Goal: Transaction & Acquisition: Purchase product/service

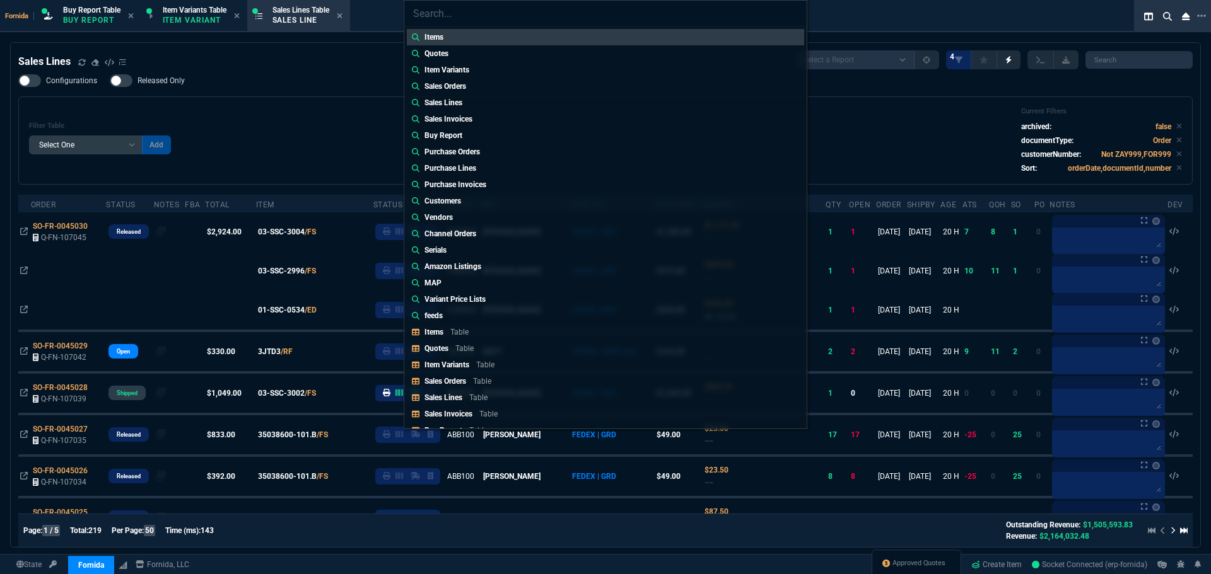
select select "1: BROV"
select select
type input "quote"
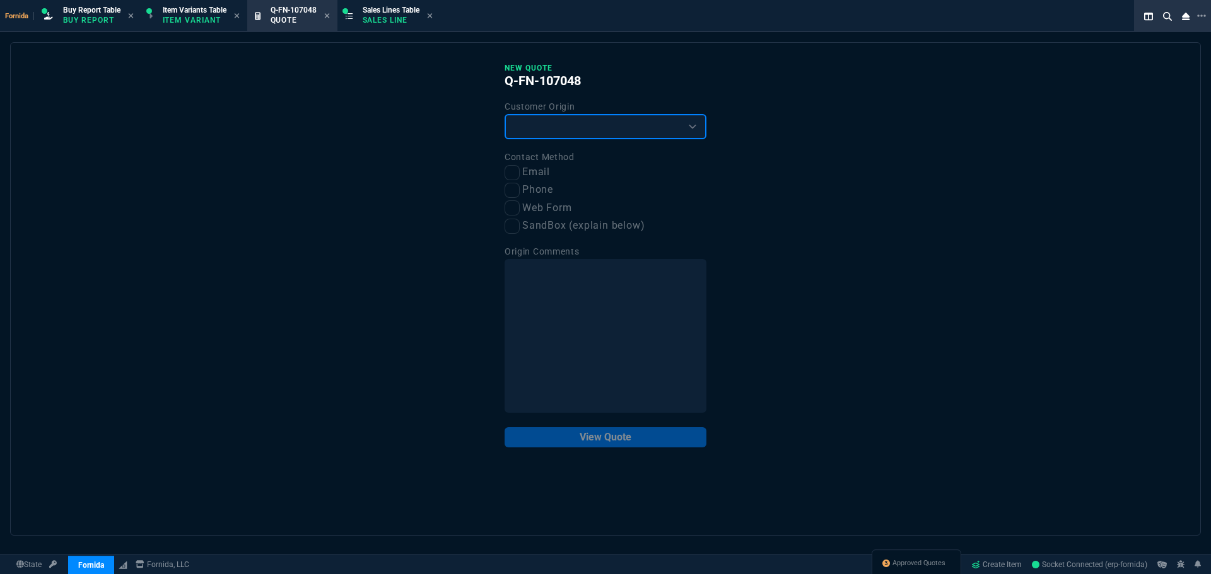
click at [601, 131] on select "Existing Customer Amazon Lead (first order) Website Lead (first order) Called (…" at bounding box center [605, 126] width 202 height 25
select select "existing"
click at [504, 115] on select "Existing Customer Amazon Lead (first order) Website Lead (first order) Called (…" at bounding box center [605, 126] width 202 height 25
drag, startPoint x: 522, startPoint y: 172, endPoint x: 537, endPoint y: 201, distance: 32.7
click at [522, 172] on label "Email" at bounding box center [605, 173] width 202 height 16
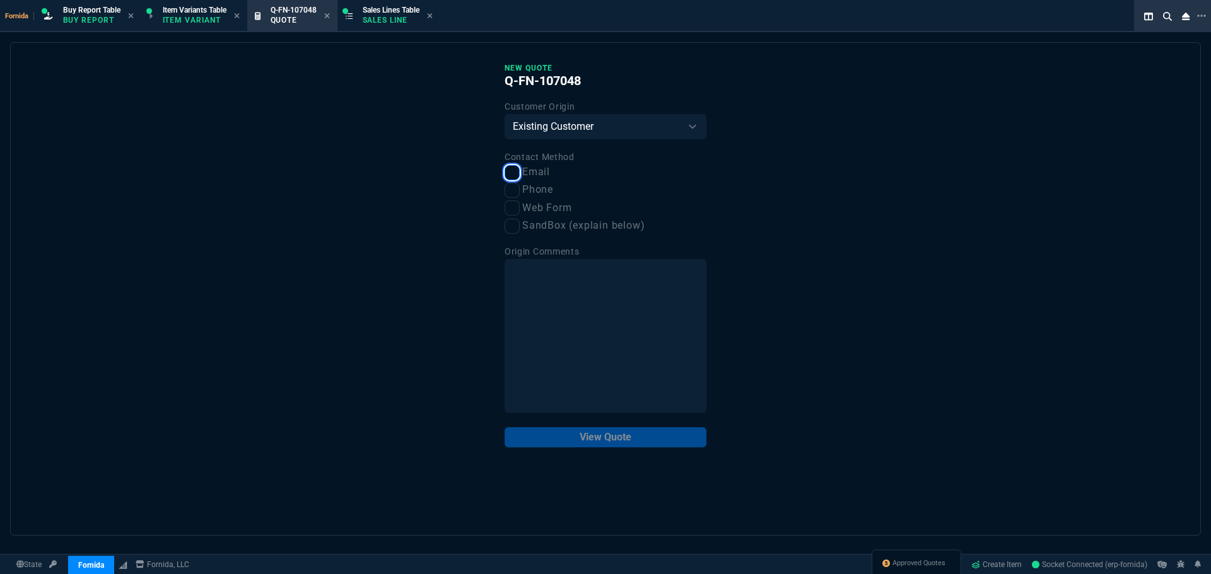
click at [520, 172] on input "Email" at bounding box center [511, 172] width 15 height 15
checkbox input "true"
drag, startPoint x: 626, startPoint y: 430, endPoint x: 594, endPoint y: 424, distance: 32.7
click at [626, 430] on button "View Quote" at bounding box center [605, 438] width 202 height 20
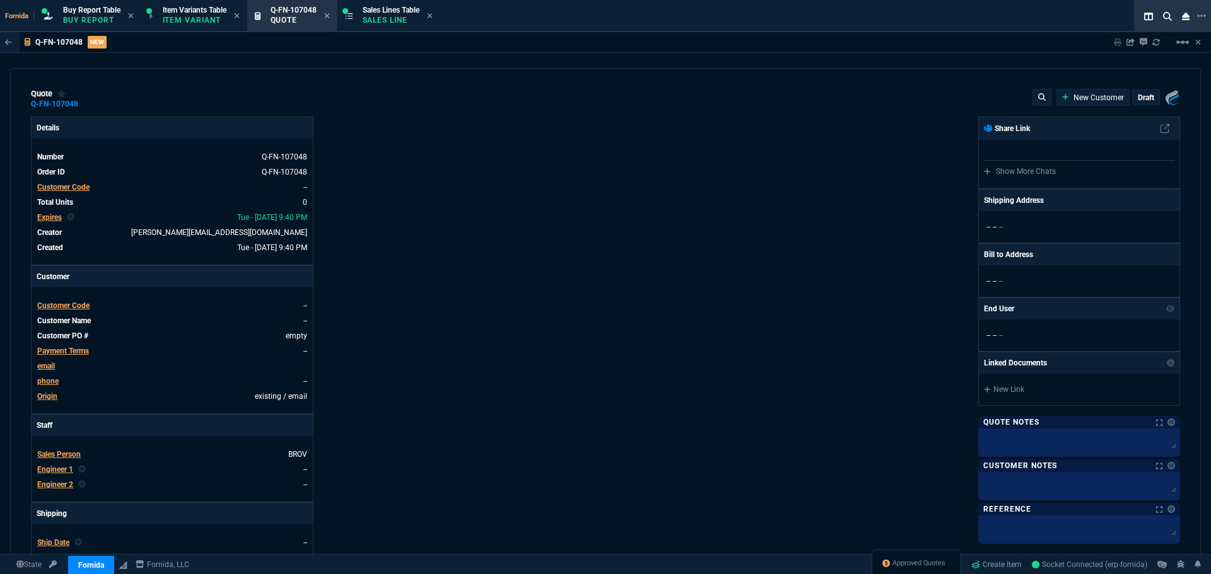
click at [64, 193] on div "Customer Code" at bounding box center [63, 187] width 52 height 11
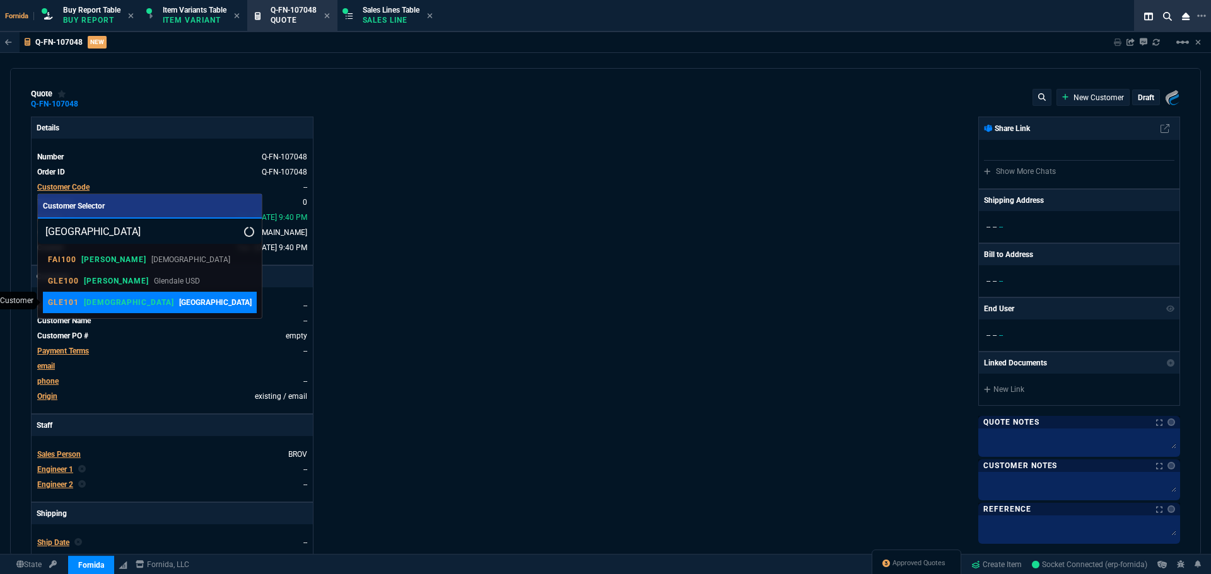
type input "[GEOGRAPHIC_DATA]"
click at [179, 298] on p "[GEOGRAPHIC_DATA]" at bounding box center [215, 302] width 73 height 11
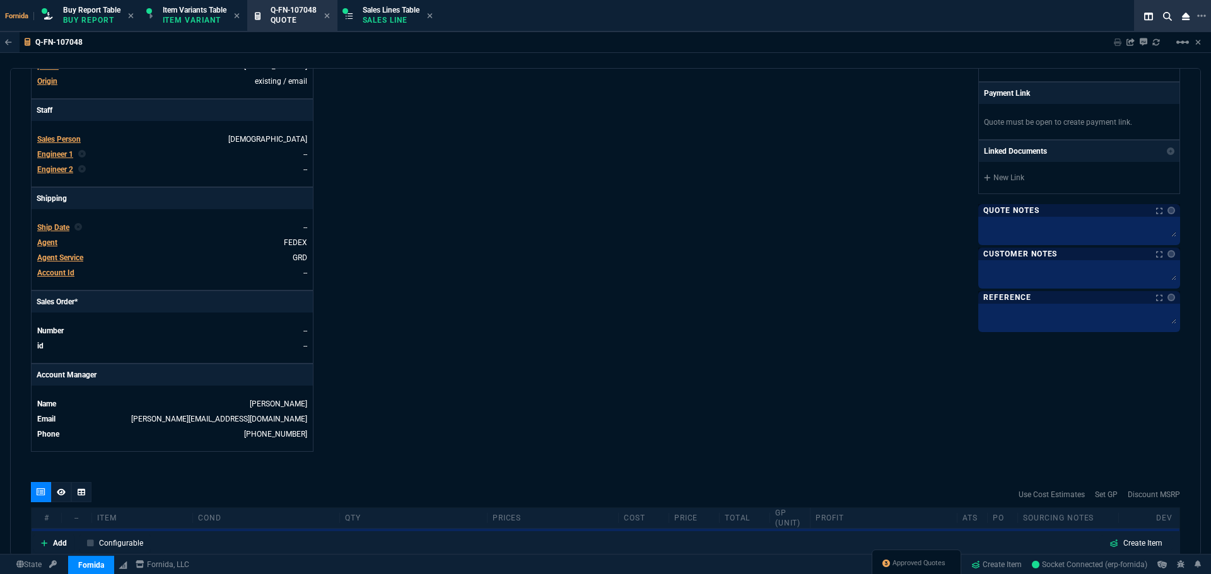
scroll to position [504, 0]
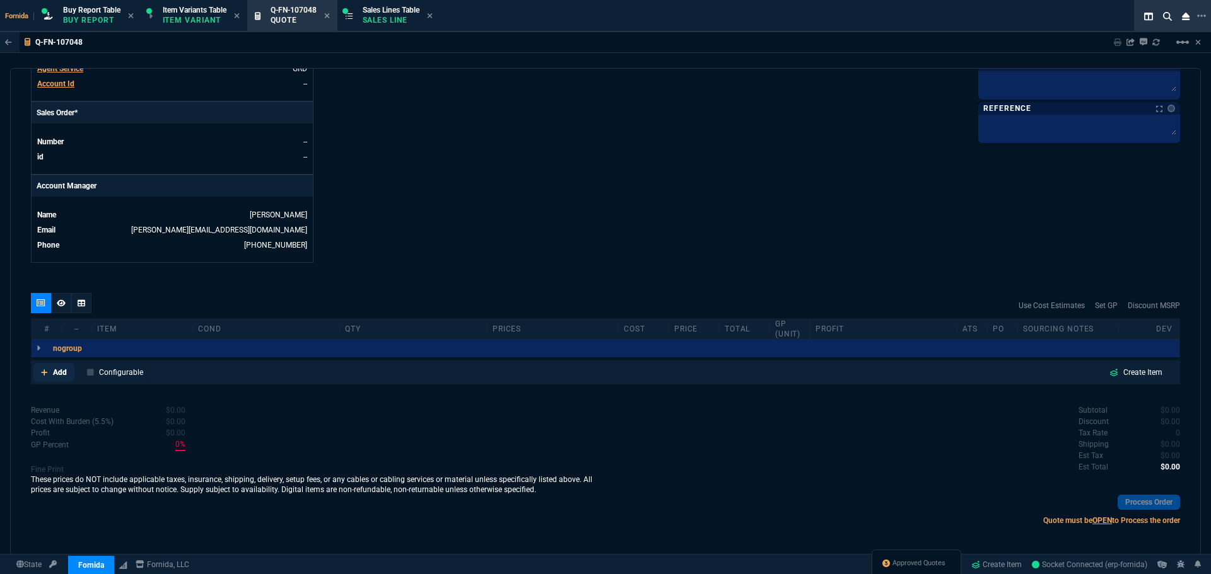
click at [55, 378] on p "Add" at bounding box center [60, 372] width 14 height 11
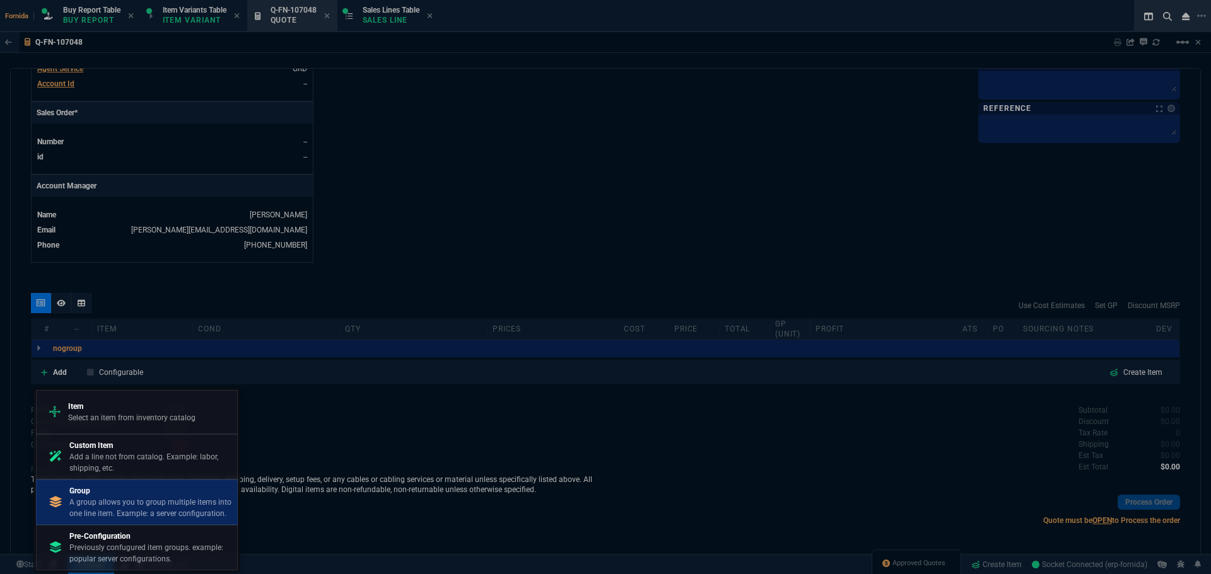
click at [124, 495] on p "Group" at bounding box center [150, 491] width 163 height 11
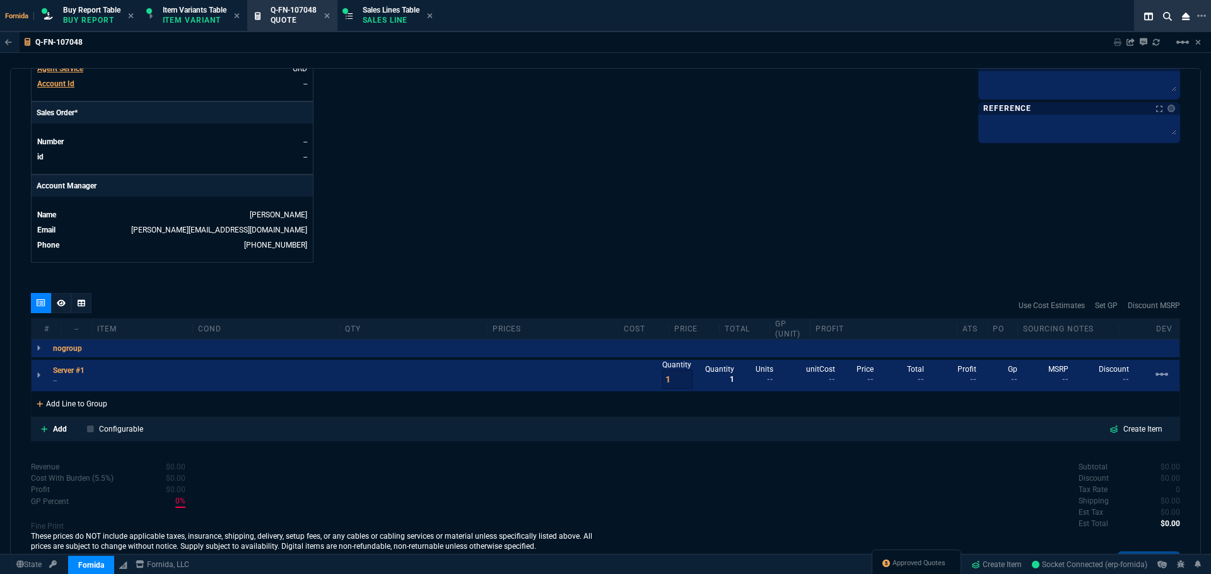
click at [58, 404] on div "Add Line to Group" at bounding box center [72, 403] width 81 height 23
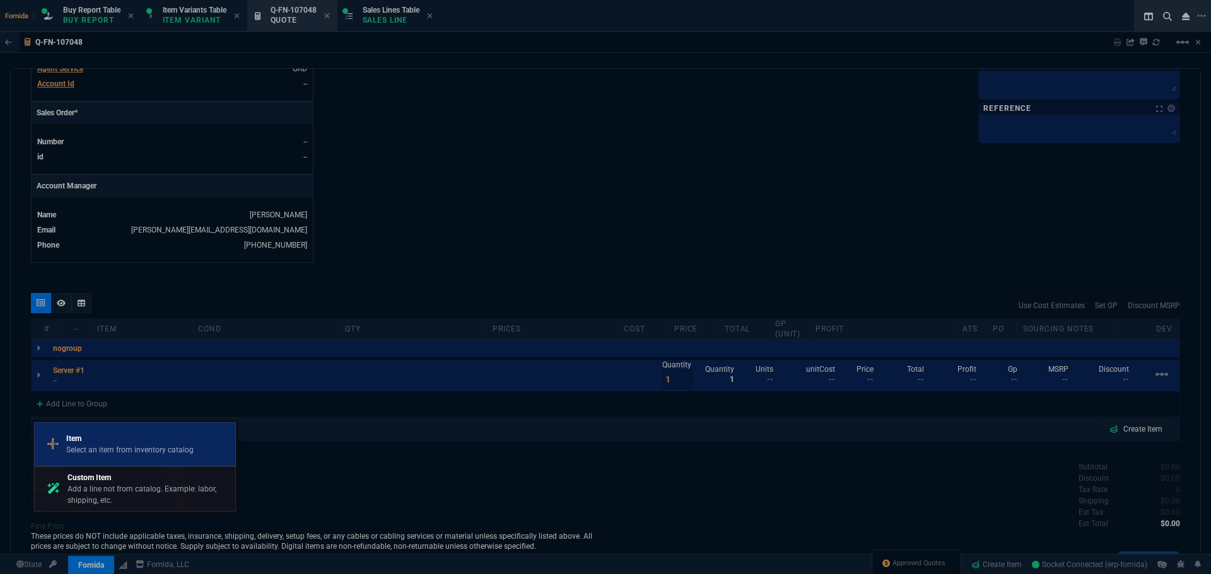
click at [96, 443] on p "Item" at bounding box center [129, 438] width 127 height 11
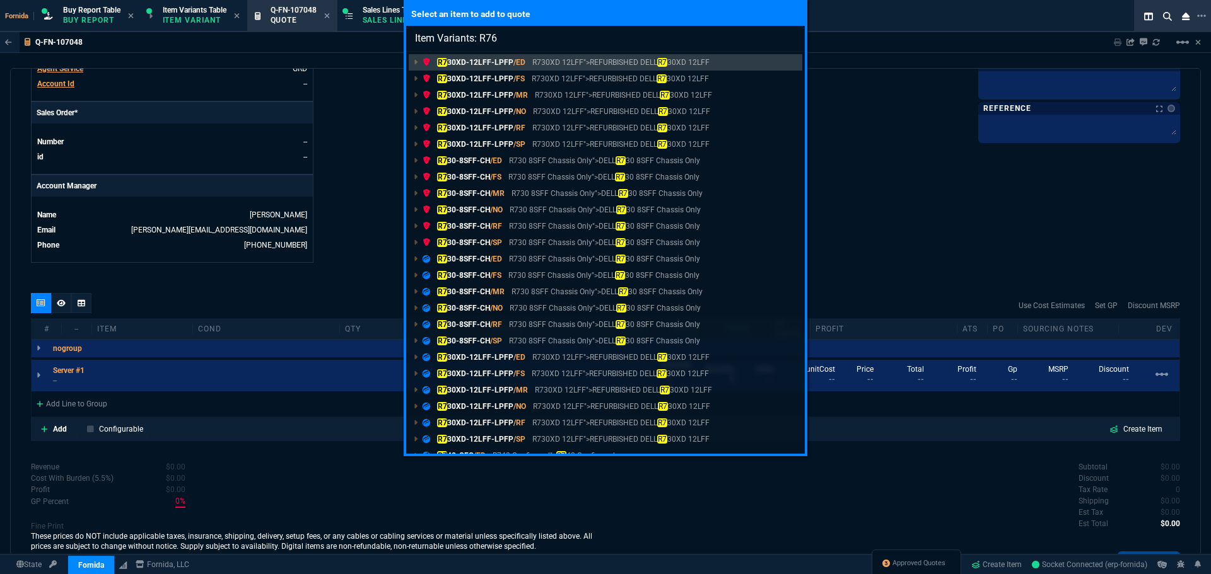
type input "Item Variants: R760"
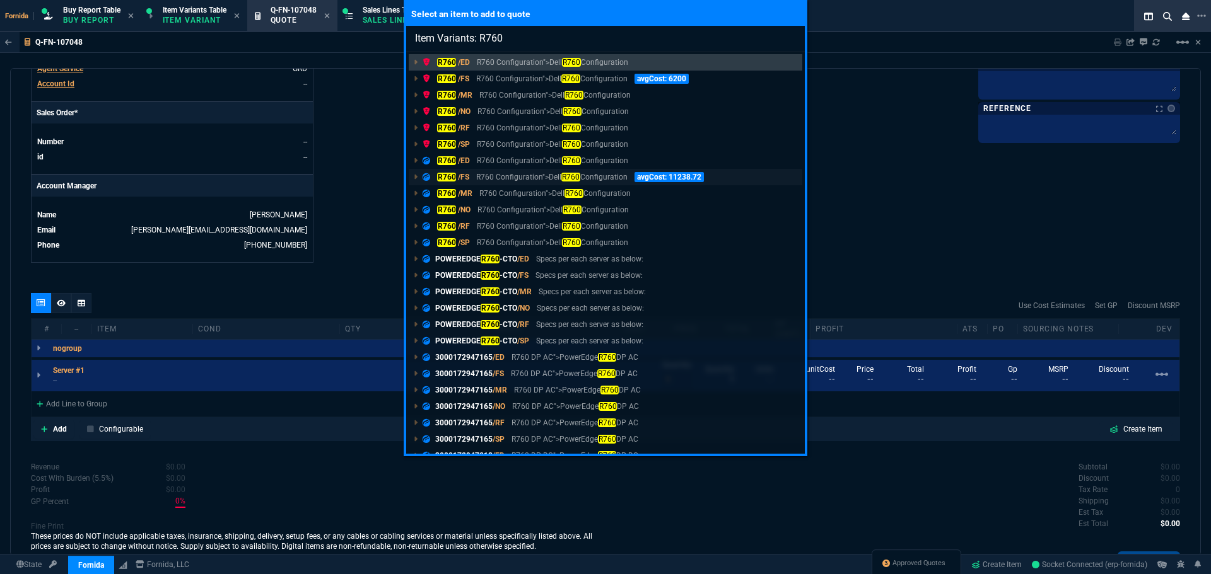
click at [481, 176] on p "R760 Configuration">Dell R760 Configuration" at bounding box center [551, 177] width 151 height 11
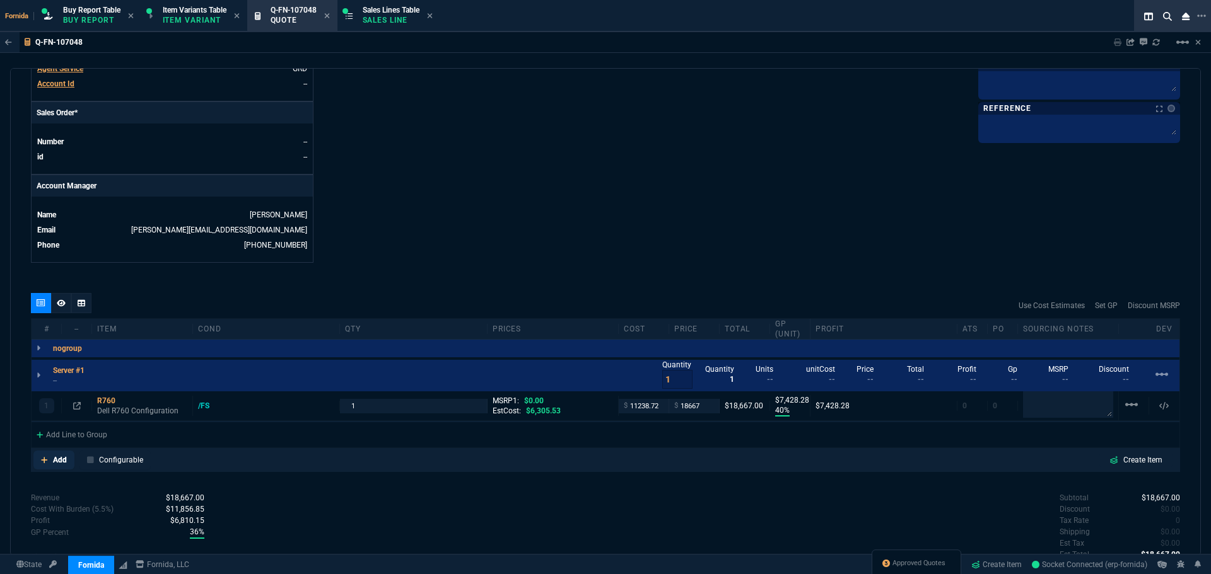
type input "40"
type input "7428"
click at [64, 463] on p "Add" at bounding box center [60, 460] width 14 height 11
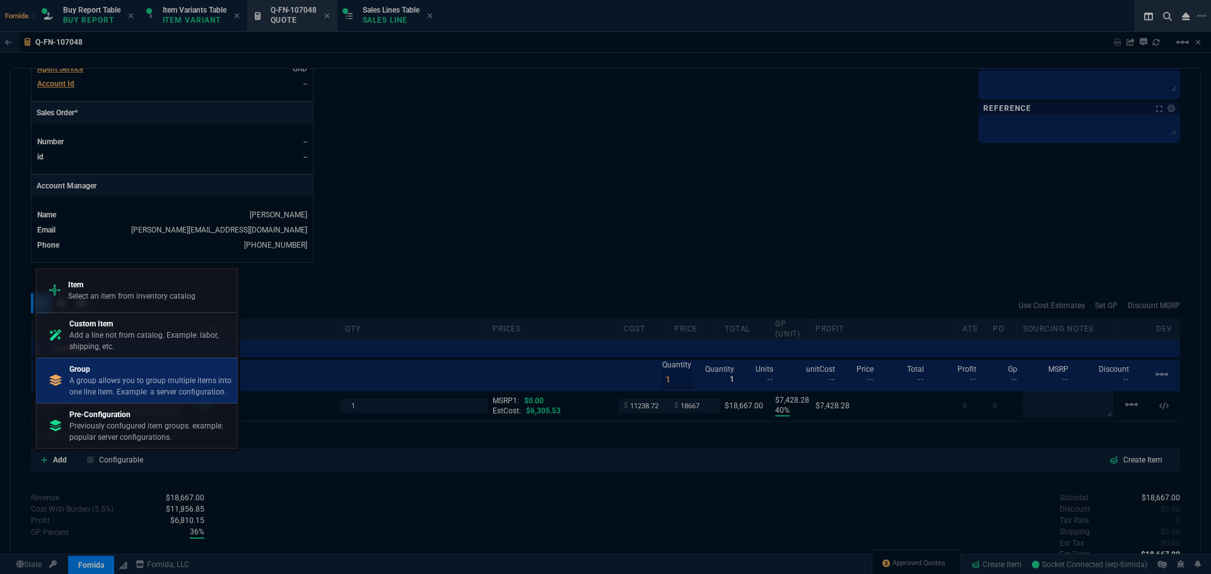
click at [113, 397] on p "A group allows you to group multiple items into one line item. Example: a serve…" at bounding box center [150, 386] width 163 height 23
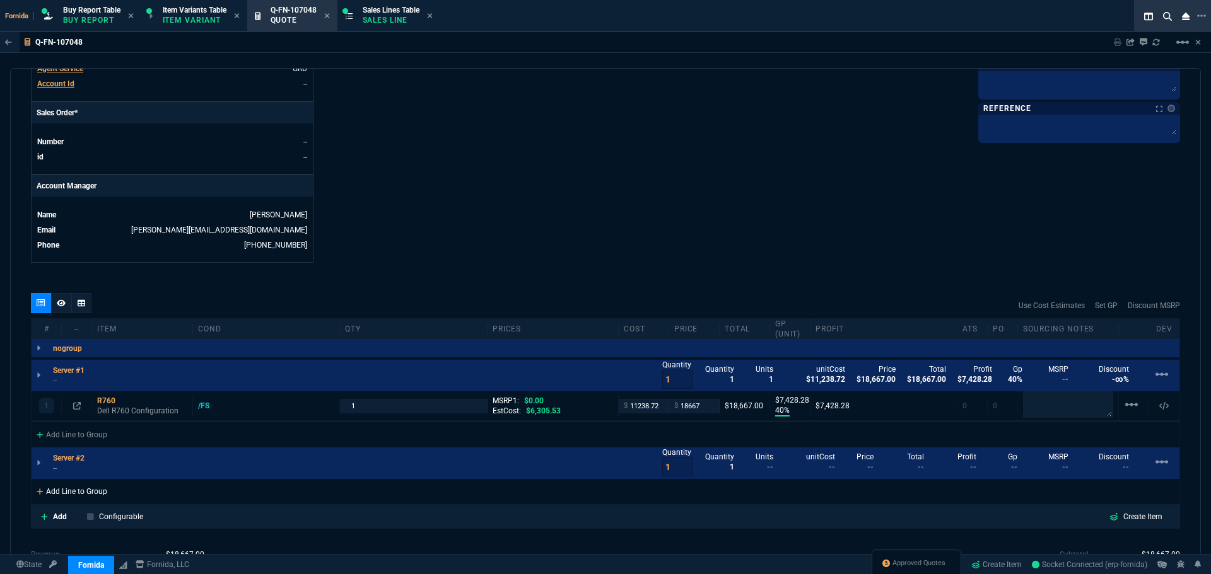
click at [87, 498] on div "Add Line to Group" at bounding box center [72, 490] width 81 height 23
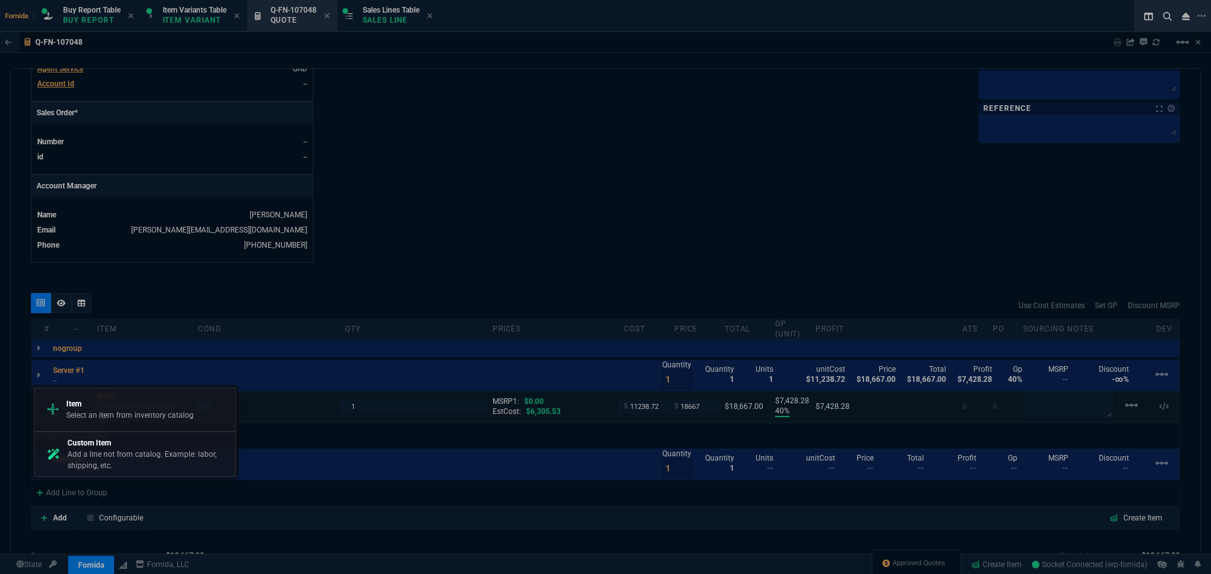
click at [118, 416] on p "Select an item from inventory catalog" at bounding box center [129, 415] width 127 height 11
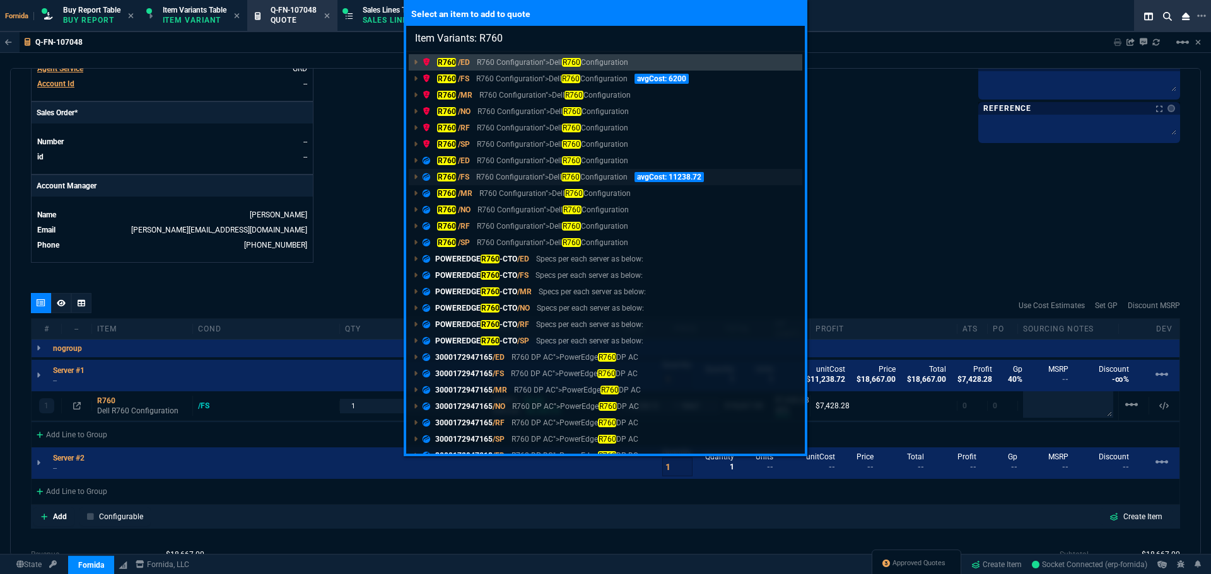
type input "Item Variants: R760"
click at [502, 175] on p "R760 Configuration">Dell R760 Configuration" at bounding box center [551, 177] width 151 height 11
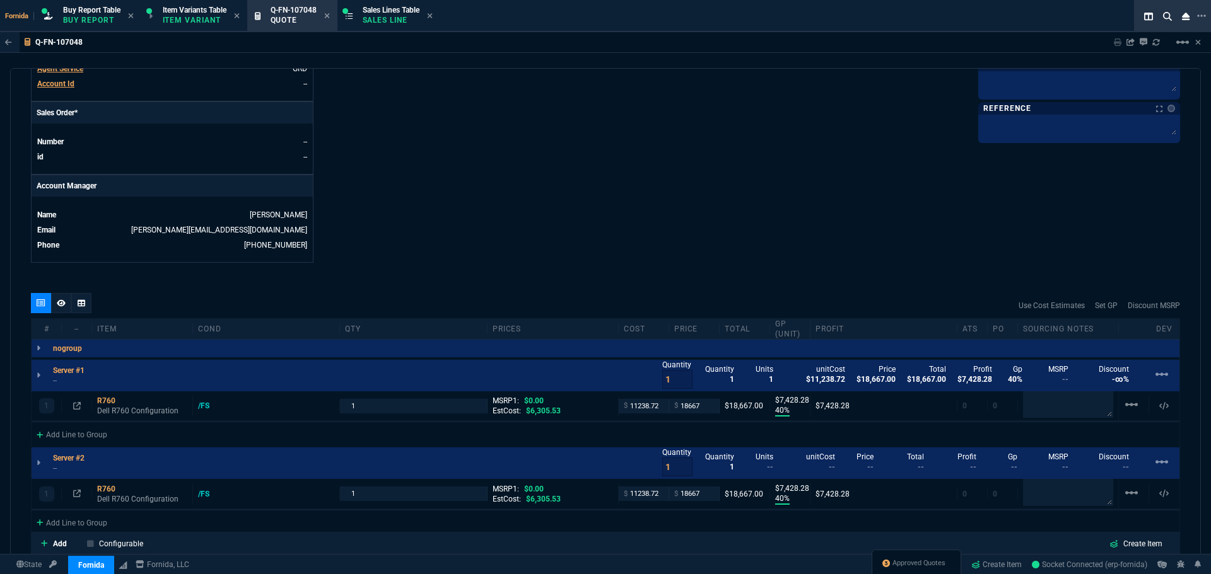
type input "40"
type input "7428"
type input "40"
type input "7428"
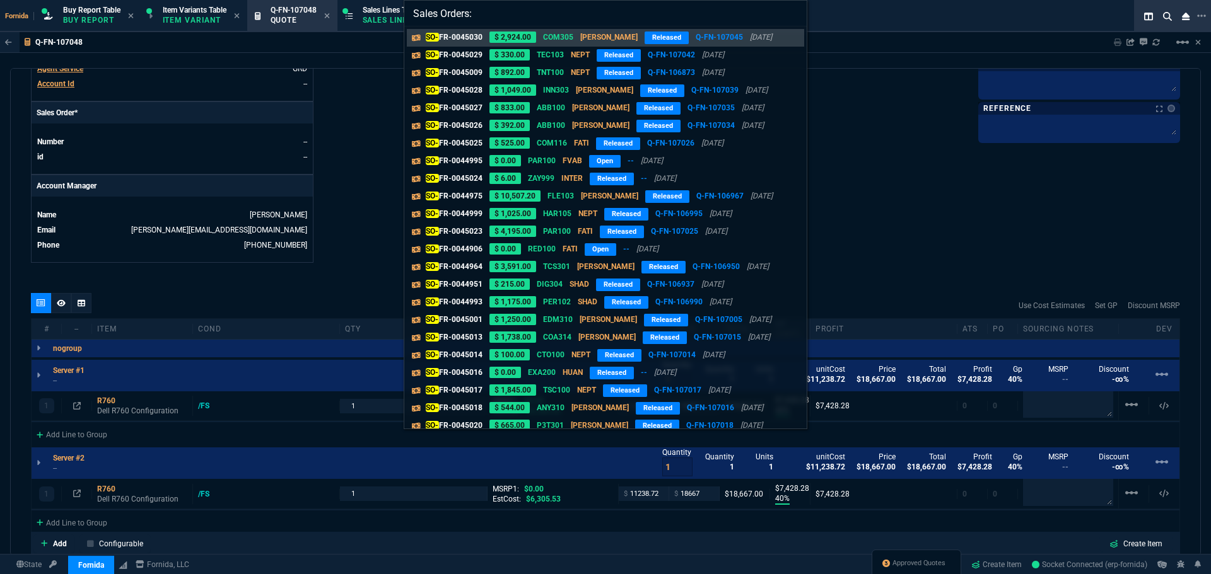
type input "Sales Orders: O-FR-0045030"
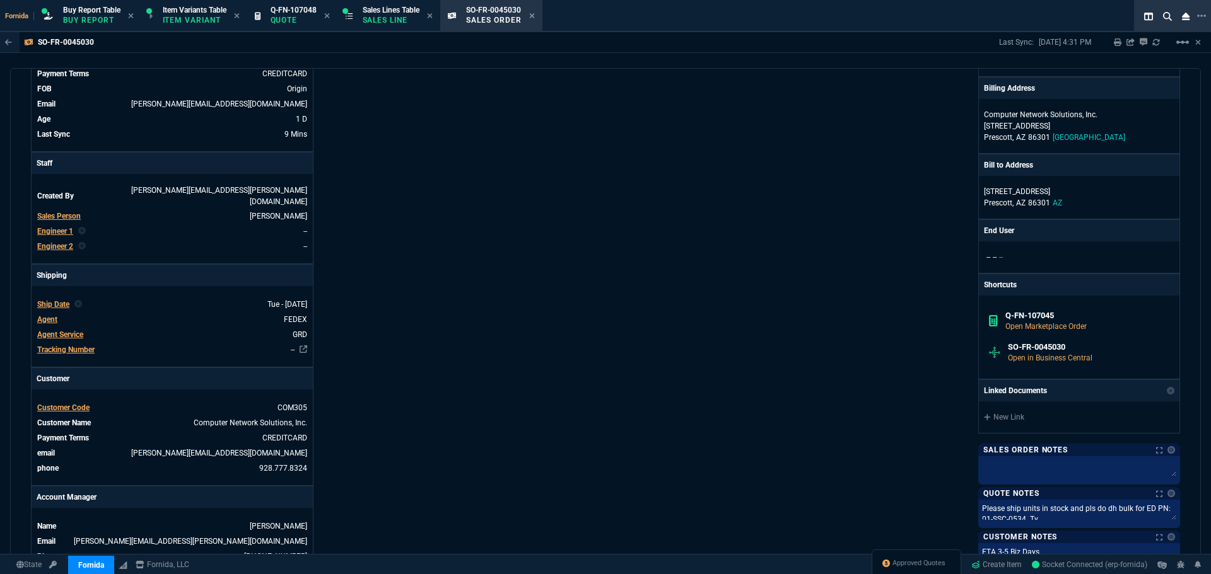
scroll to position [126, 0]
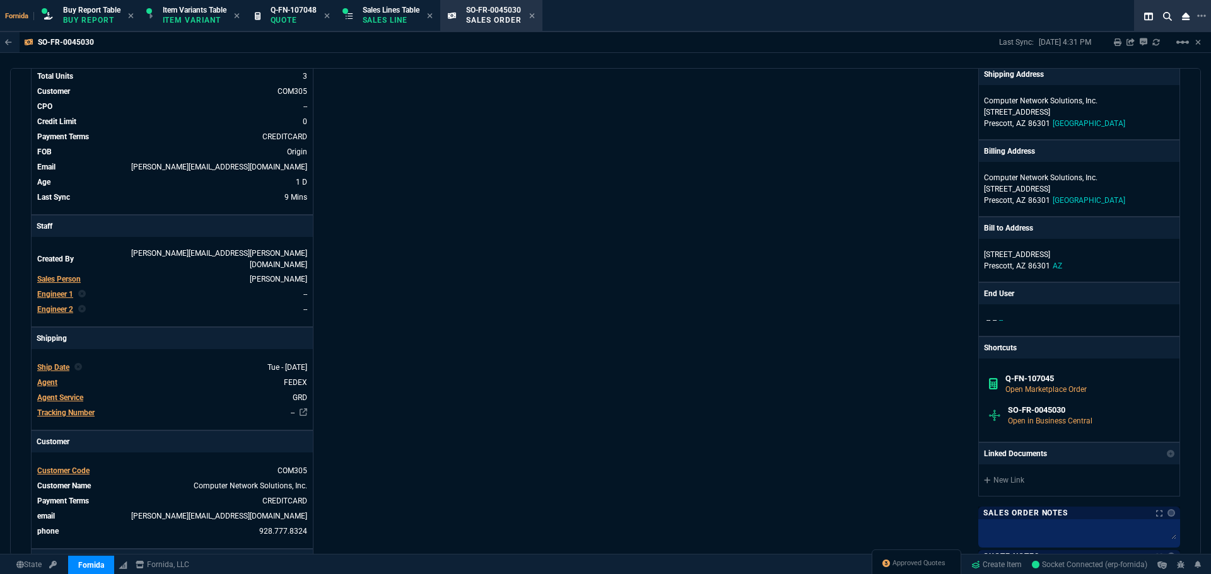
drag, startPoint x: 537, startPoint y: 228, endPoint x: 507, endPoint y: 230, distance: 30.3
click at [537, 228] on div "Info Number SO-FR-0045030 External ID Q-FN-107045 id 8E24005C-3B9E-F011-B41A-7C…" at bounding box center [318, 333] width 574 height 685
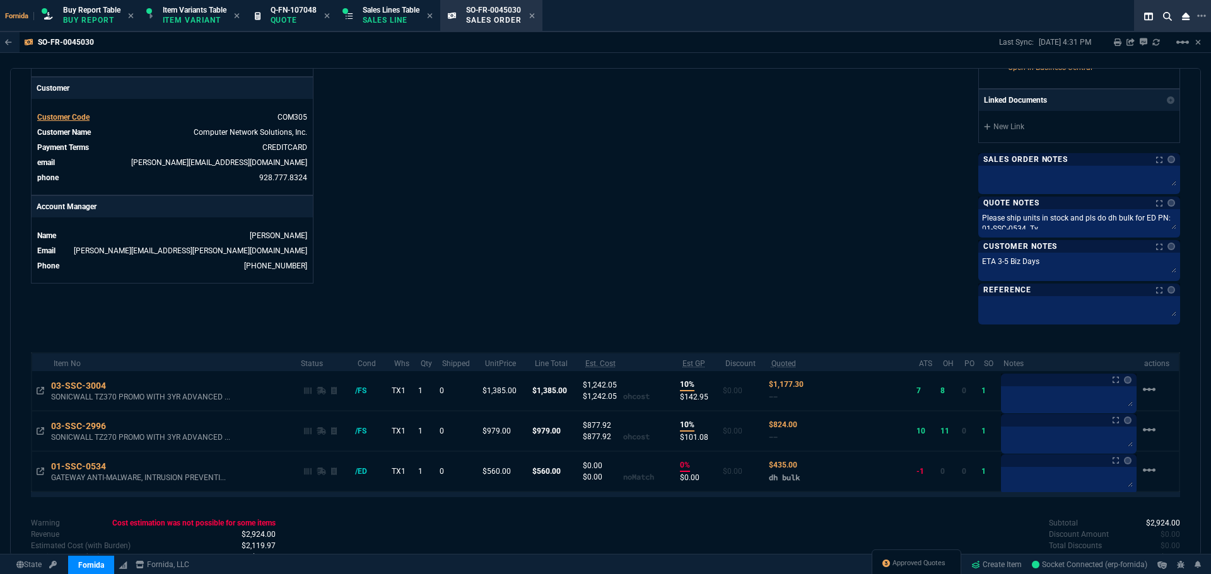
scroll to position [540, 0]
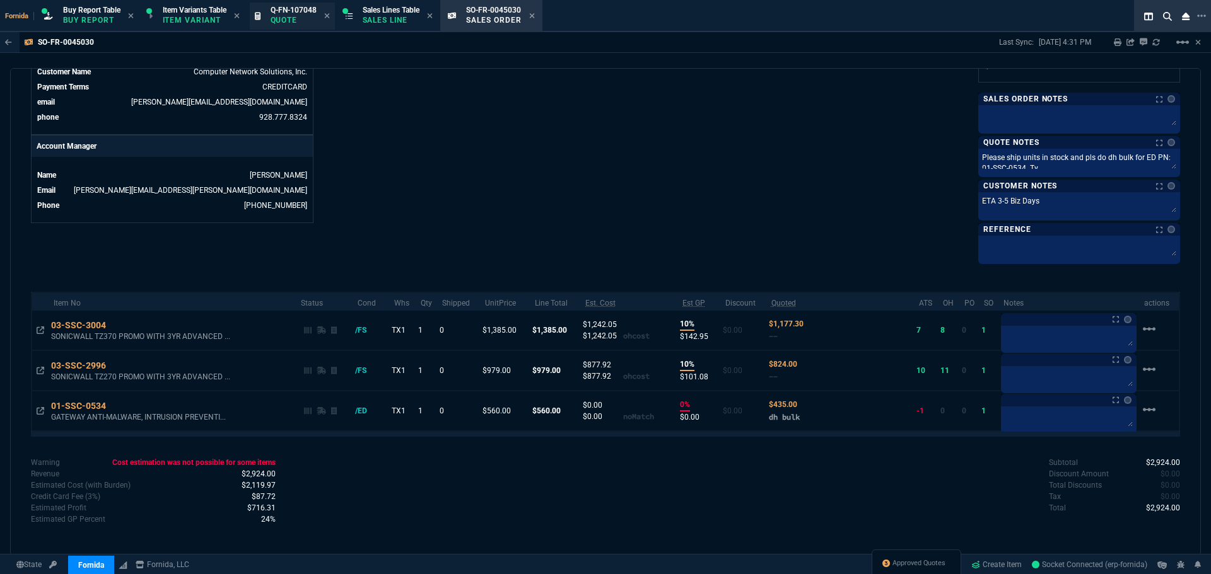
click at [289, 19] on p "Quote" at bounding box center [294, 20] width 46 height 10
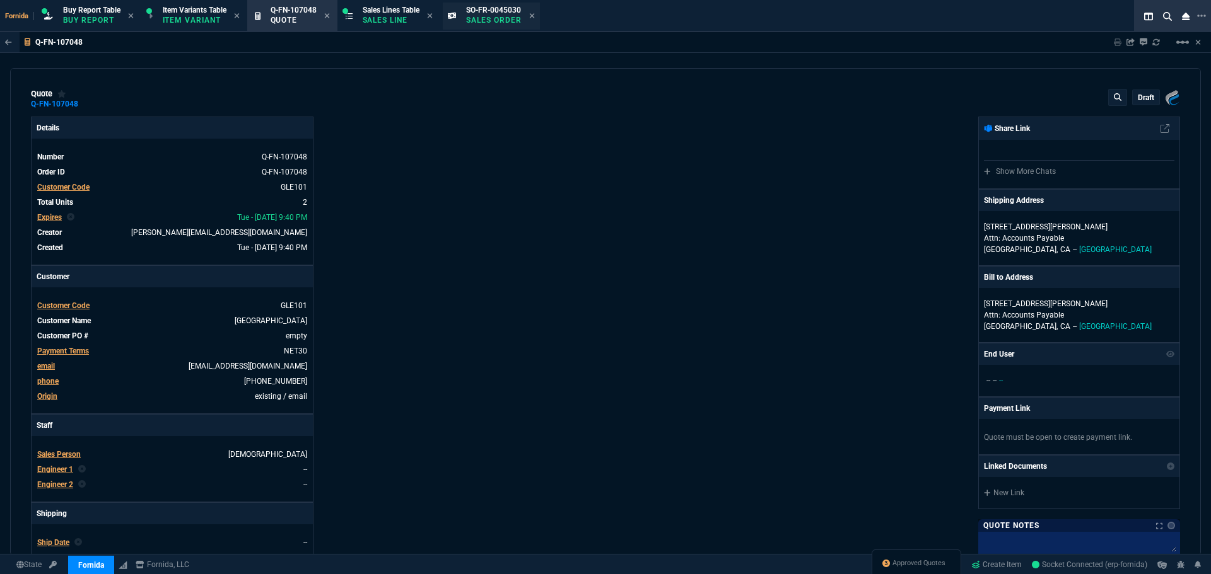
type input "40"
type input "7428"
type input "40"
type input "7428"
click at [540, 17] on div "SO-FR-0045030 Sales Order" at bounding box center [491, 16] width 97 height 27
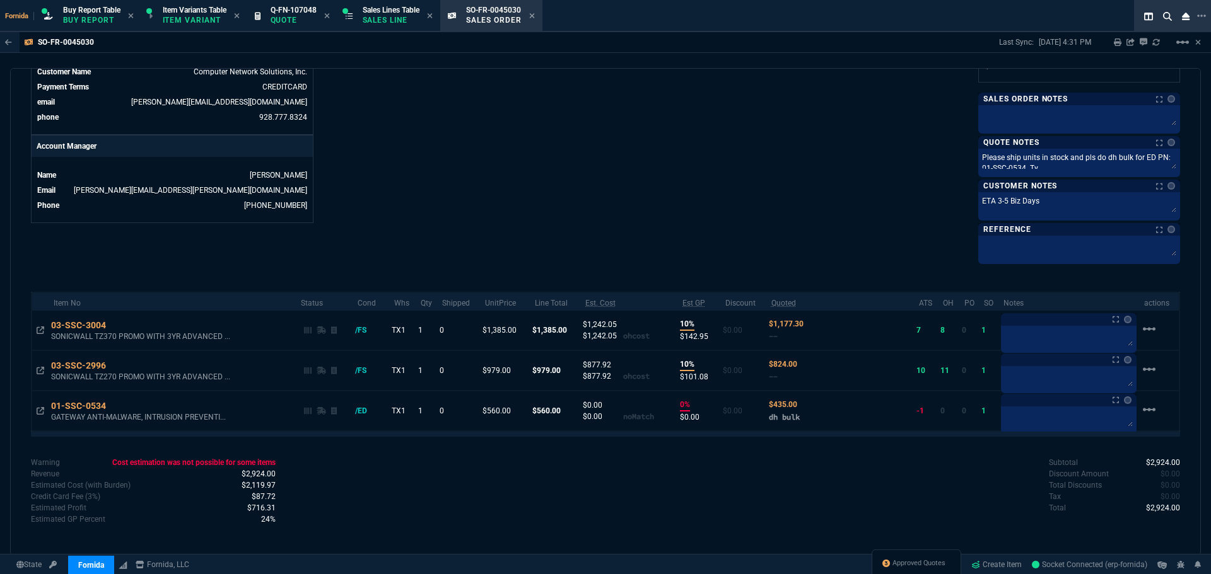
drag, startPoint x: 297, startPoint y: 20, endPoint x: 516, endPoint y: 47, distance: 220.4
click at [297, 20] on p "Quote" at bounding box center [294, 20] width 46 height 10
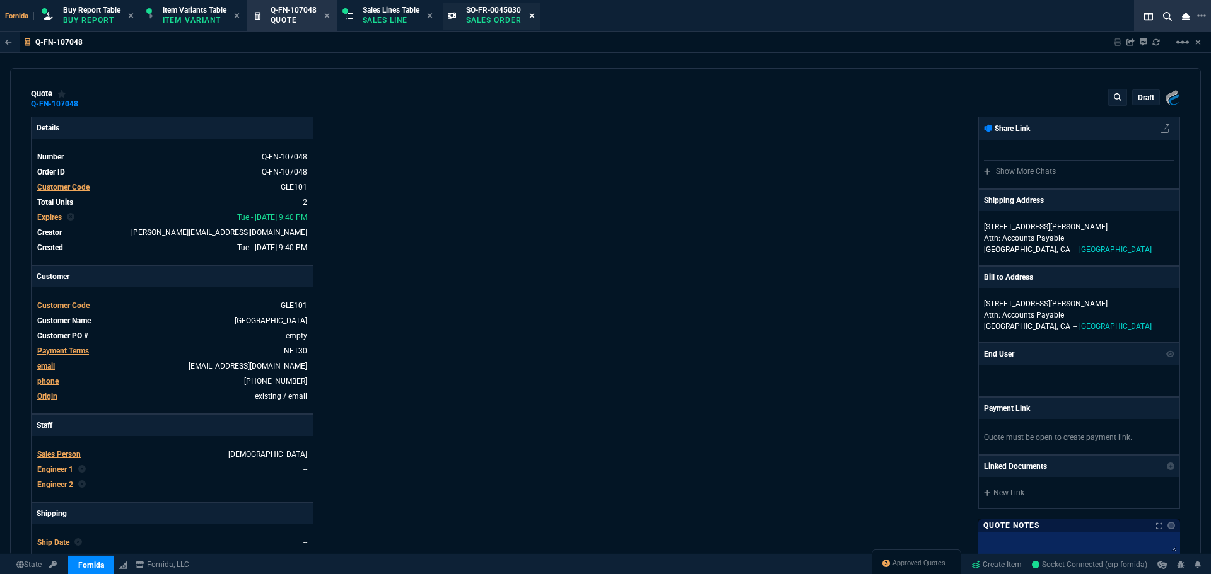
type input "40"
type input "7428"
type input "40"
type input "7428"
click at [534, 15] on icon at bounding box center [531, 15] width 5 height 5
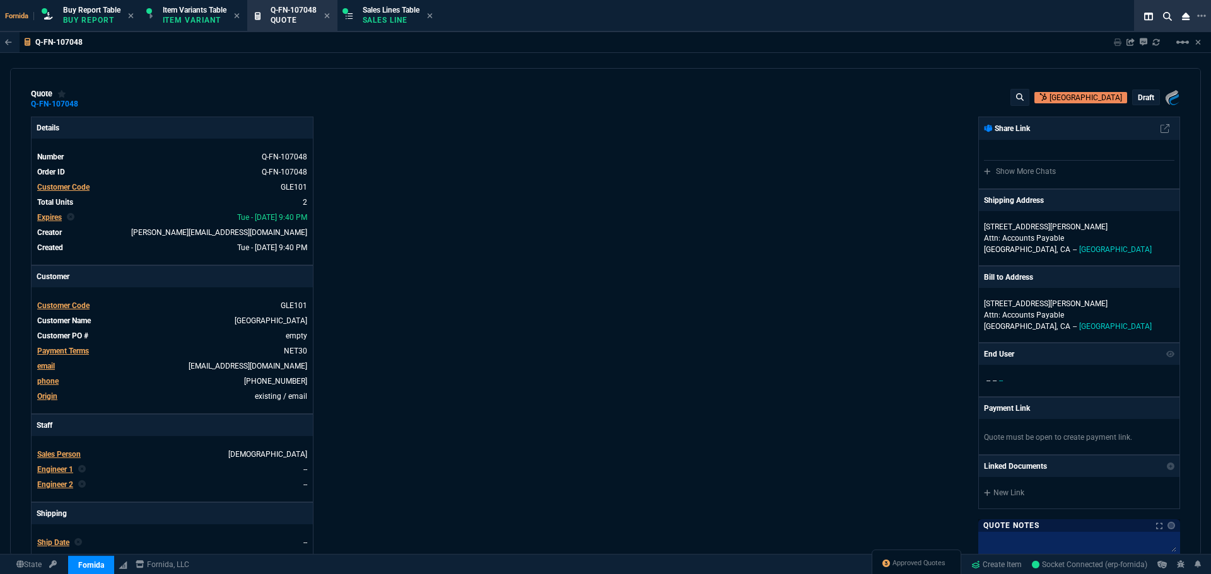
click at [813, 417] on div "Fornida, LLC [STREET_ADDRESS] Share Link Show More Chats Shipping Address [STRE…" at bounding box center [892, 442] width 574 height 651
click at [920, 556] on div "Approved Quotes" at bounding box center [916, 565] width 90 height 30
drag, startPoint x: 922, startPoint y: 559, endPoint x: 881, endPoint y: 494, distance: 77.3
click at [922, 559] on span "Approved Quotes" at bounding box center [918, 564] width 53 height 10
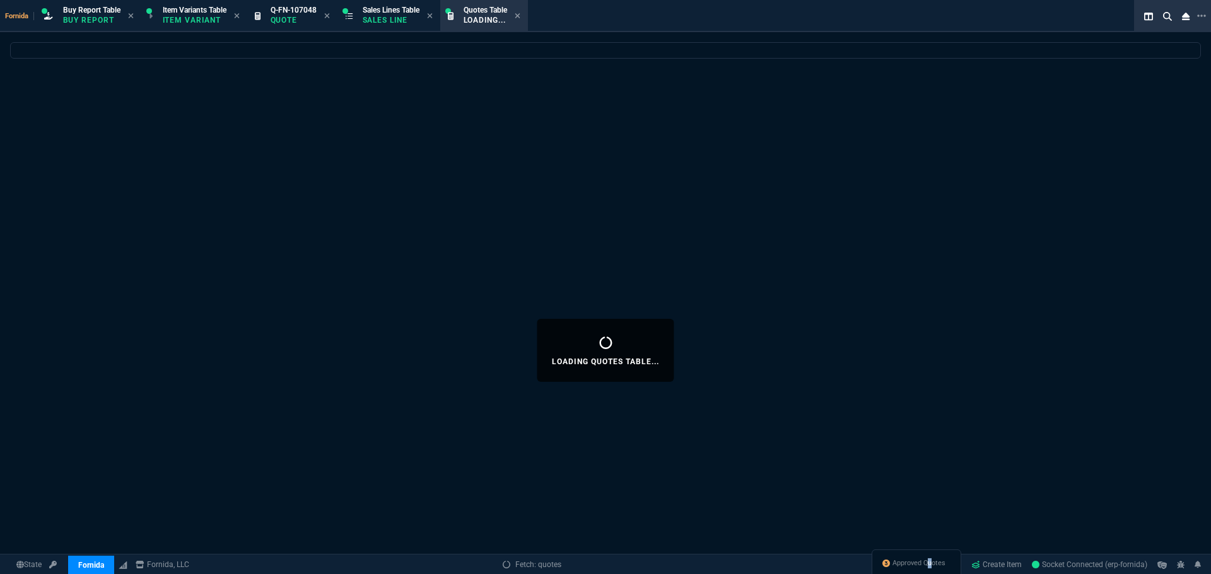
select select
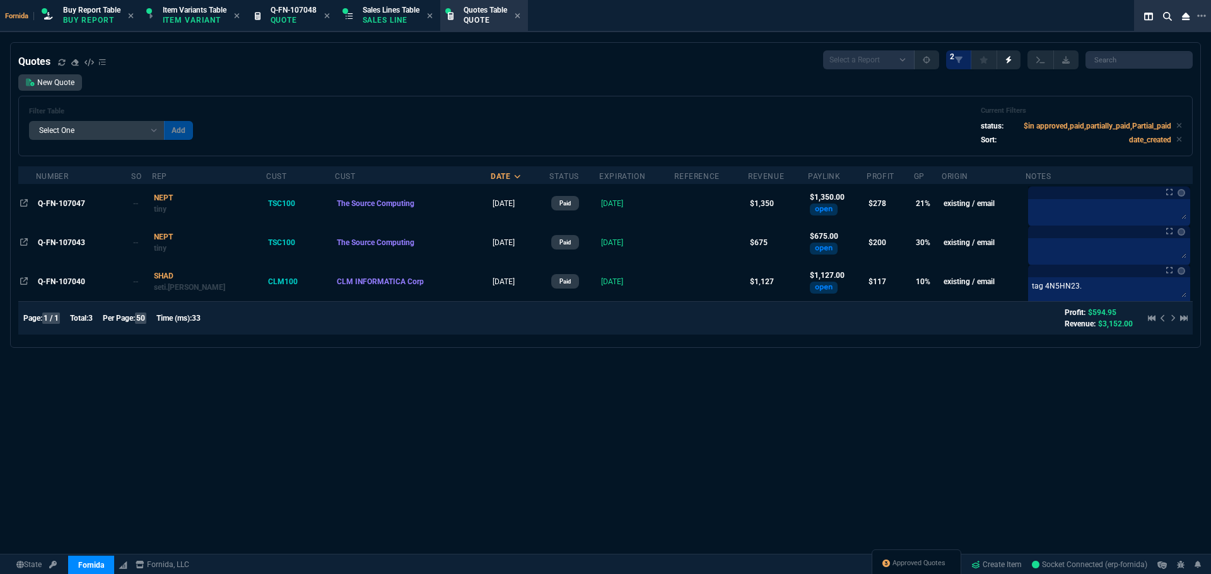
drag, startPoint x: 602, startPoint y: 476, endPoint x: 523, endPoint y: 435, distance: 89.4
click at [601, 476] on div "Quotes Select a Report Fruit (MTD) APPROVED Quotes 2 New Quote Filter Table Sel…" at bounding box center [605, 350] width 1211 height 617
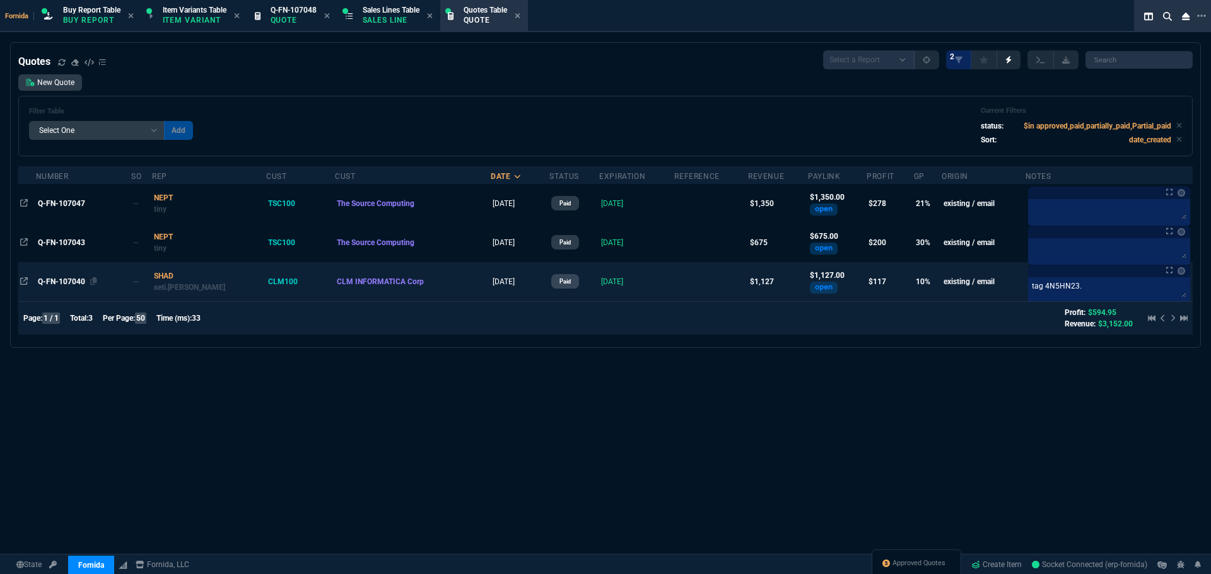
click at [62, 281] on span "Q-FN-107040" at bounding box center [61, 281] width 47 height 9
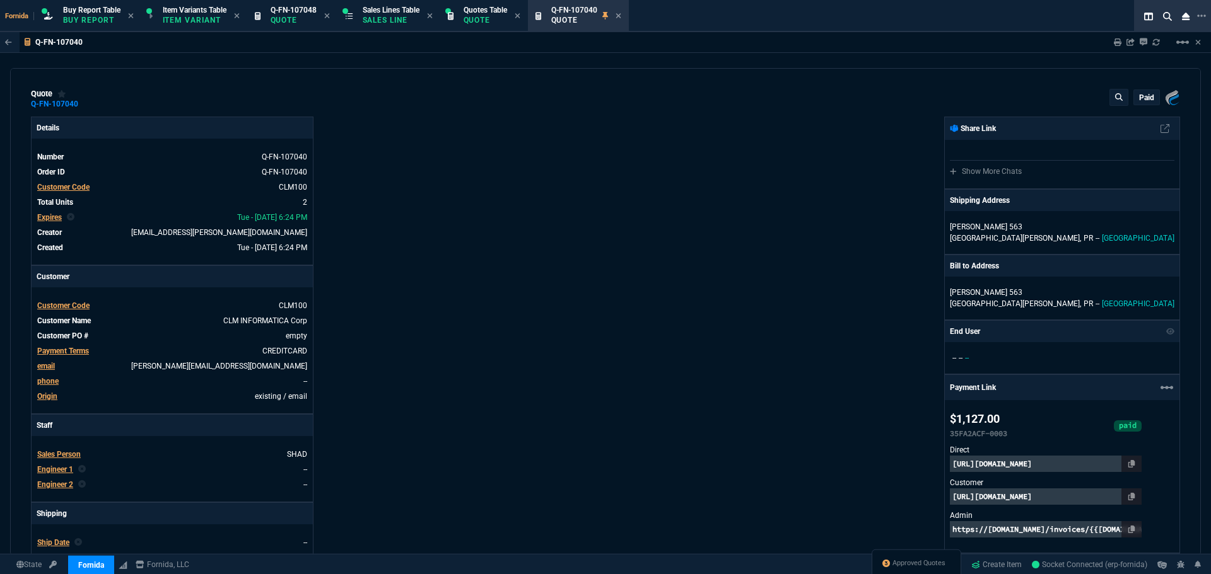
type input "15"
type input "150"
type input "15"
type input "20"
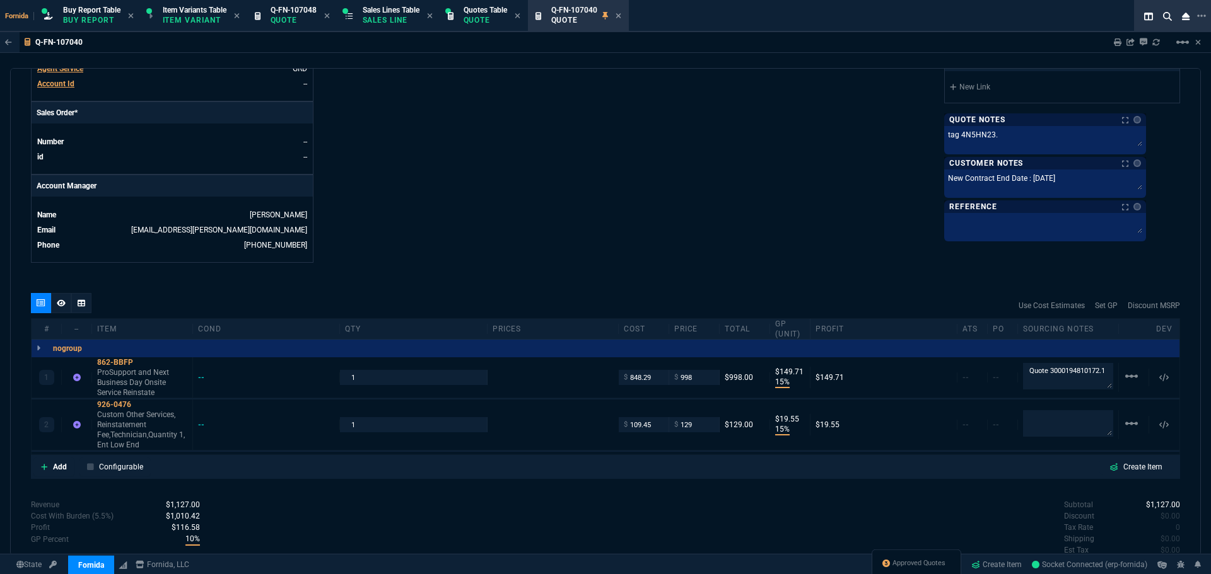
click at [80, 380] on icon at bounding box center [77, 378] width 8 height 8
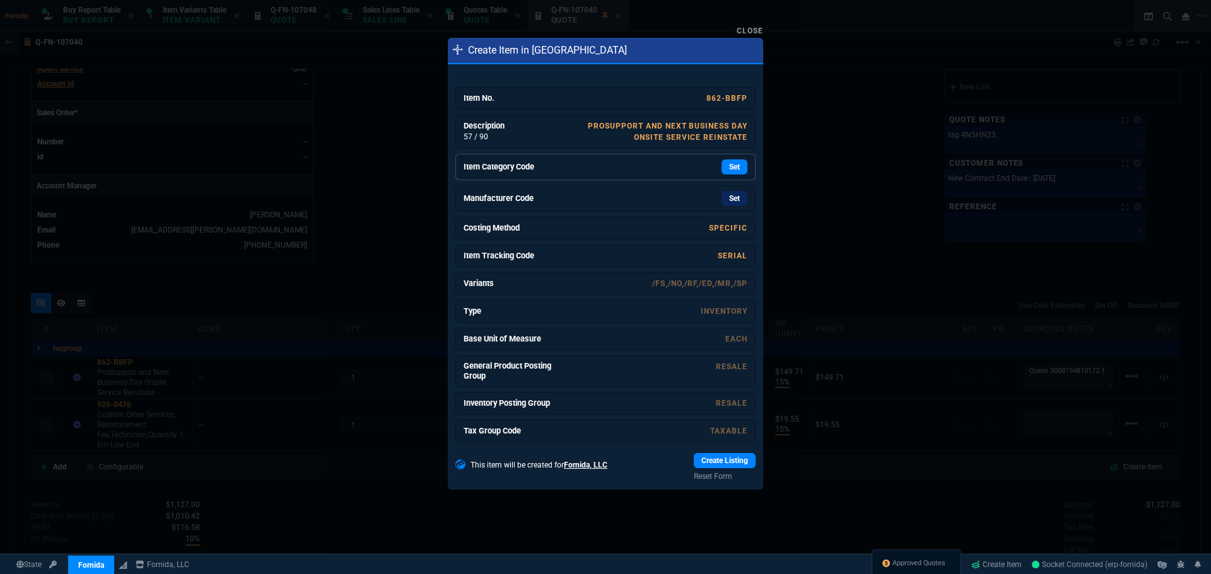
click at [579, 169] on div "Set" at bounding box center [652, 167] width 189 height 15
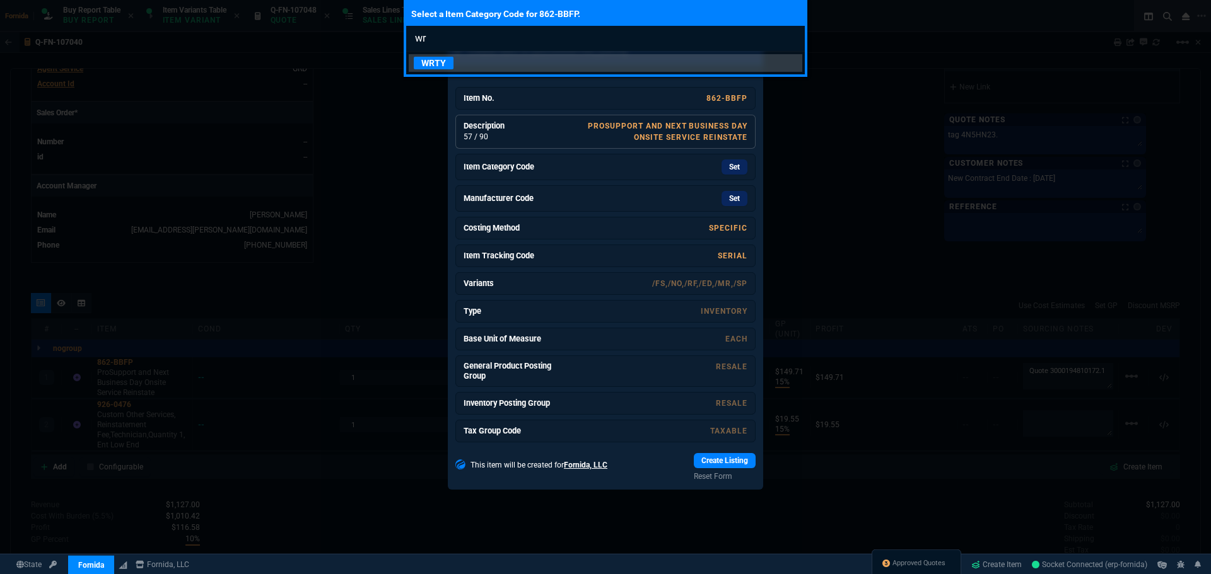
type input "wr"
click at [448, 55] on link "WRTY" at bounding box center [605, 63] width 393 height 18
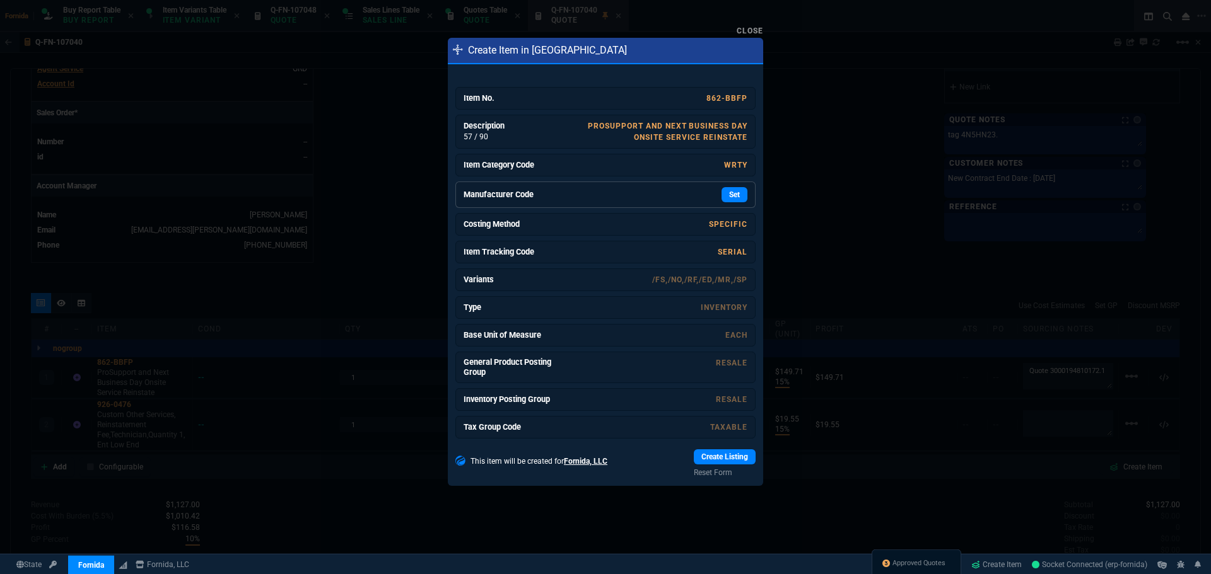
click at [713, 192] on div "Set" at bounding box center [652, 194] width 189 height 15
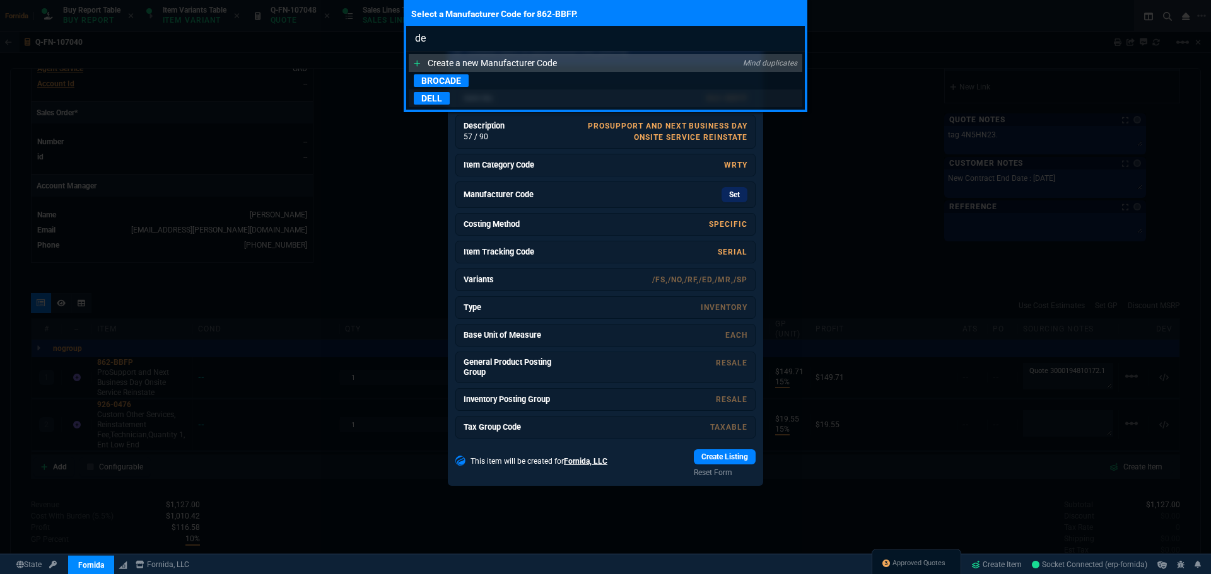
type input "de"
click at [475, 95] on link "DELL" at bounding box center [605, 99] width 393 height 18
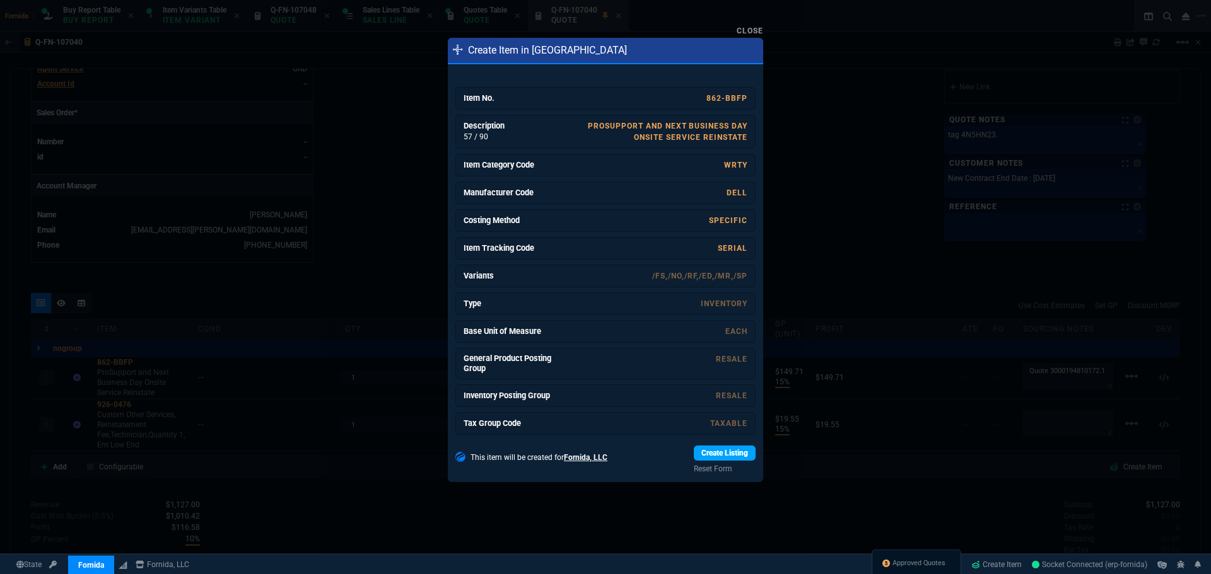
click at [735, 458] on link "Create Listing" at bounding box center [725, 453] width 62 height 15
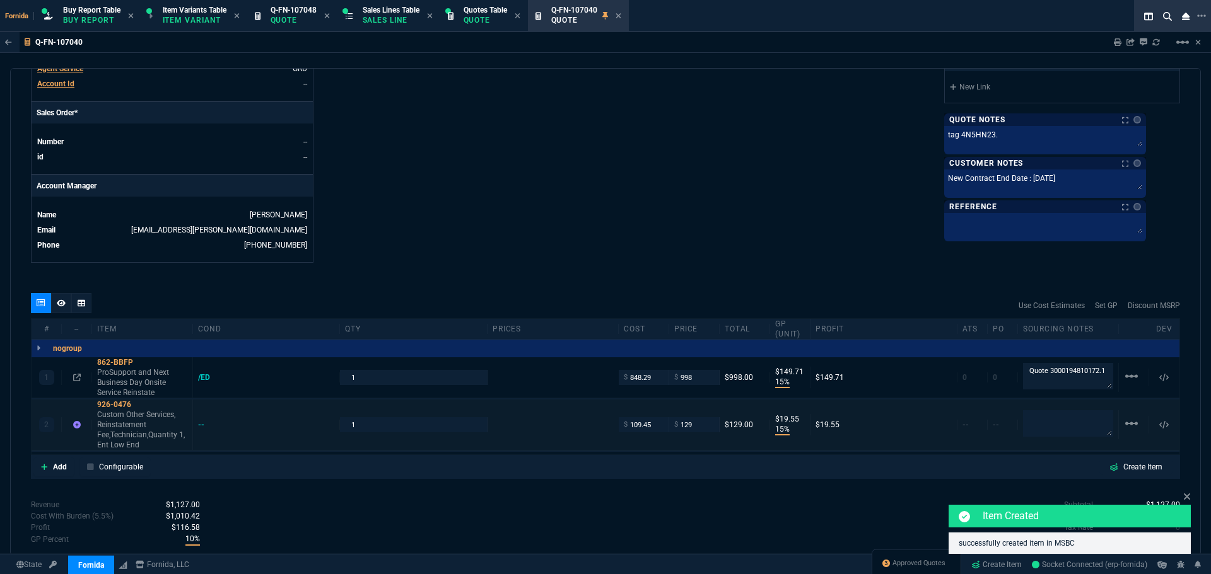
click at [81, 426] on div at bounding box center [77, 425] width 20 height 10
click at [74, 420] on div "2 926-0476 Custom Other Services, Reinstatement Fee,Technician,Quantity 1, Ent …" at bounding box center [606, 425] width 1148 height 51
click at [74, 426] on icon at bounding box center [77, 425] width 8 height 8
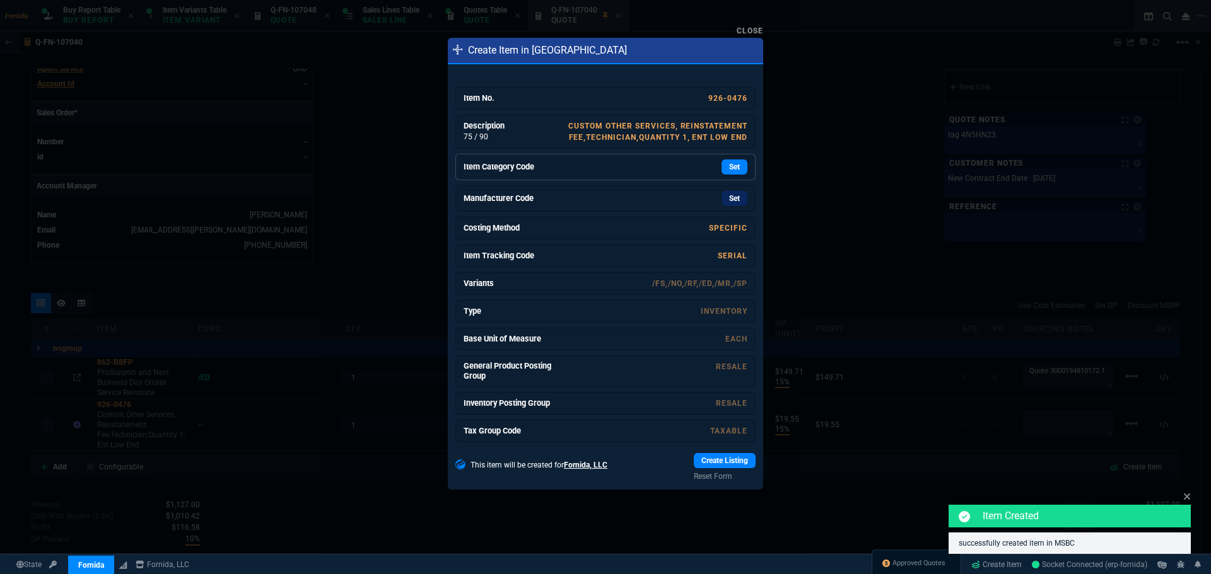
click at [668, 165] on div "Set" at bounding box center [652, 167] width 189 height 15
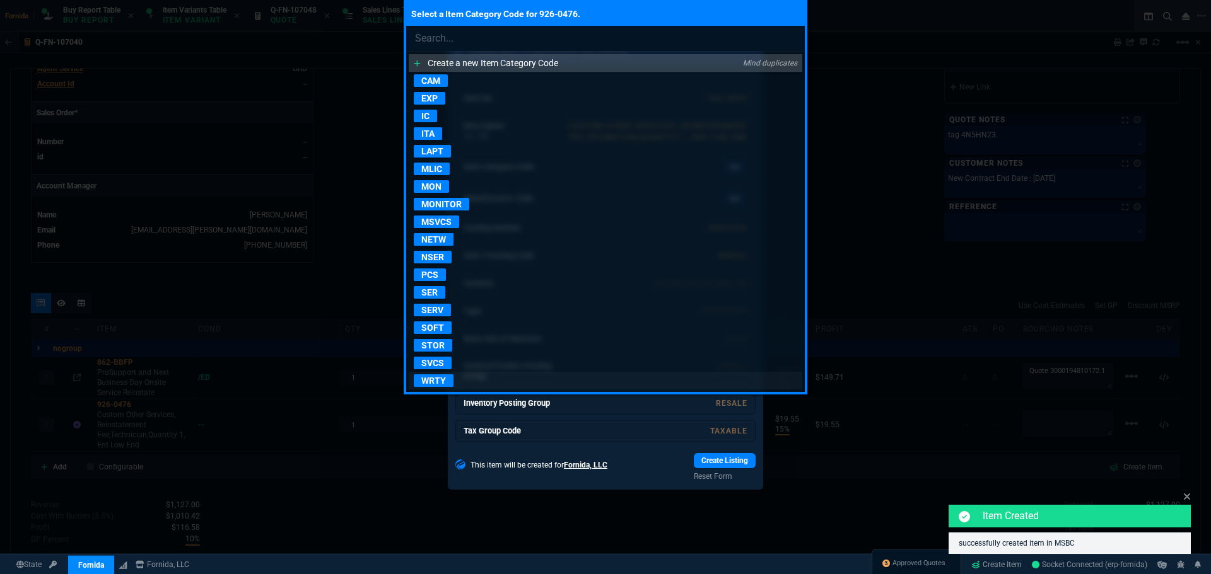
click at [458, 375] on div "WRTY" at bounding box center [436, 381] width 45 height 13
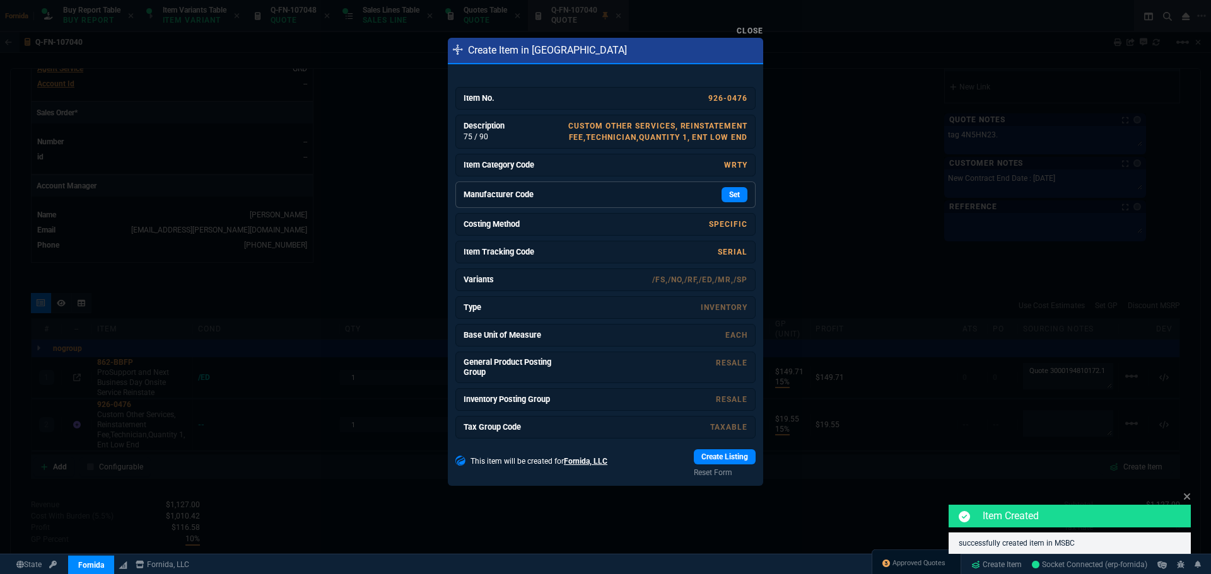
click at [661, 195] on div "Set" at bounding box center [652, 194] width 189 height 15
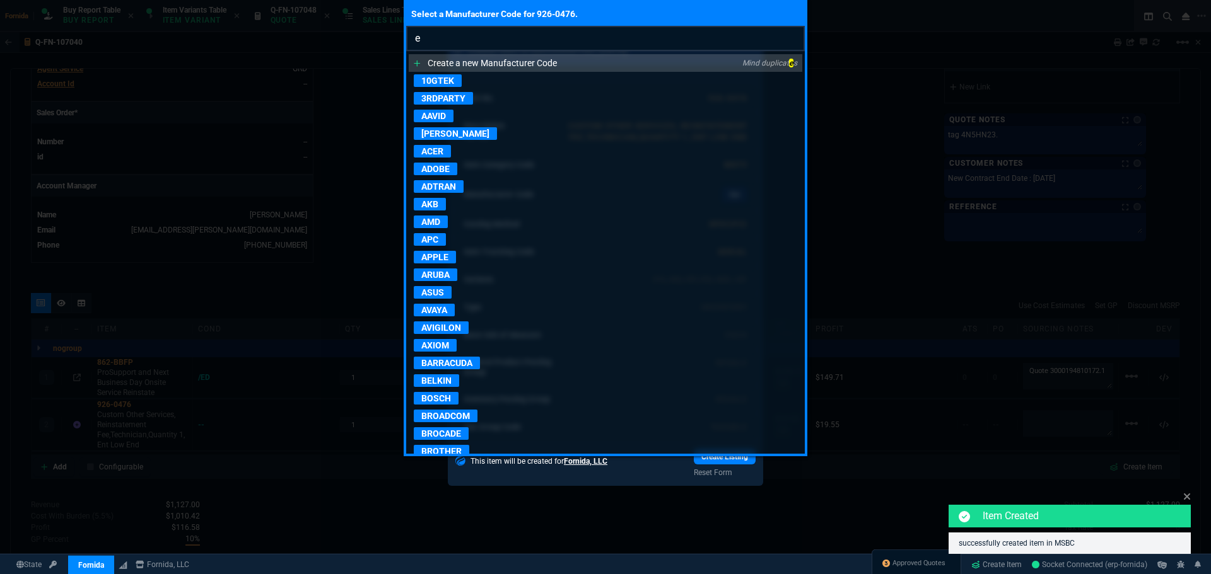
drag, startPoint x: 442, startPoint y: 43, endPoint x: 416, endPoint y: 44, distance: 25.9
click at [416, 44] on input "e" at bounding box center [605, 38] width 399 height 25
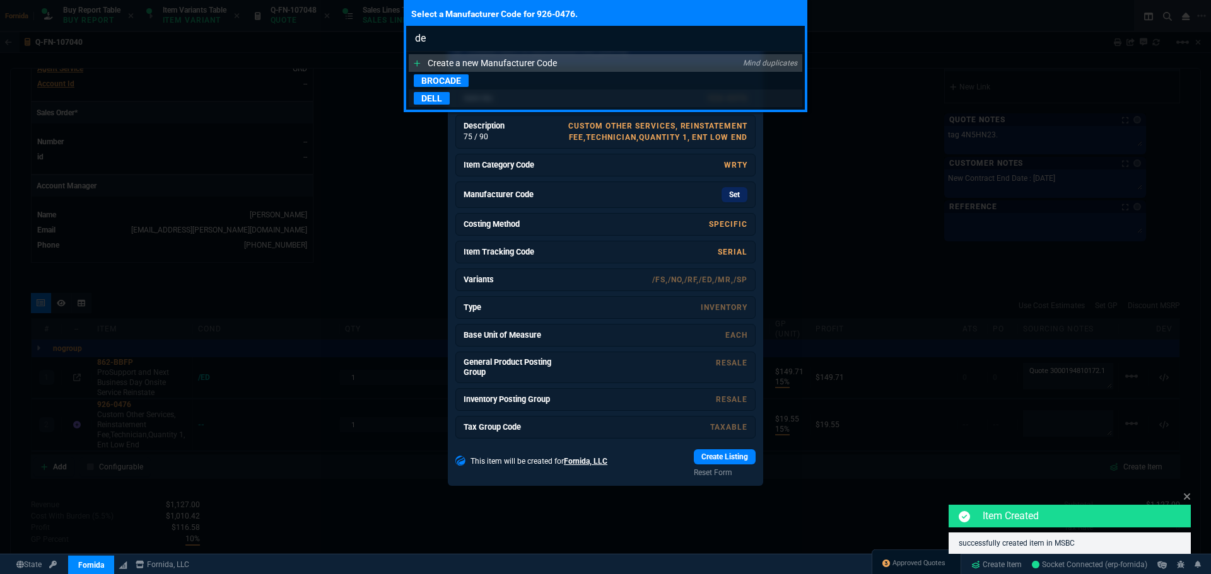
type input "de"
click at [460, 97] on link "DELL" at bounding box center [605, 99] width 393 height 18
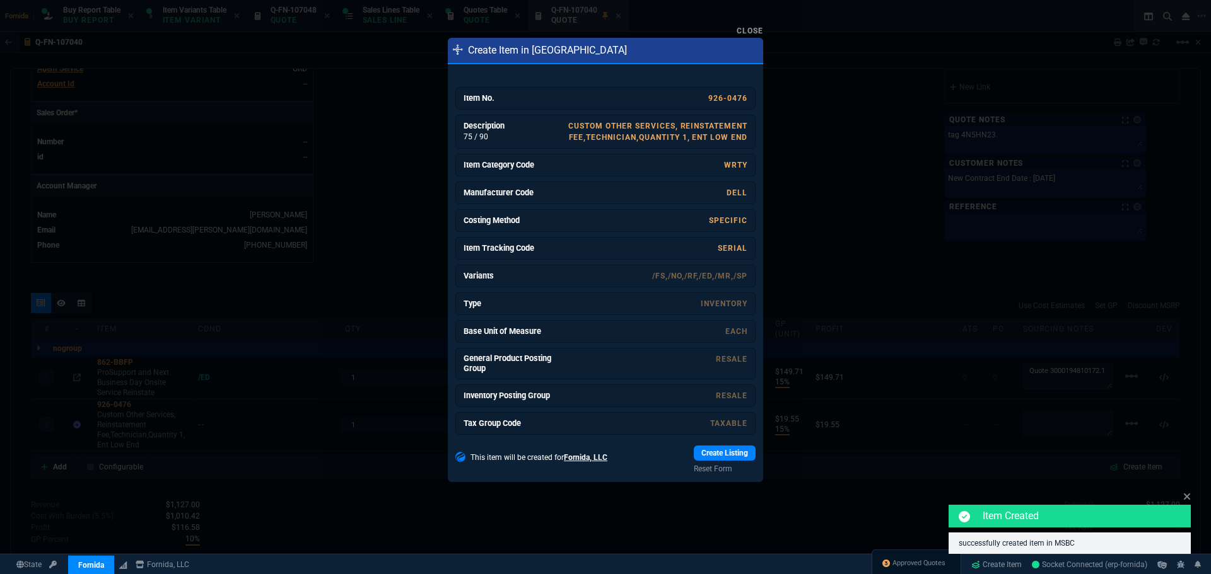
click at [706, 451] on link "Create Listing" at bounding box center [725, 453] width 62 height 15
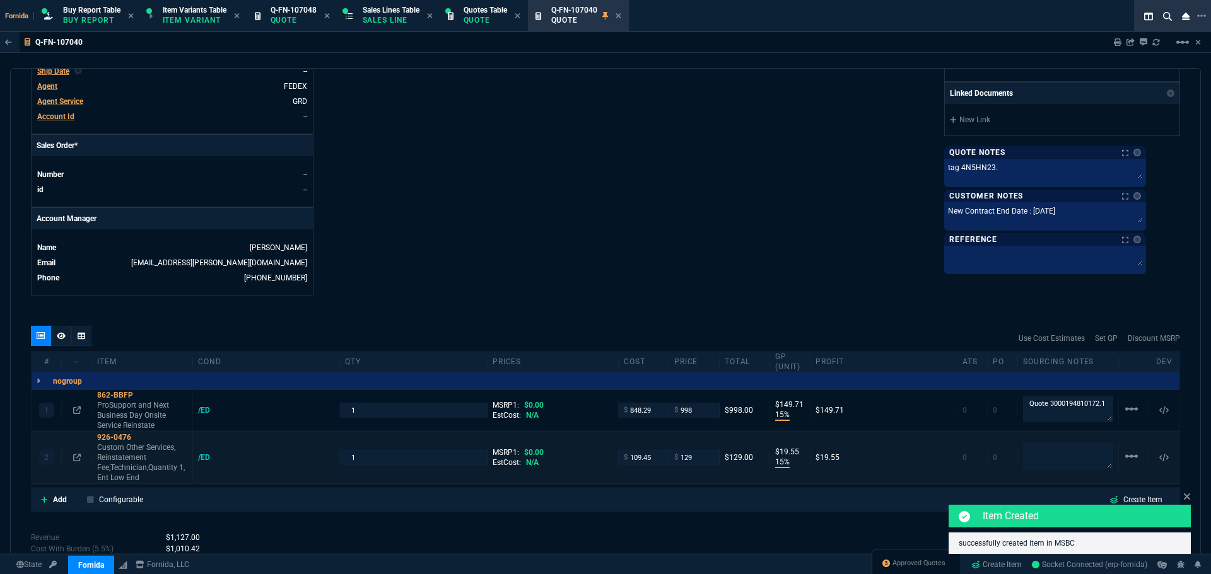
scroll to position [591, 0]
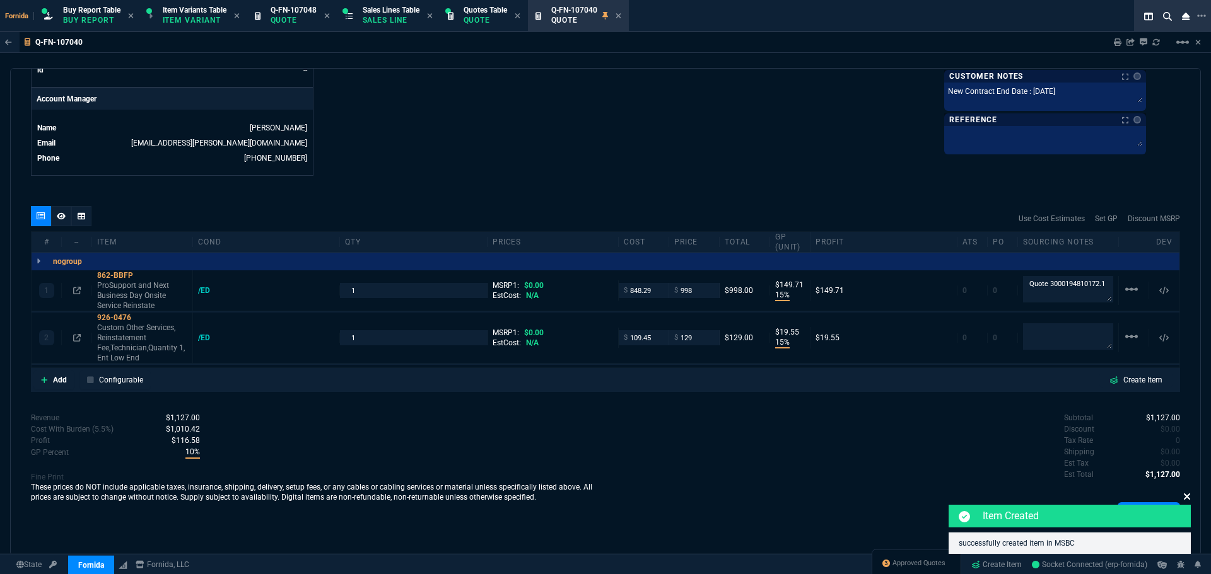
click at [1186, 491] on fa-icon at bounding box center [1187, 497] width 8 height 12
click at [1186, 491] on div "quote Q-FN-107040 CLM INFORMATICA Corp paid Fornida, LLC [STREET_ADDRESS] Detai…" at bounding box center [605, 312] width 1190 height 488
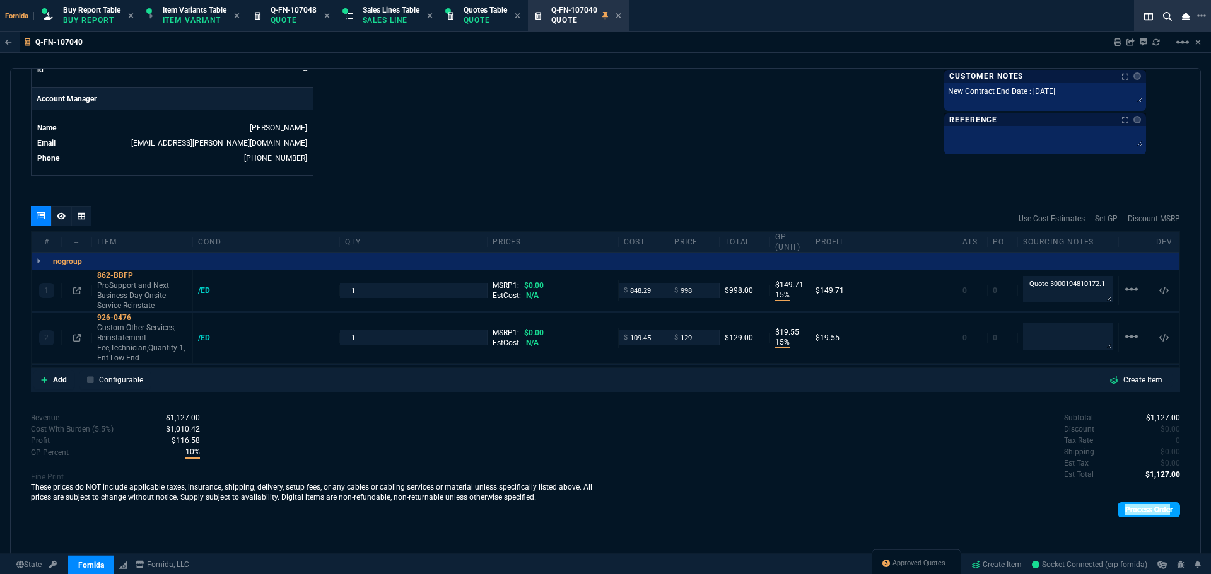
click at [1162, 503] on div "Process Order" at bounding box center [892, 510] width 574 height 26
click at [1161, 505] on link "Process Order" at bounding box center [1148, 510] width 62 height 15
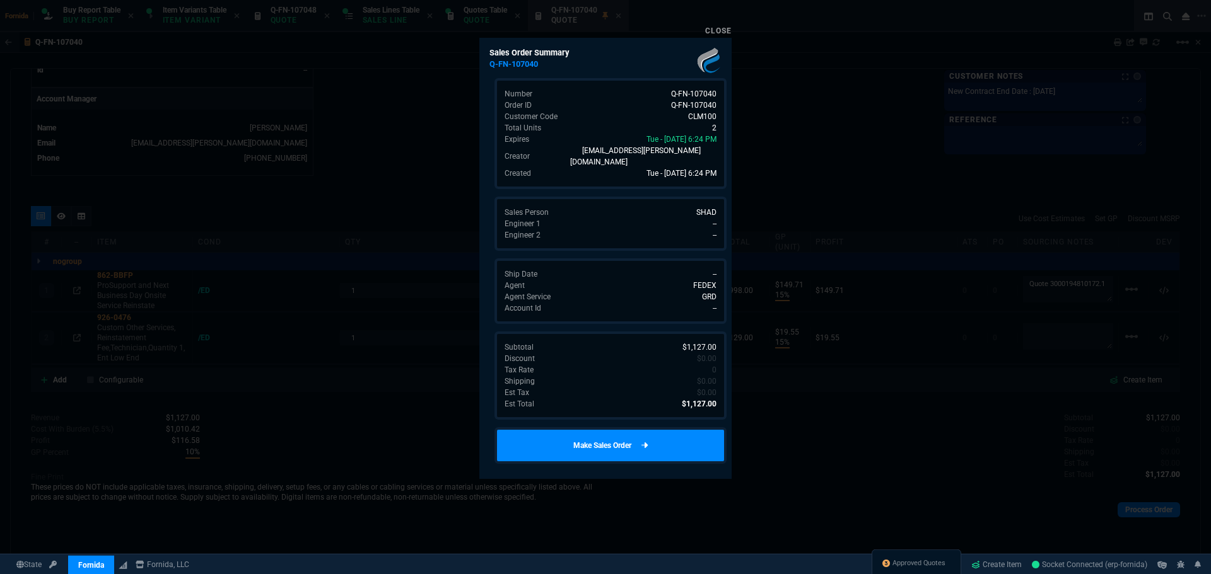
drag, startPoint x: 684, startPoint y: 453, endPoint x: 677, endPoint y: 447, distance: 8.5
click at [685, 446] on div "Sales Order Summary Q-FN-107040 Number Q-FN-107040 Order ID Q-FN-107040 Custome…" at bounding box center [605, 258] width 252 height 441
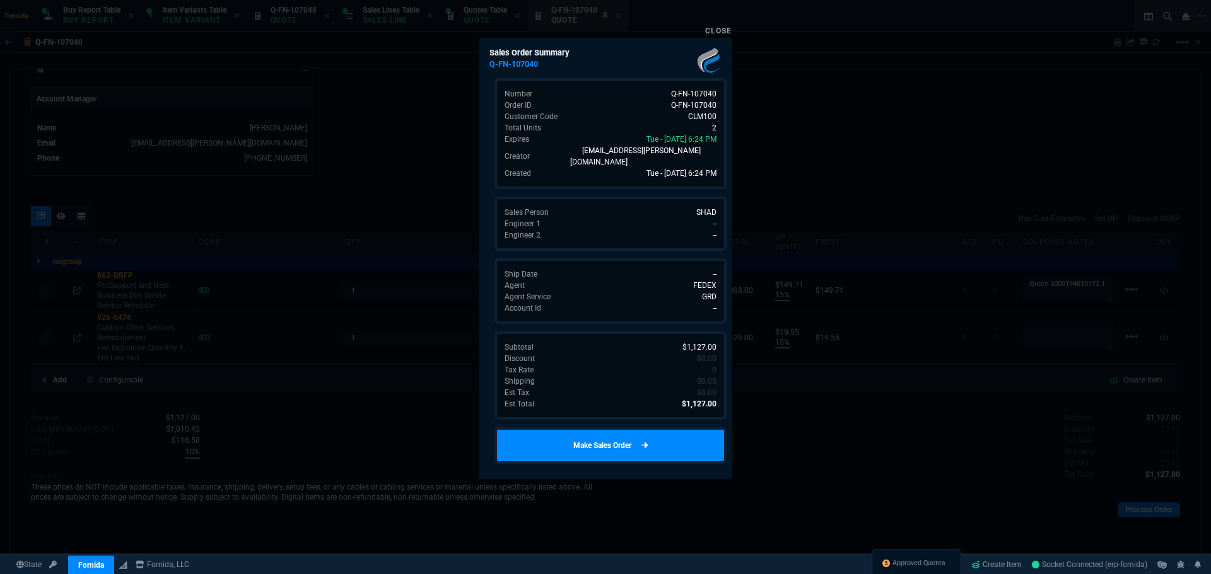
click at [677, 447] on link "Make Sales Order" at bounding box center [610, 446] width 232 height 37
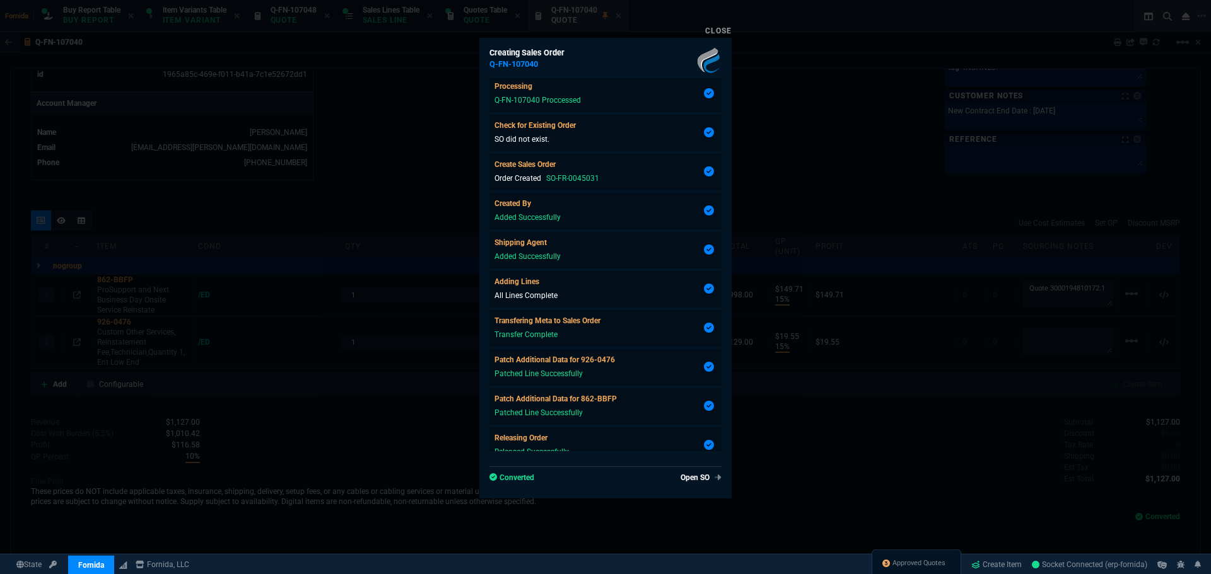
scroll to position [57, 0]
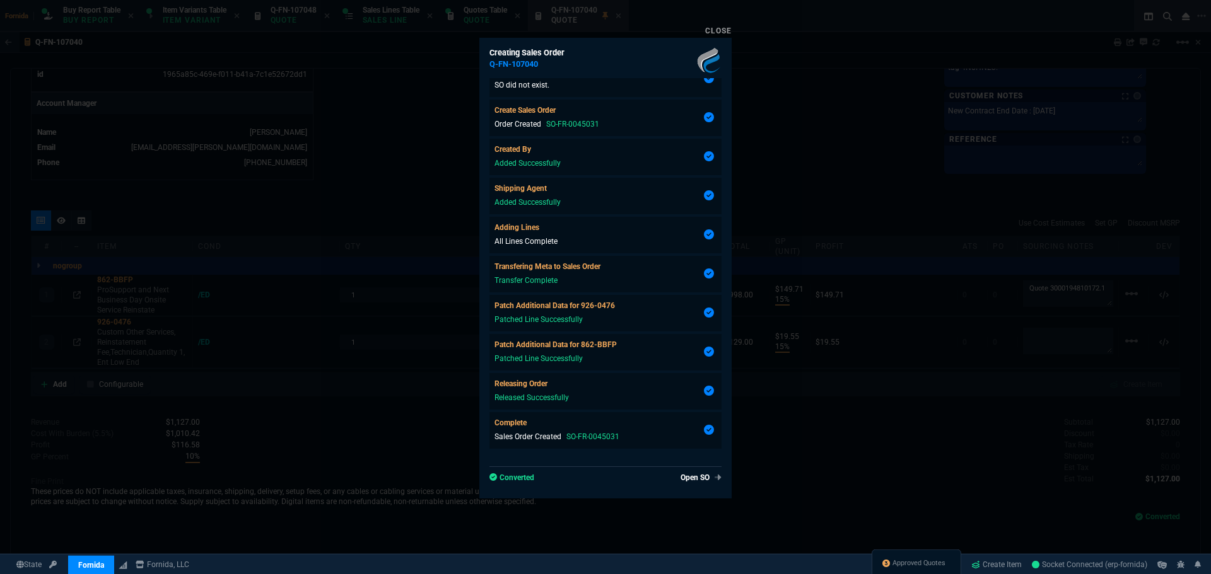
type input "15"
type input "150"
type input "15"
type input "20"
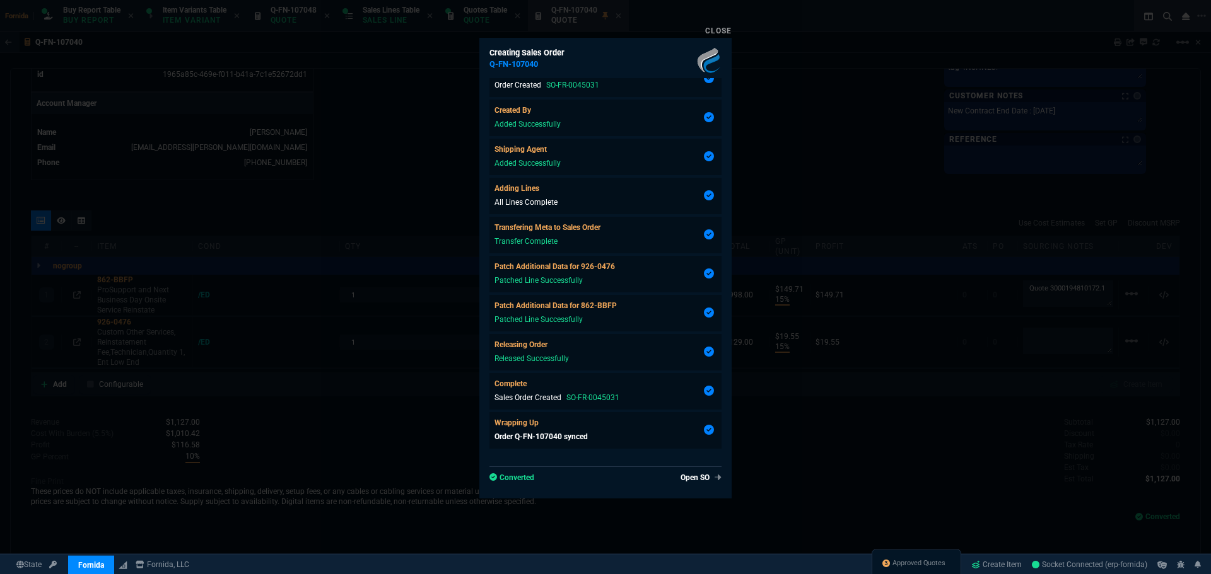
click at [931, 333] on div at bounding box center [605, 287] width 1211 height 574
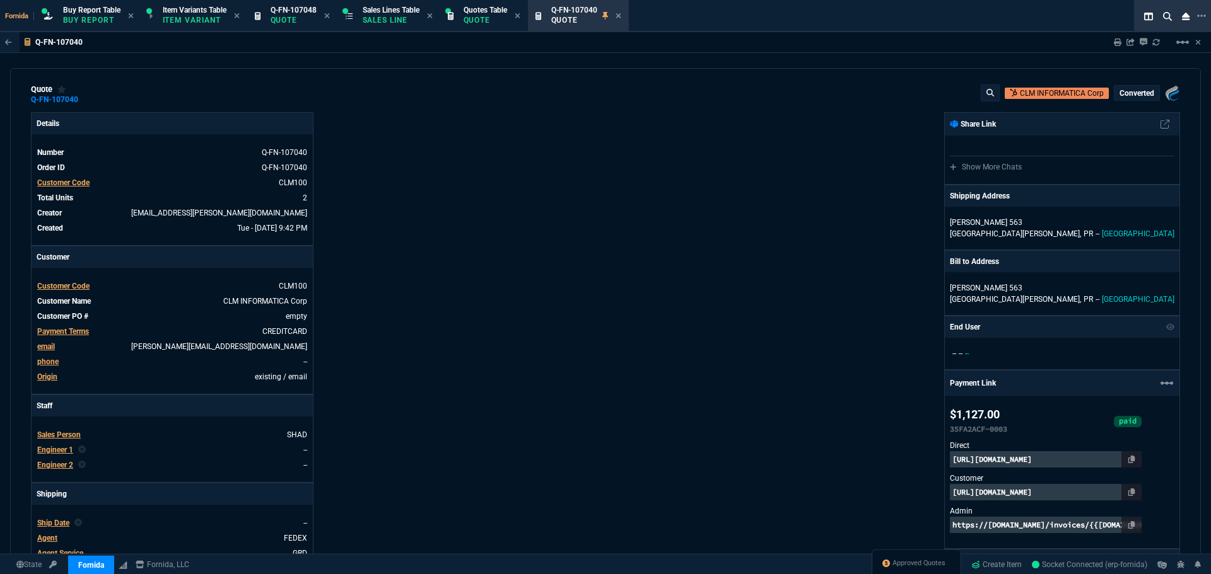
scroll to position [0, 0]
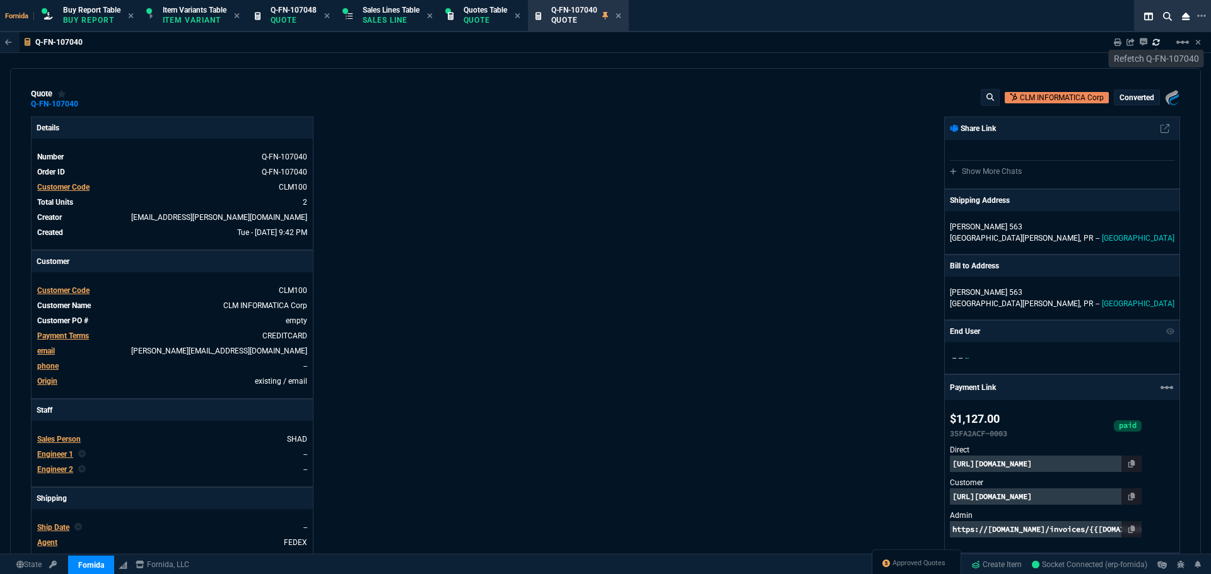
click at [1153, 45] on icon at bounding box center [1155, 41] width 7 height 6
click at [623, 262] on div "Fornida, LLC [STREET_ADDRESS] Share Link Show More Chats Shipping Address [PERS…" at bounding box center [892, 435] width 574 height 636
type input "15"
type input "150"
type input "15"
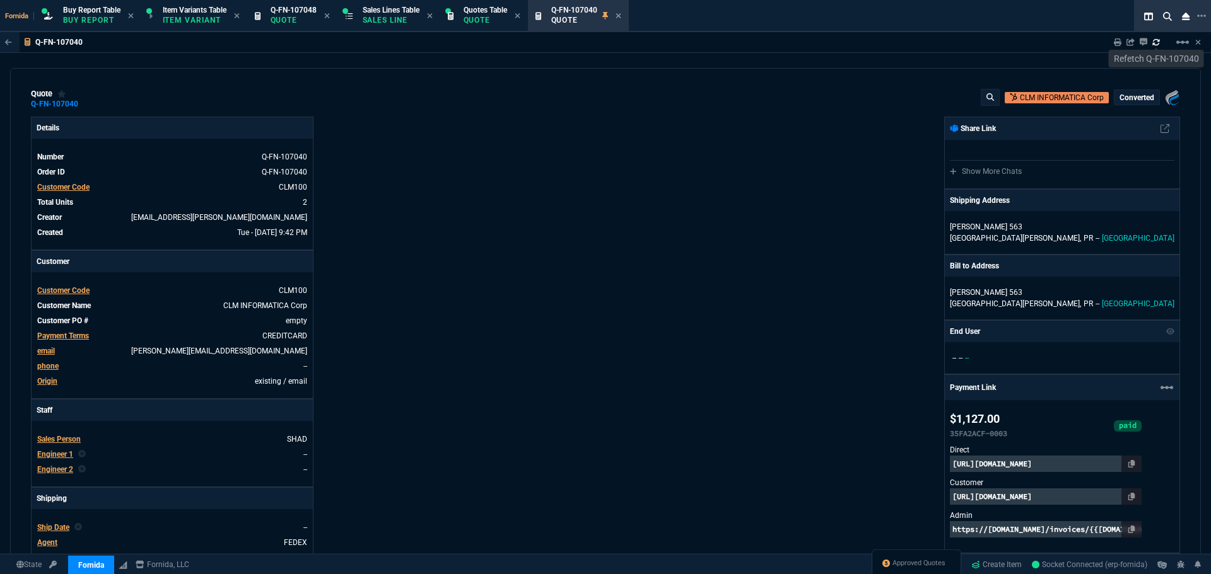
type input "20"
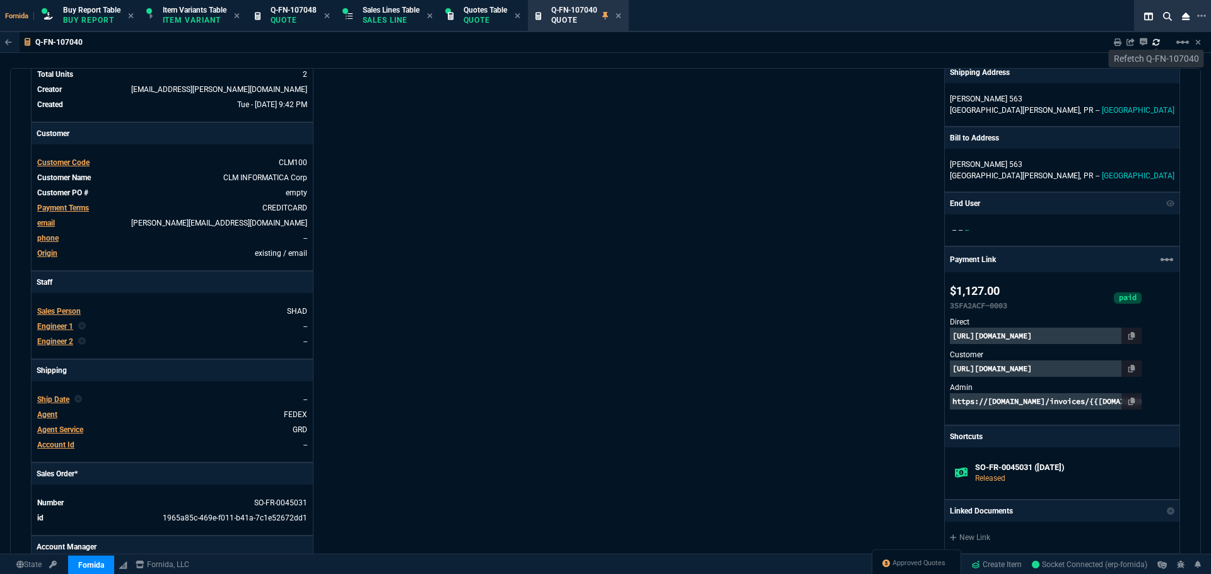
scroll to position [189, 0]
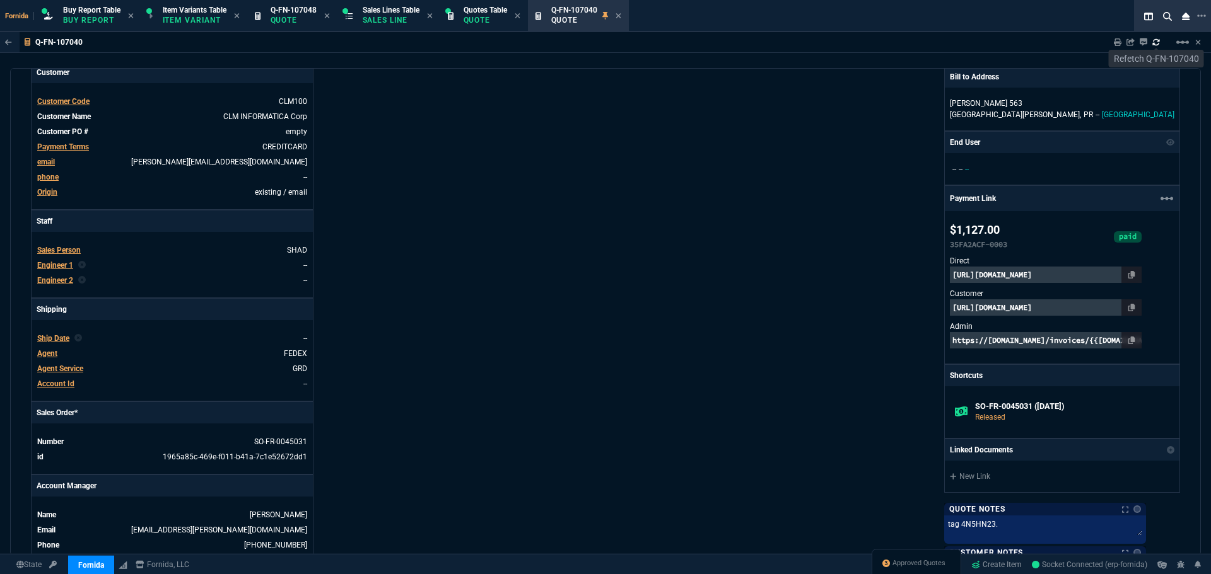
drag, startPoint x: 1083, startPoint y: 393, endPoint x: 1085, endPoint y: 411, distance: 17.7
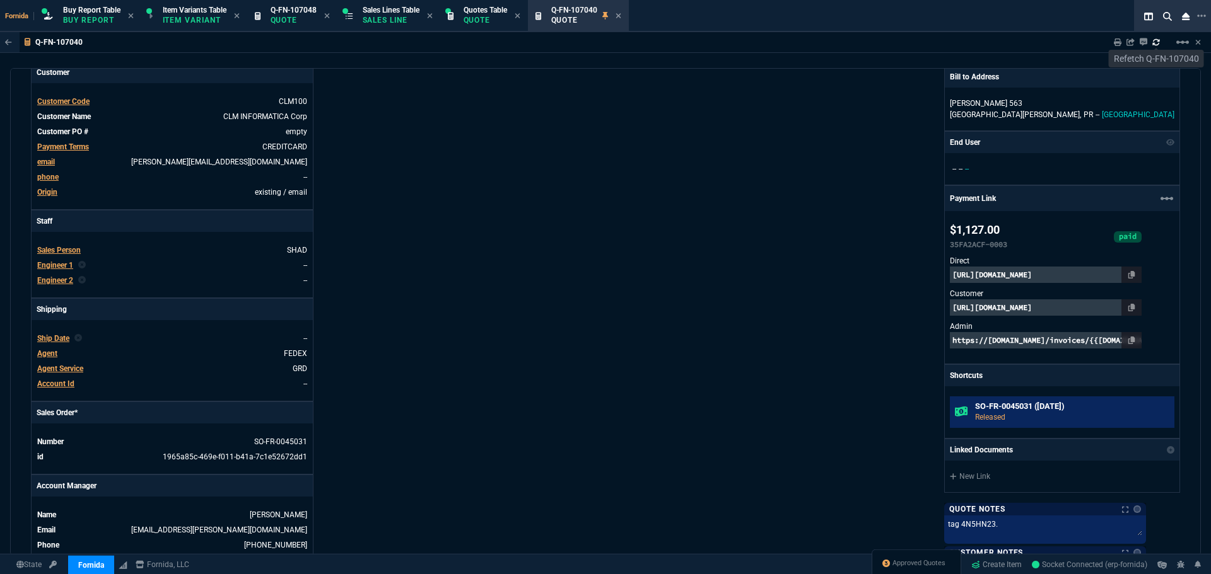
click at [1083, 394] on div "SO-FR-0045031 ([DATE]) Released" at bounding box center [1062, 413] width 235 height 52
click at [1085, 412] on h6 "SO-FR-0045031 ([DATE])" at bounding box center [1072, 407] width 194 height 10
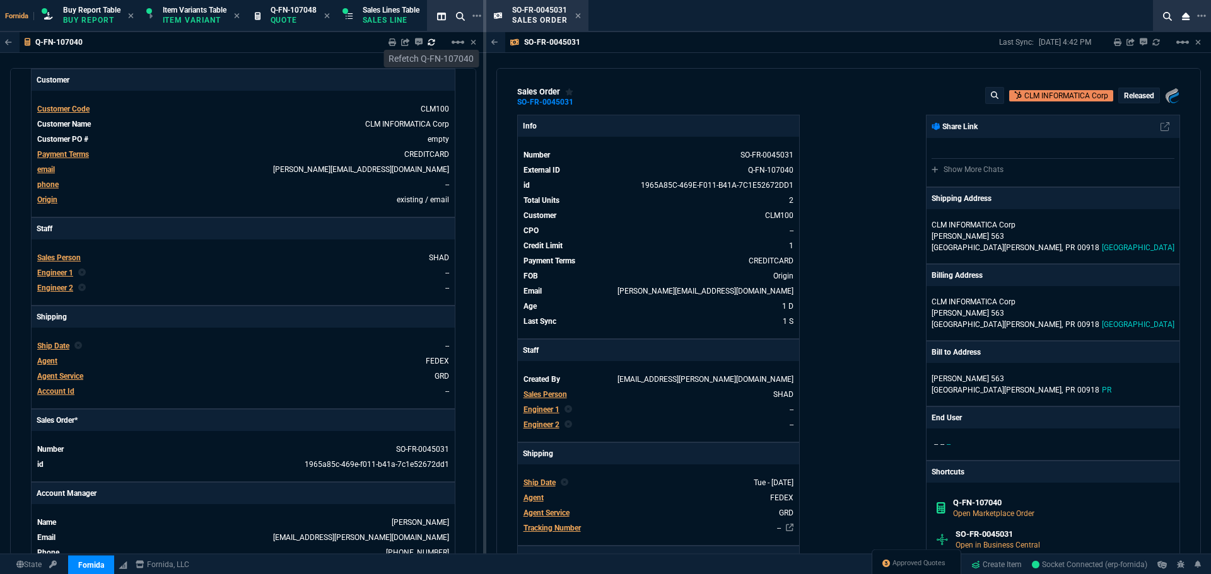
scroll to position [0, 0]
click at [575, 108] on div "SO-FR-0045031" at bounding box center [551, 104] width 68 height 10
click at [578, 107] on icon at bounding box center [581, 104] width 7 height 8
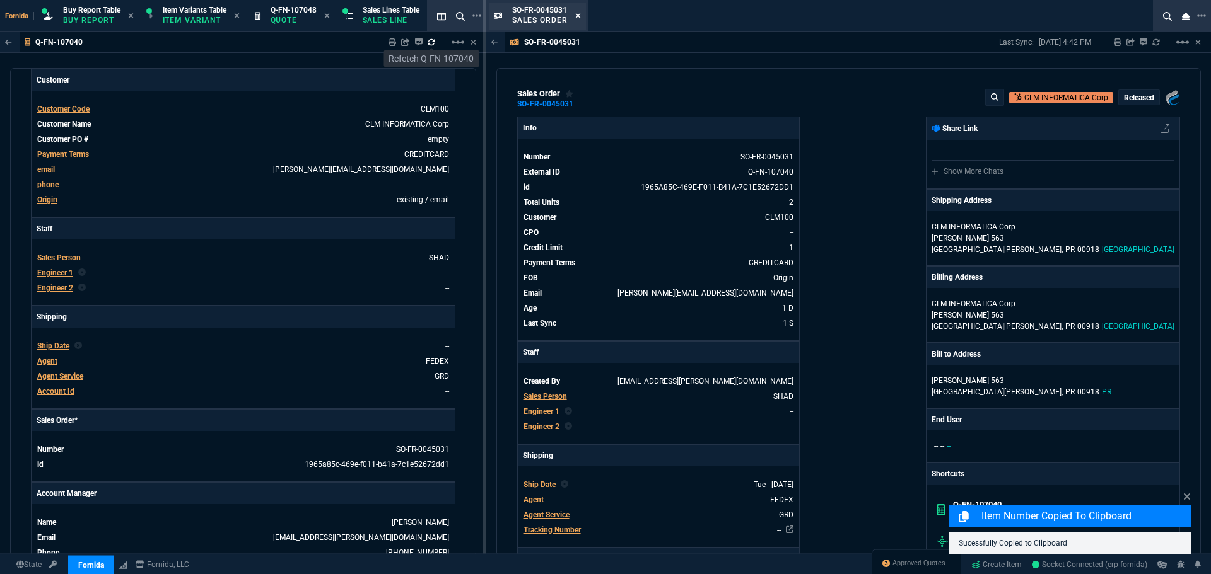
click at [579, 18] on icon at bounding box center [578, 16] width 6 height 8
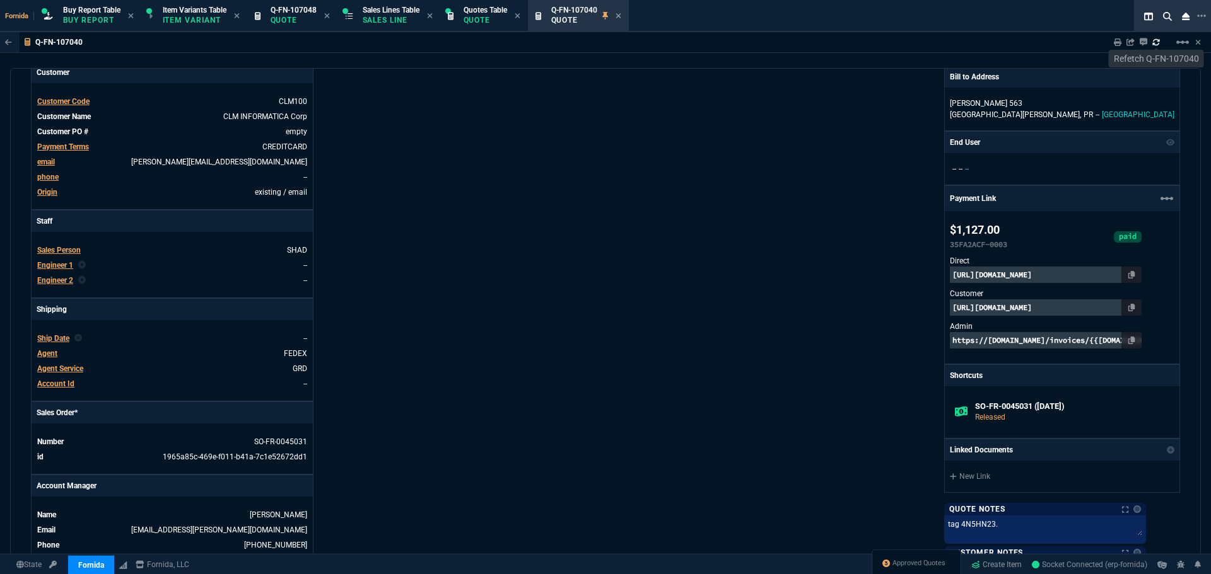
click at [672, 139] on div "Fornida, LLC [STREET_ADDRESS] Share Link Show More Chats Shipping Address [PERS…" at bounding box center [892, 277] width 574 height 701
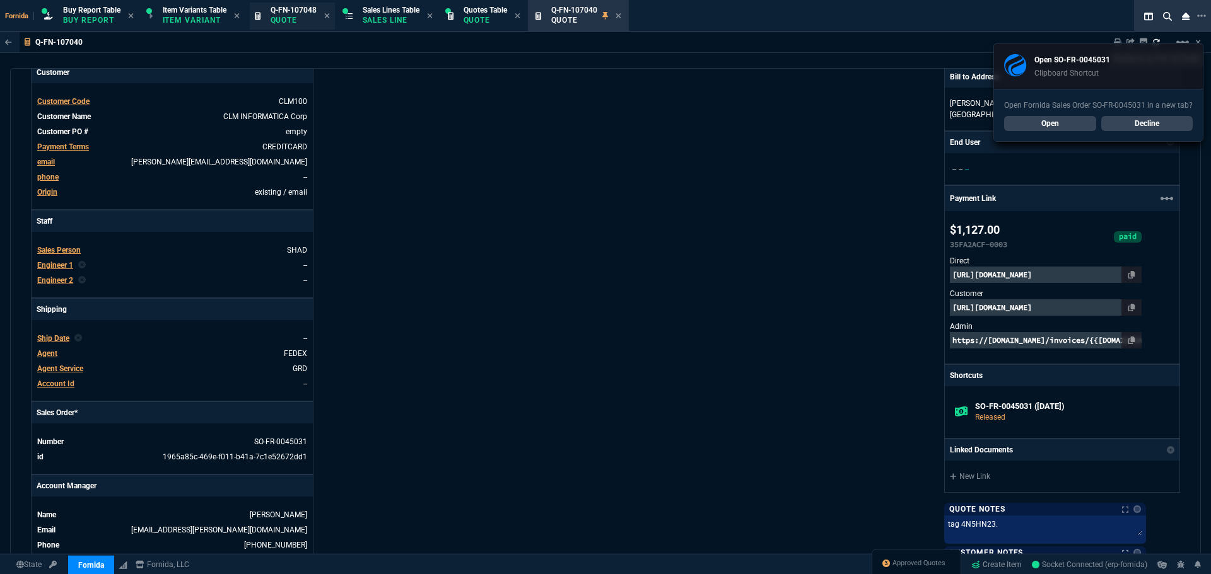
click at [303, 13] on span "Q-FN-107048" at bounding box center [294, 10] width 46 height 9
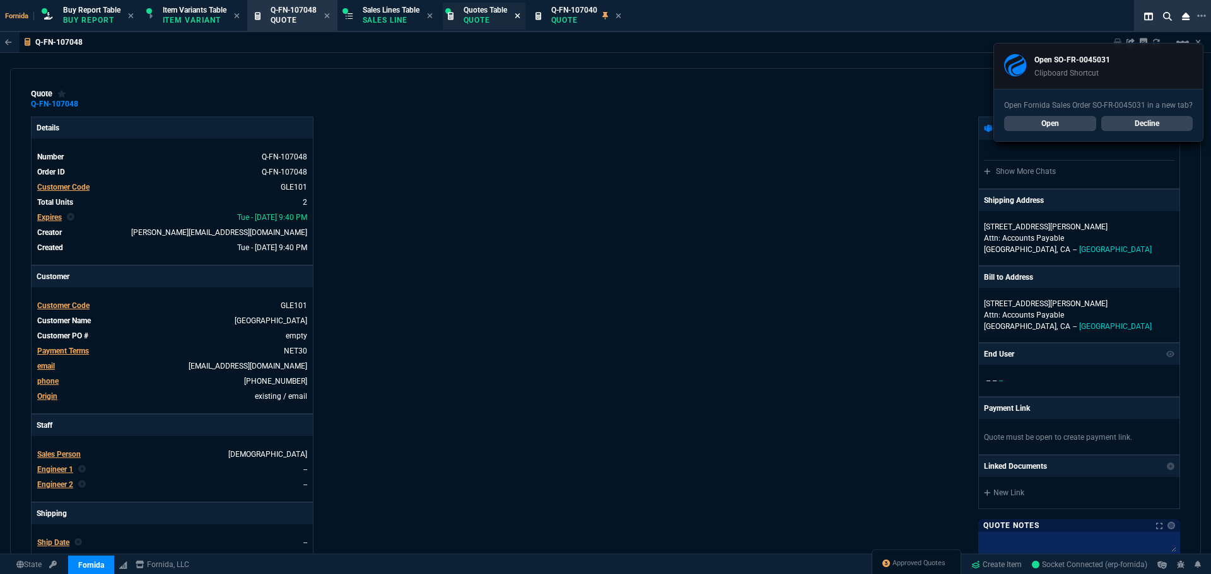
type input "40"
type input "7428"
type input "40"
type input "7428"
click at [520, 17] on icon at bounding box center [518, 16] width 6 height 8
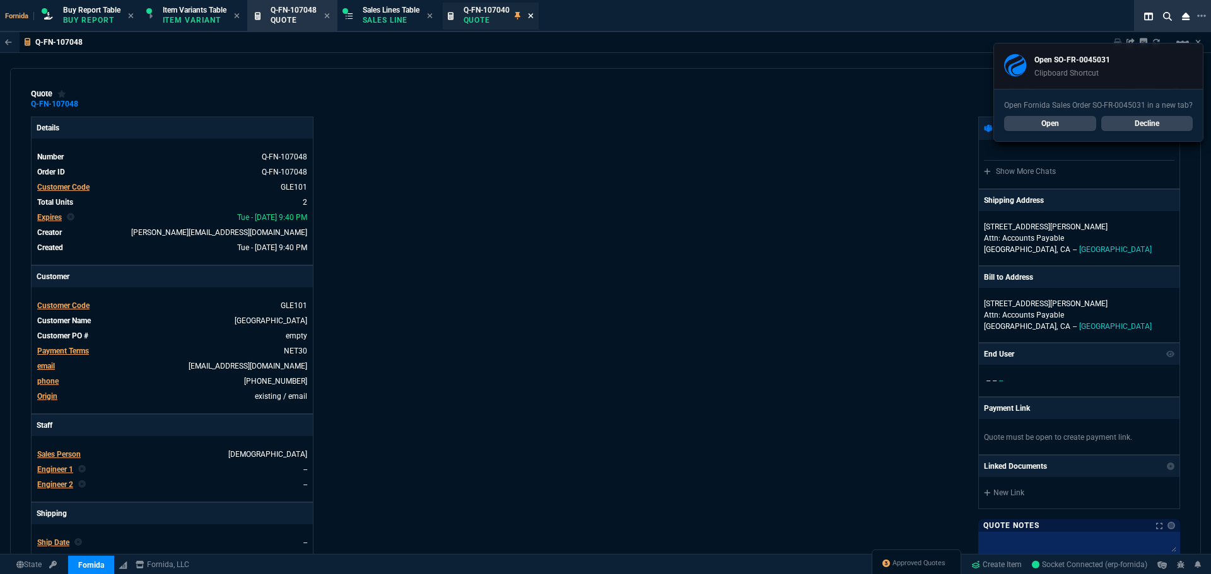
click at [533, 15] on icon at bounding box center [530, 15] width 5 height 5
click at [614, 209] on div "Fornida, LLC [STREET_ADDRESS] Share Link Show More Chats Shipping Address [STRE…" at bounding box center [892, 442] width 574 height 651
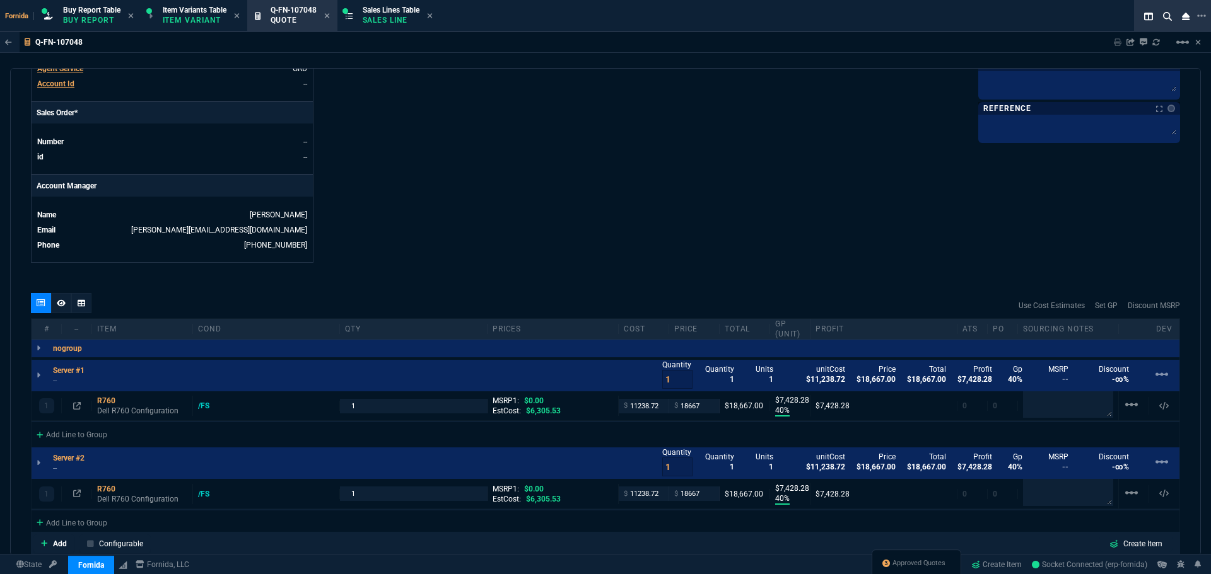
scroll to position [631, 0]
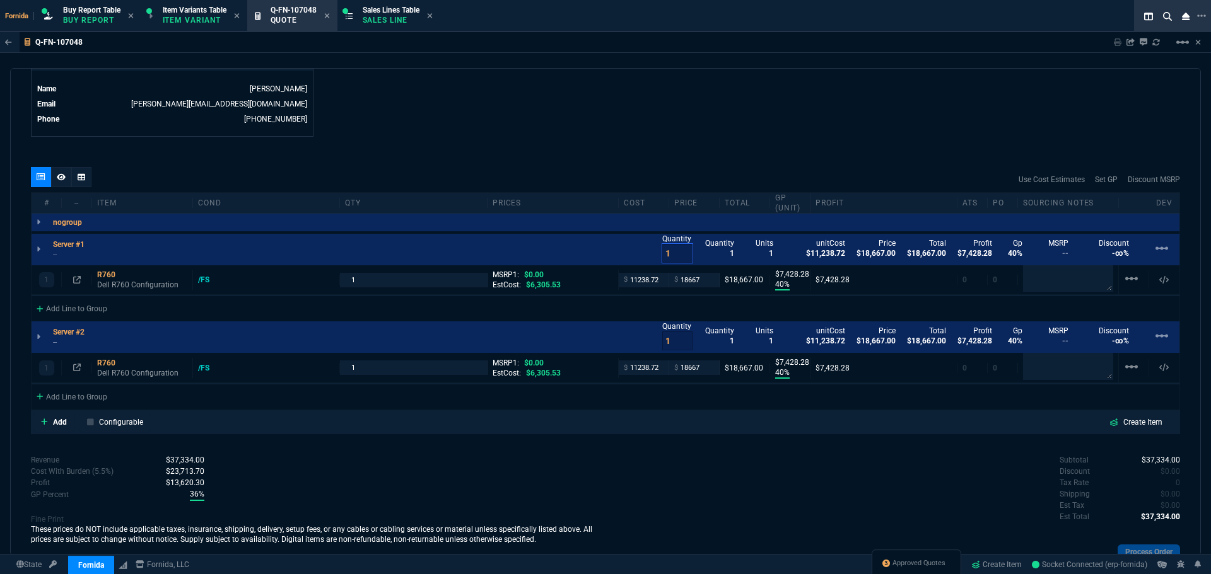
drag, startPoint x: 663, startPoint y: 253, endPoint x: 649, endPoint y: 251, distance: 14.0
click at [649, 251] on div "Server #1 -- Quantity 1 Quantity 1 Units 1 unitCost $11,238.72 Price $18,667.00…" at bounding box center [606, 250] width 1148 height 32
drag, startPoint x: 666, startPoint y: 346, endPoint x: 628, endPoint y: 311, distance: 51.8
click at [613, 329] on div "Server #2 -- Quantity 1 Quantity 1 Units 1 unitCost $11,238.72 Price $18,667.00…" at bounding box center [606, 338] width 1148 height 32
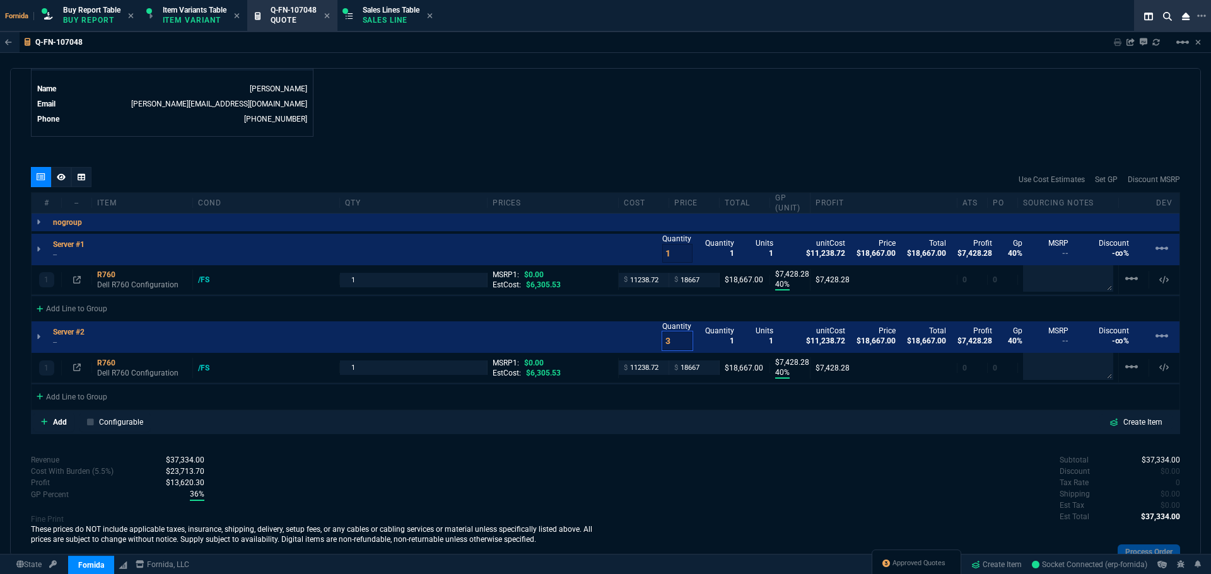
type input "3"
click at [640, 139] on div "quote Q-FN-107048 Glendale Unified School District draft Fornida, LLC [STREET_A…" at bounding box center [605, 312] width 1190 height 488
drag, startPoint x: 651, startPoint y: 255, endPoint x: 664, endPoint y: 225, distance: 32.2
click at [646, 253] on div "Server #1 -- Quantity 1 Quantity 1 Units 1 unitCost $11,238.72 Price $18,667.00…" at bounding box center [606, 250] width 1148 height 32
type input "8"
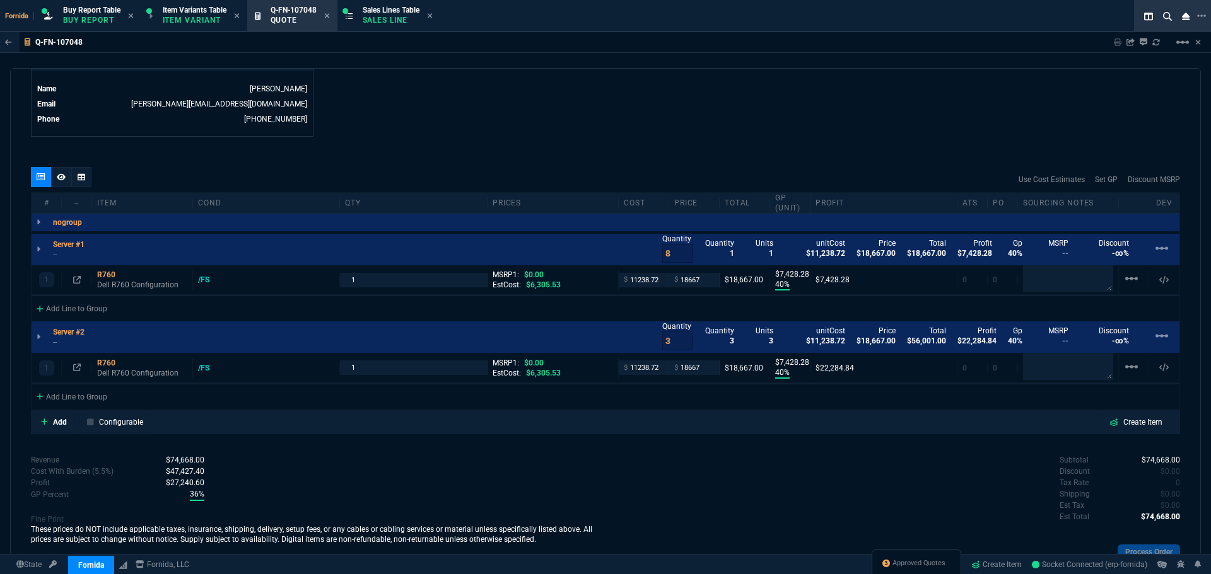
click at [114, 279] on p "Dell R760 Configuration" at bounding box center [142, 286] width 90 height 20
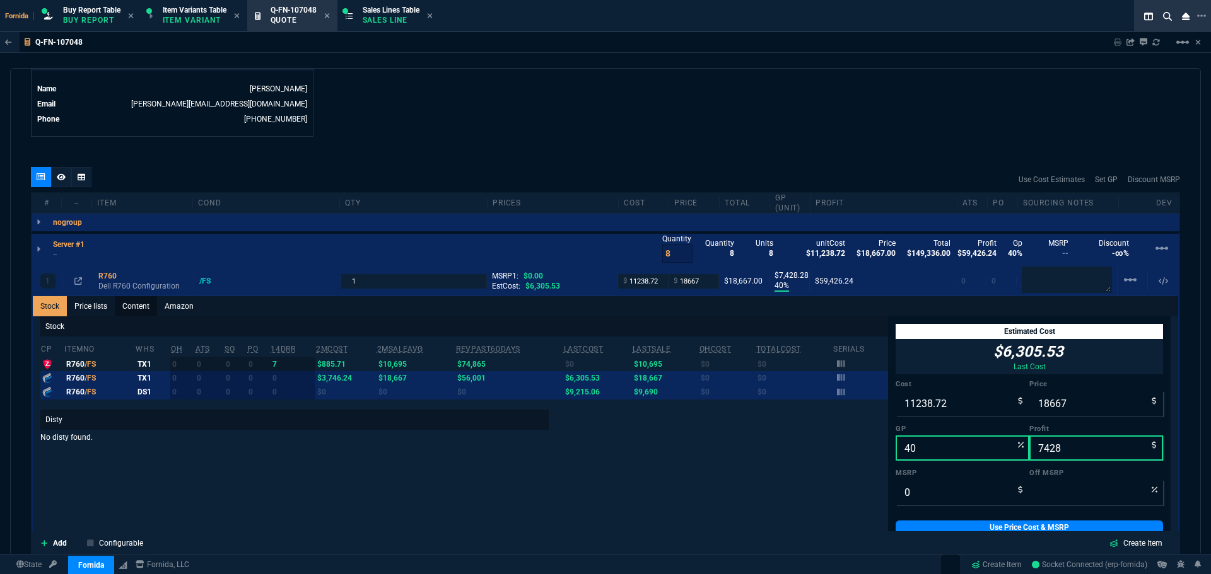
click at [137, 305] on link "Content" at bounding box center [136, 306] width 42 height 20
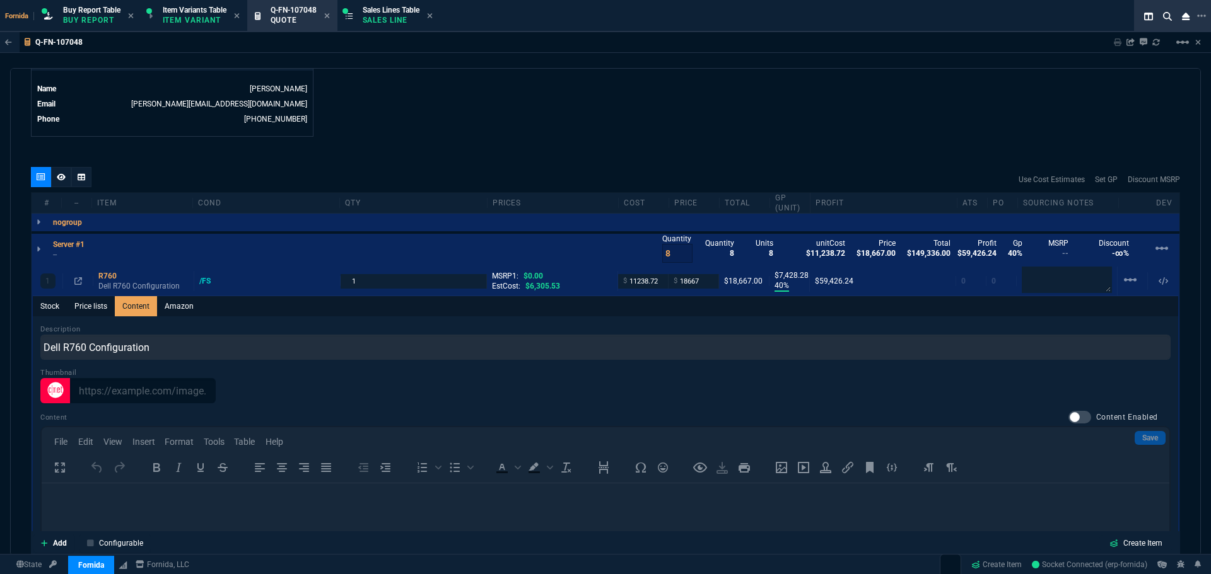
scroll to position [820, 0]
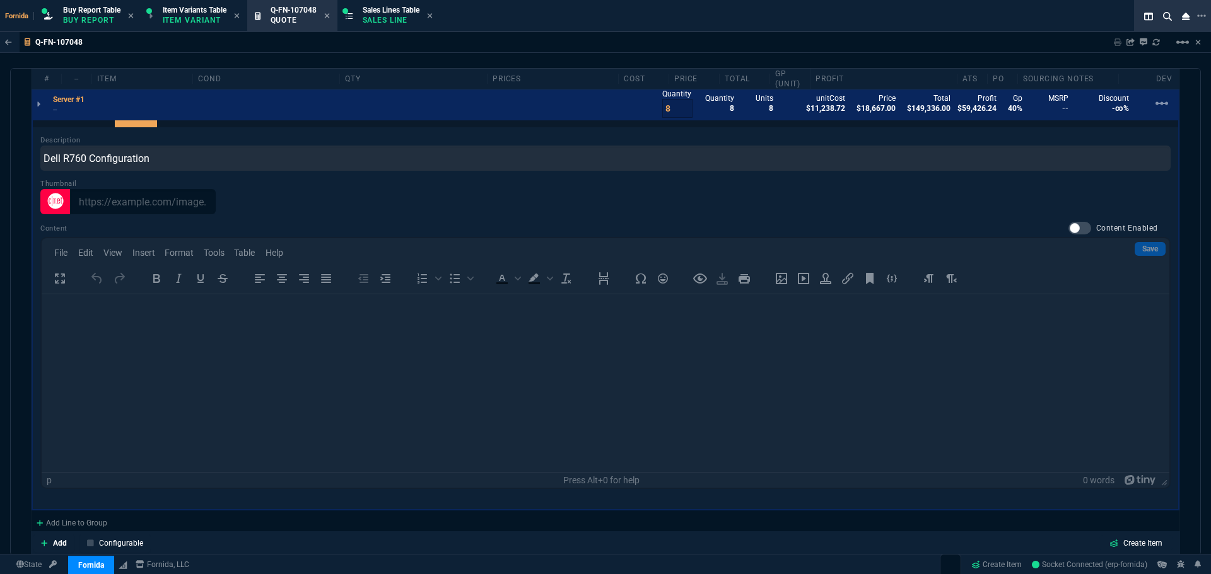
drag, startPoint x: 1071, startPoint y: 227, endPoint x: 1109, endPoint y: 236, distance: 38.8
click at [1072, 227] on div at bounding box center [1079, 228] width 23 height 13
checkbox input "true"
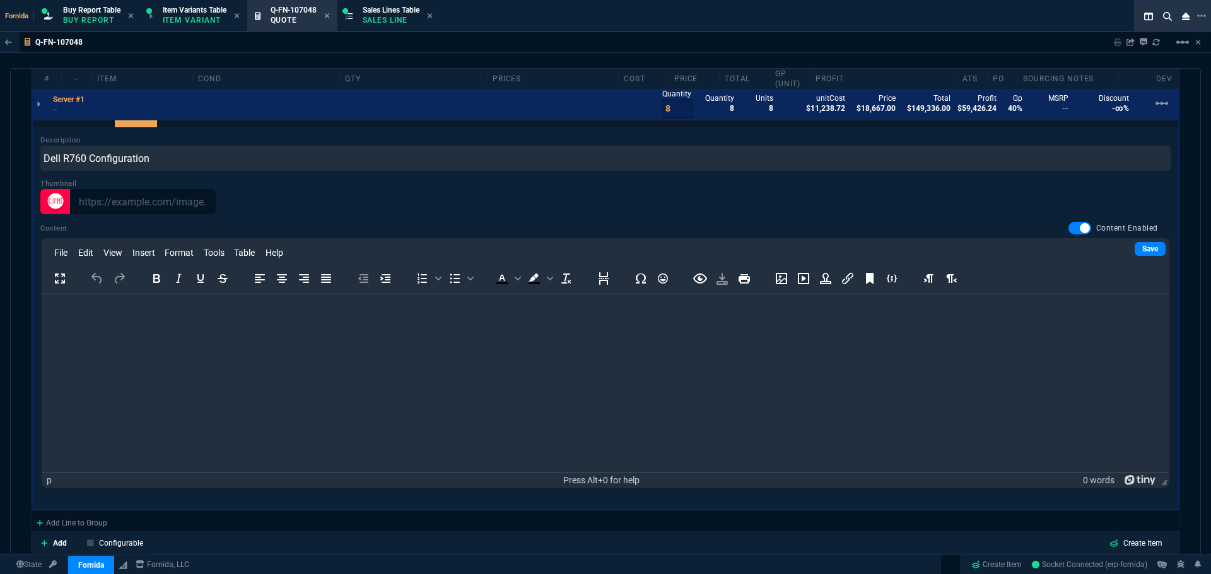
click at [1115, 238] on div "File Edit View Insert Format Tools Table Help To open the popup, press Shift+En…" at bounding box center [605, 266] width 1127 height 56
click at [1134, 254] on link "Save" at bounding box center [1149, 249] width 31 height 14
click at [742, 329] on html at bounding box center [605, 311] width 1127 height 34
click at [692, 329] on html at bounding box center [605, 311] width 1127 height 34
click at [492, 329] on html at bounding box center [605, 311] width 1127 height 34
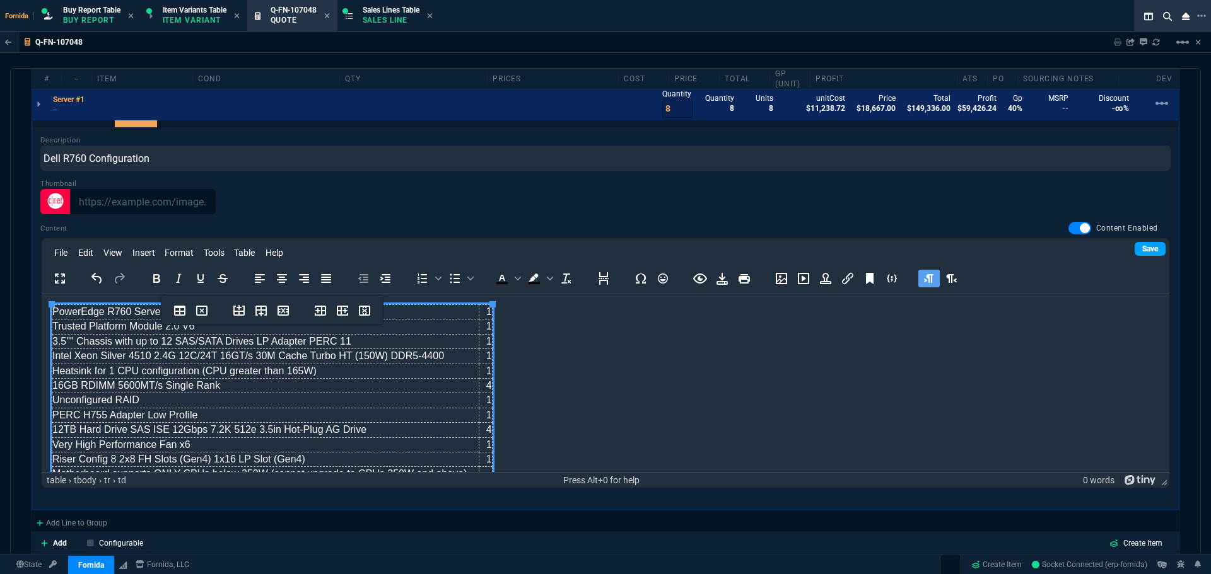
scroll to position [192, 0]
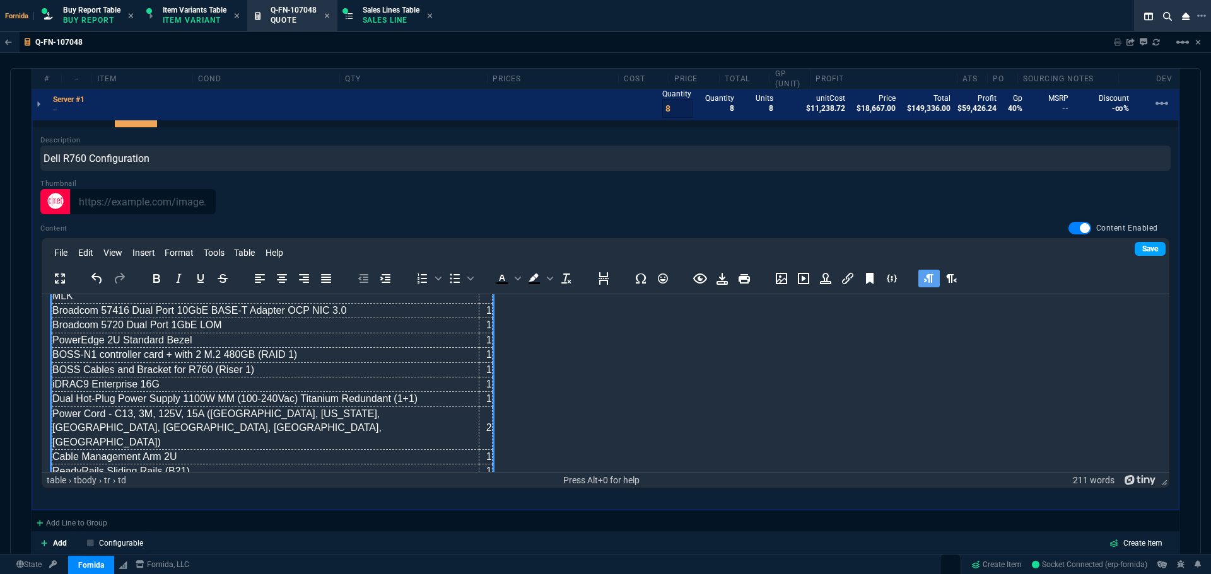
click at [1134, 250] on link "Save" at bounding box center [1149, 249] width 31 height 14
click at [747, 410] on body "PowerEdge R760 Server 1 Trusted Platform Module 2.0 V6 1 3.5"" Chassis with up …" at bounding box center [605, 310] width 1107 height 397
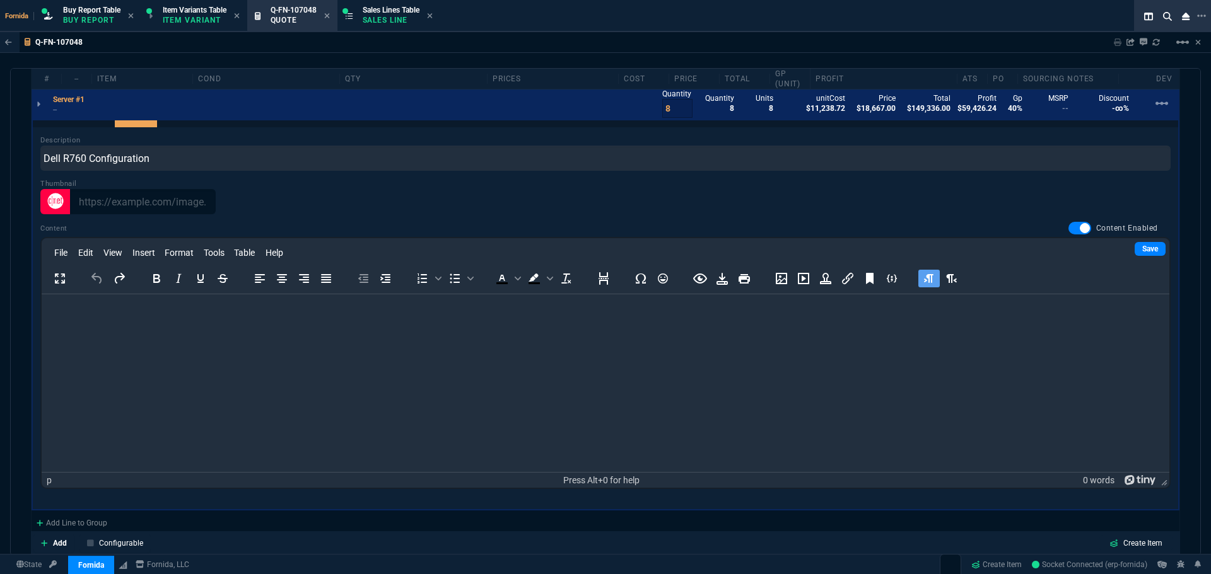
drag, startPoint x: 310, startPoint y: 402, endPoint x: 329, endPoint y: 396, distance: 20.4
click at [321, 329] on html at bounding box center [605, 311] width 1127 height 34
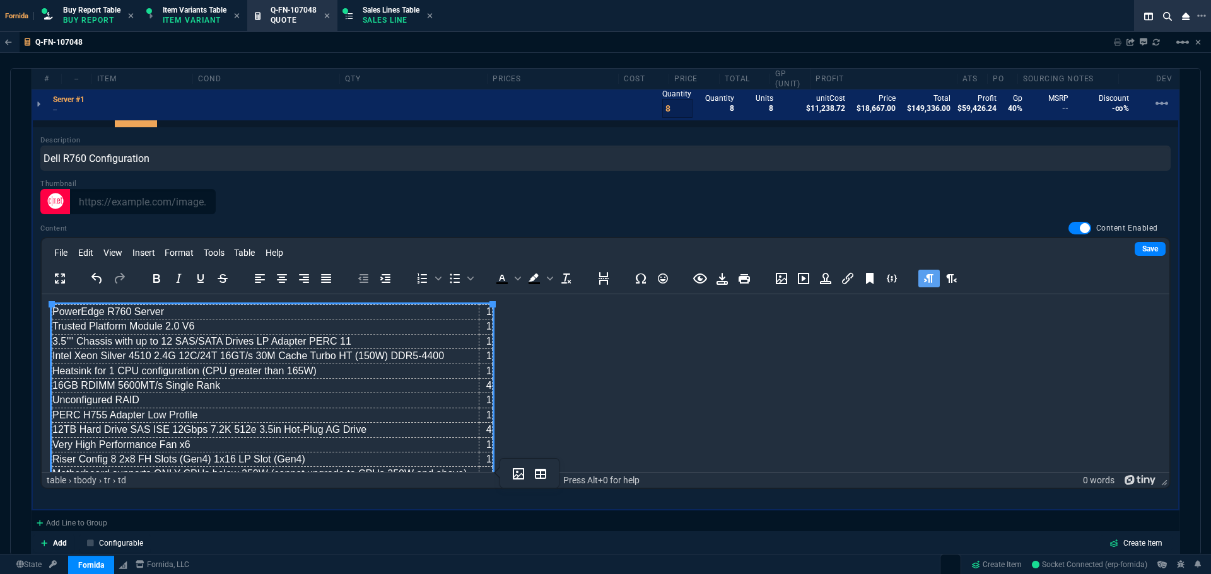
scroll to position [192, 0]
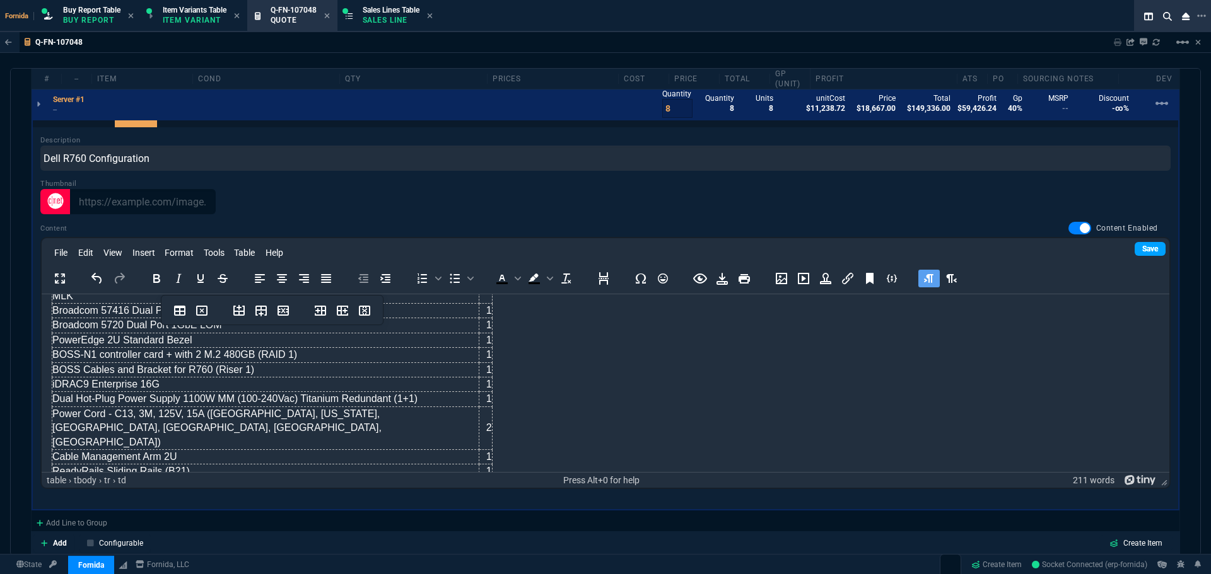
click at [1136, 249] on link "Save" at bounding box center [1149, 249] width 31 height 14
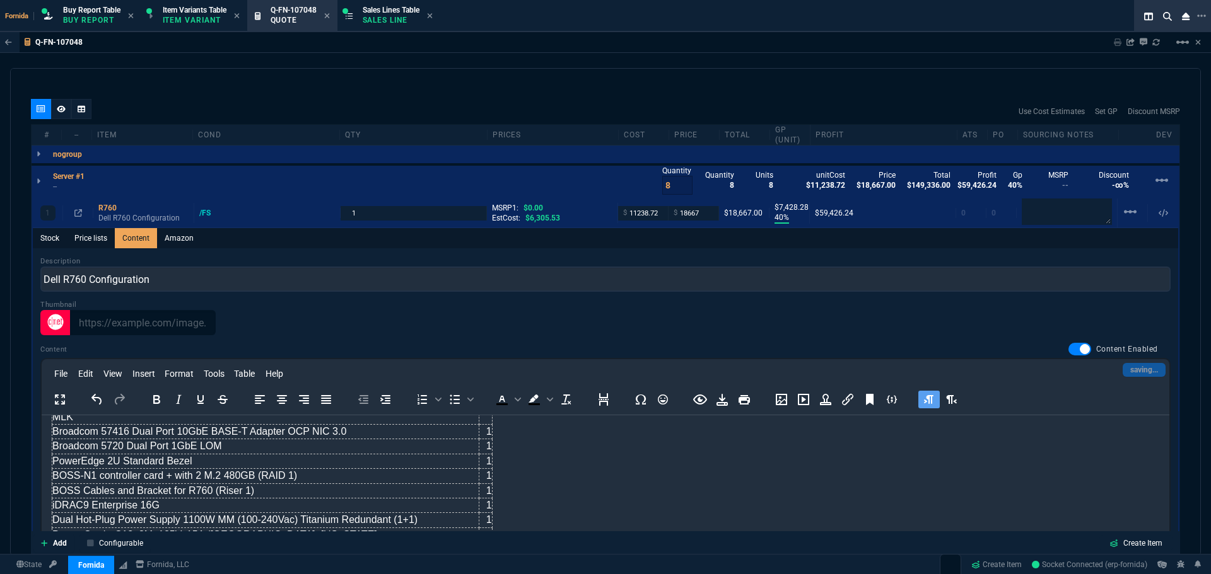
scroll to position [694, 0]
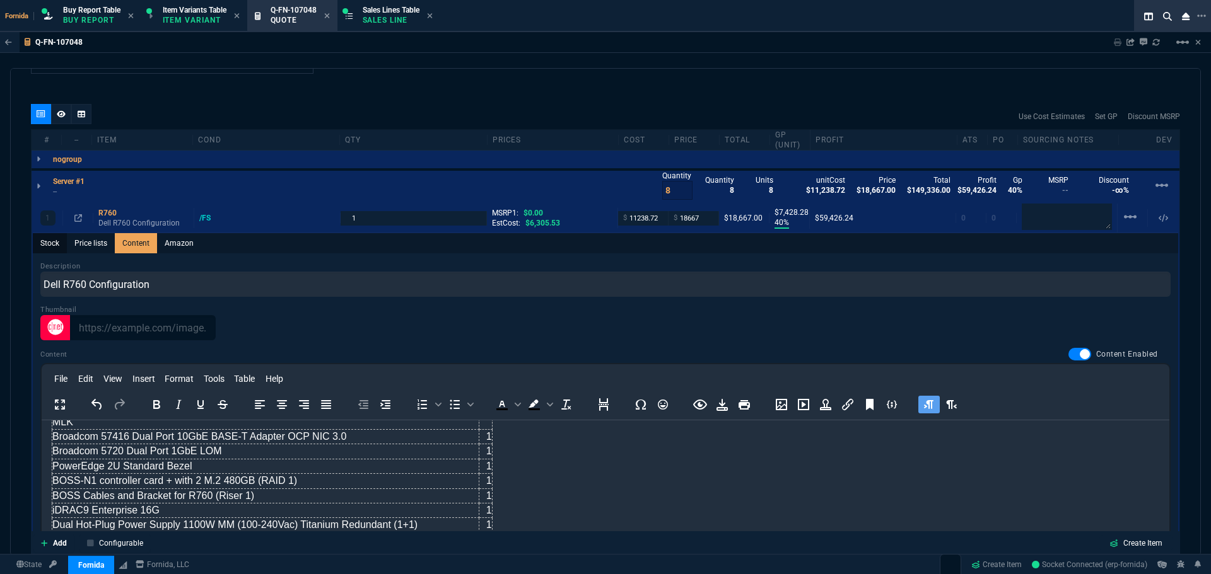
click at [37, 247] on link "Stock" at bounding box center [50, 243] width 34 height 20
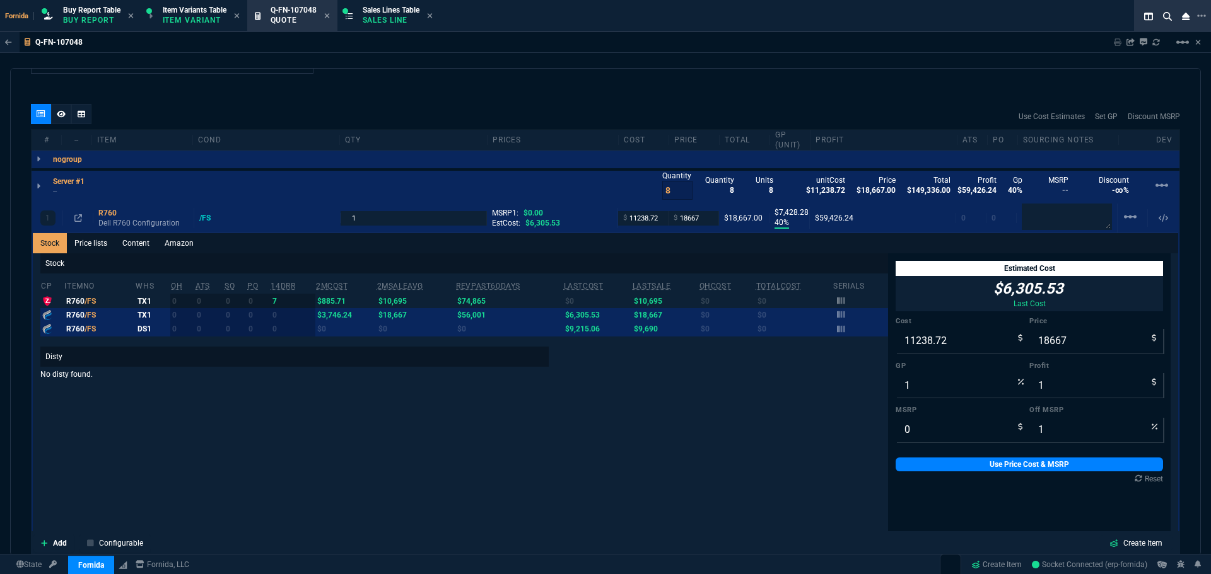
type input "40"
type input "7428"
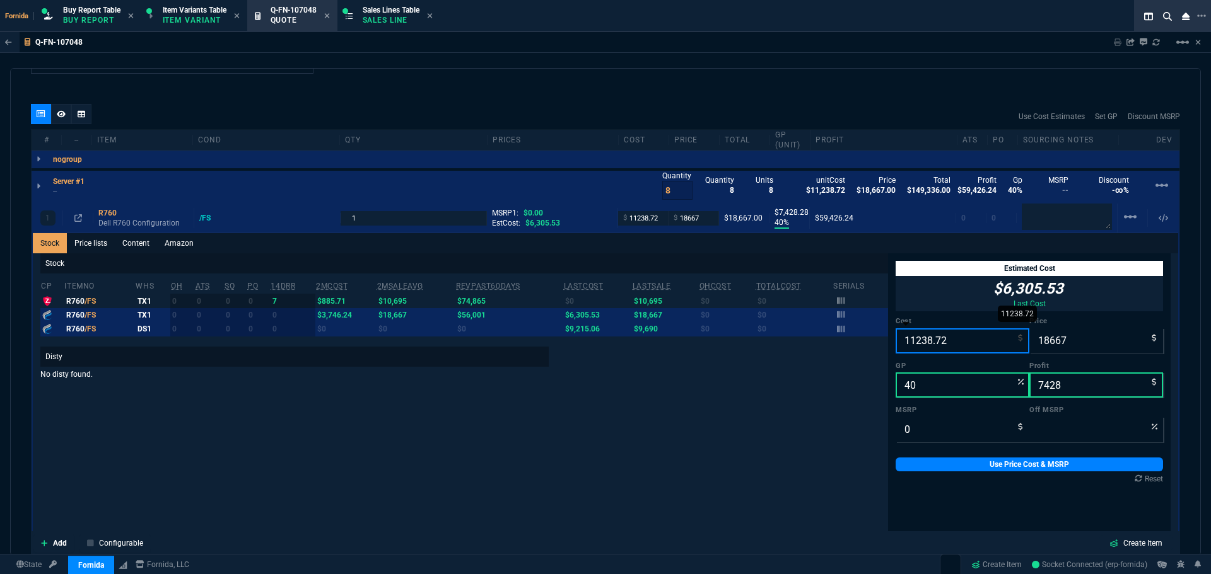
click at [926, 337] on input "11238.72" at bounding box center [962, 341] width 134 height 25
click at [921, 427] on input "0" at bounding box center [962, 429] width 134 height 25
paste input "34006.11"
type input "34006.11"
type input "45"
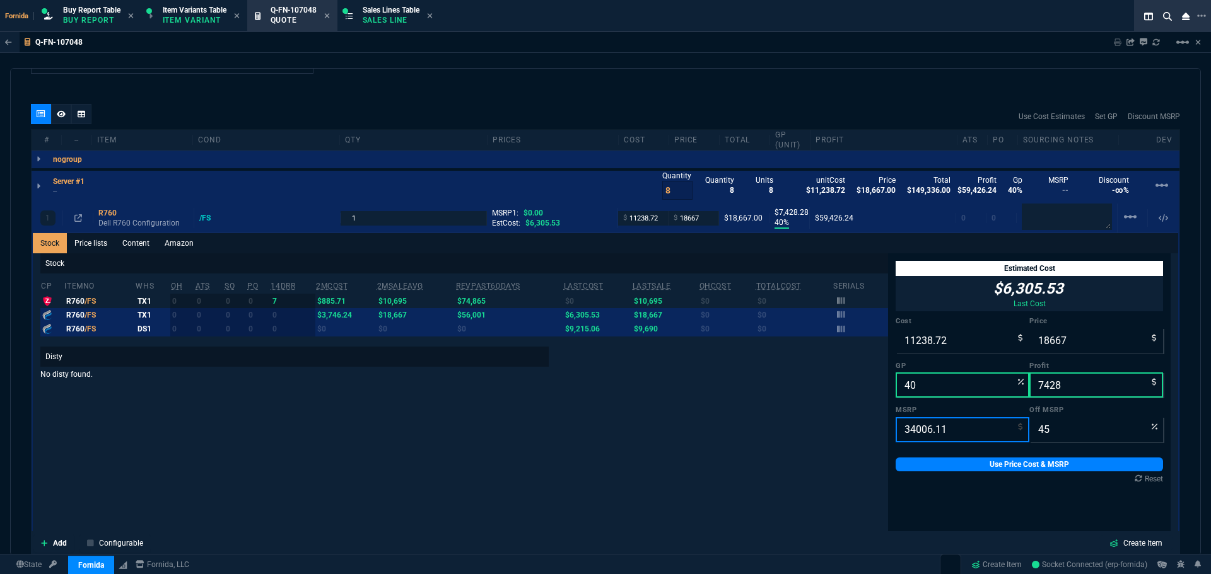
type input "34006.11"
click at [928, 339] on input "11238.72" at bounding box center [962, 341] width 134 height 25
paste input "7235.3"
type input "7235.32"
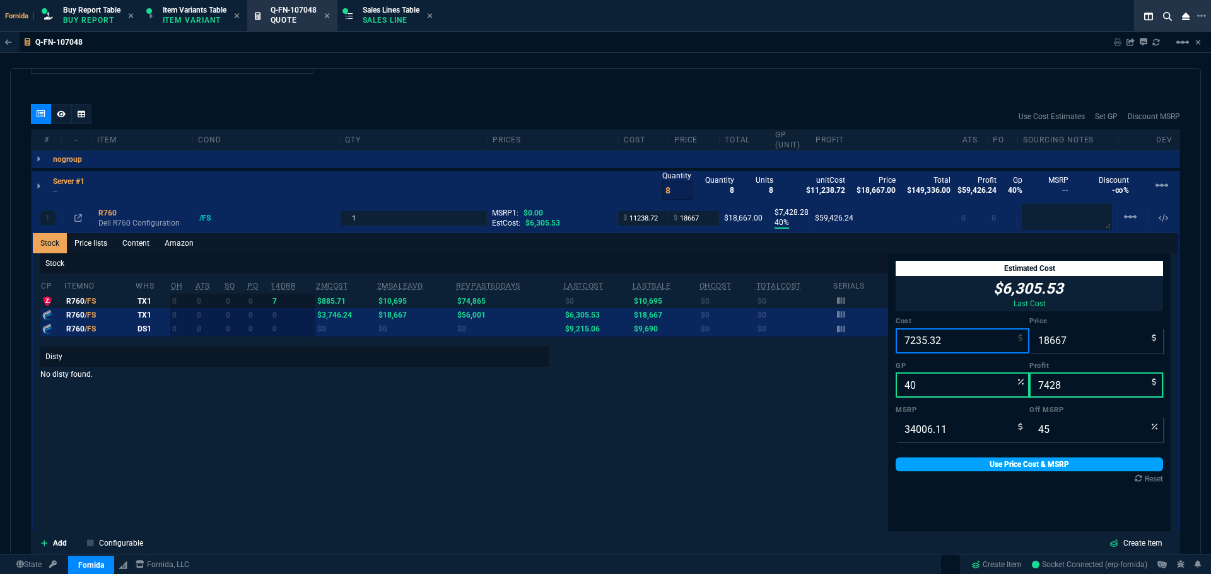
type input "61"
type input "11432"
type input "7235.32"
click at [954, 467] on link "Use Price Cost & MSRP" at bounding box center [1028, 465] width 267 height 14
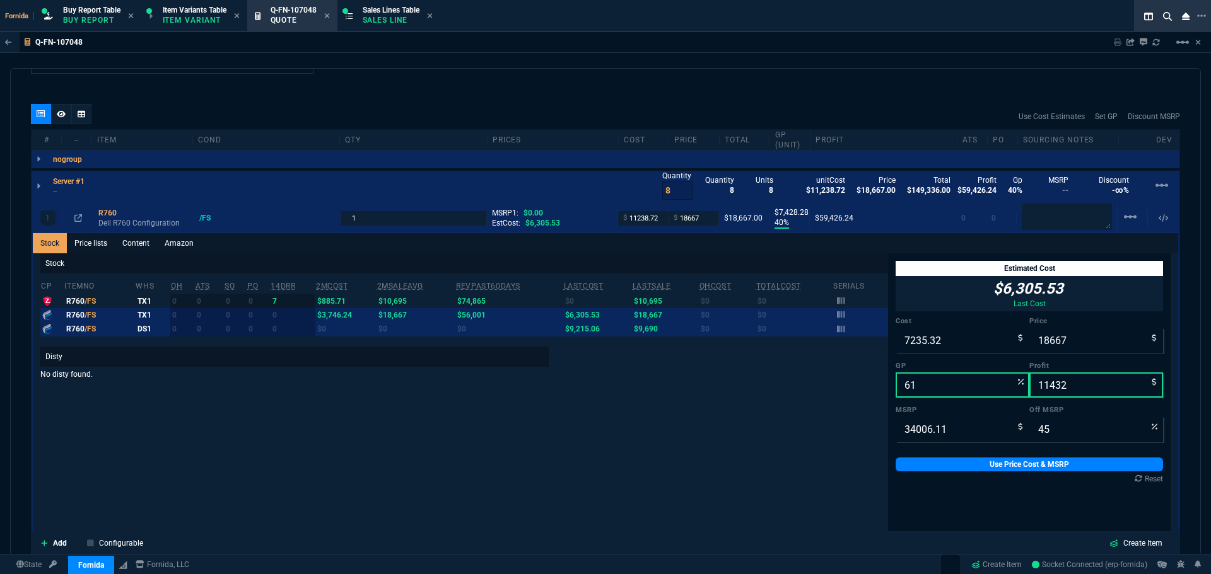
type input "7235.32"
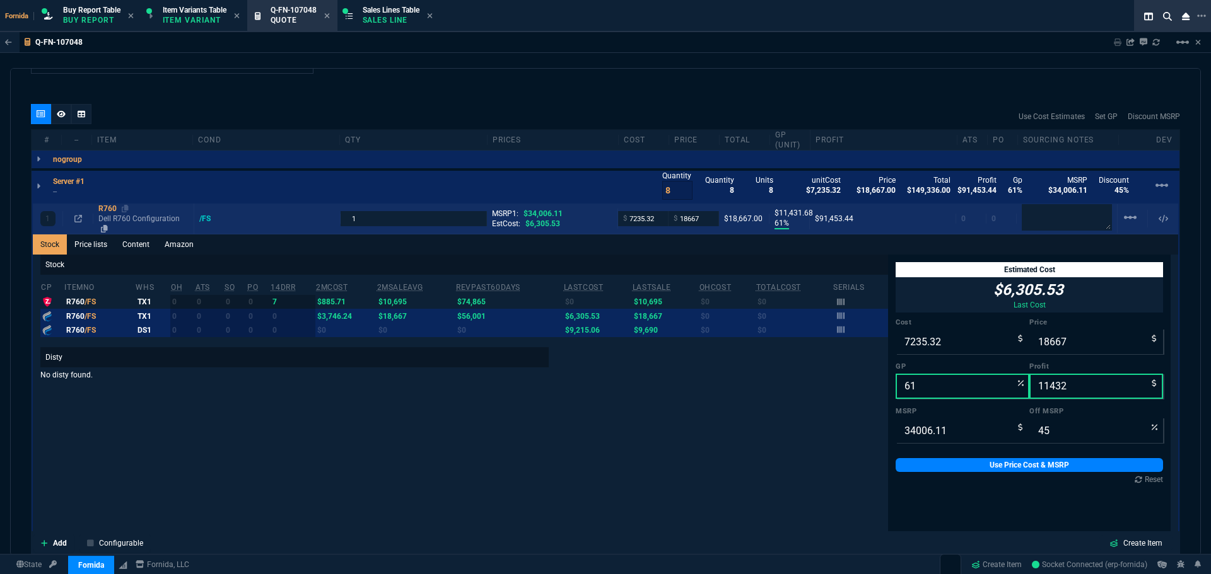
click at [128, 224] on p "Dell R760 Configuration" at bounding box center [143, 224] width 90 height 20
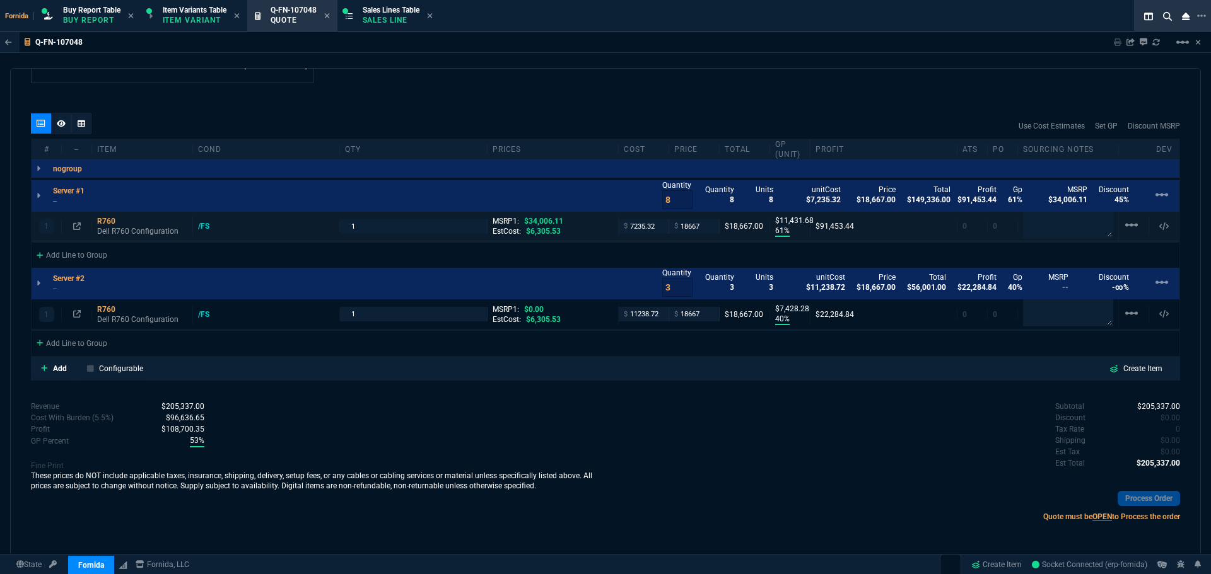
scroll to position [684, 0]
click at [71, 201] on p "--" at bounding box center [72, 201] width 39 height 10
click at [122, 325] on div "1 R760 Dell R760 Configuration /FS 1 MSRP1: $0.00 EstCost: $6,305.53 $ 11238.72…" at bounding box center [606, 315] width 1148 height 31
click at [112, 318] on p "Dell R760 Configuration" at bounding box center [142, 319] width 90 height 20
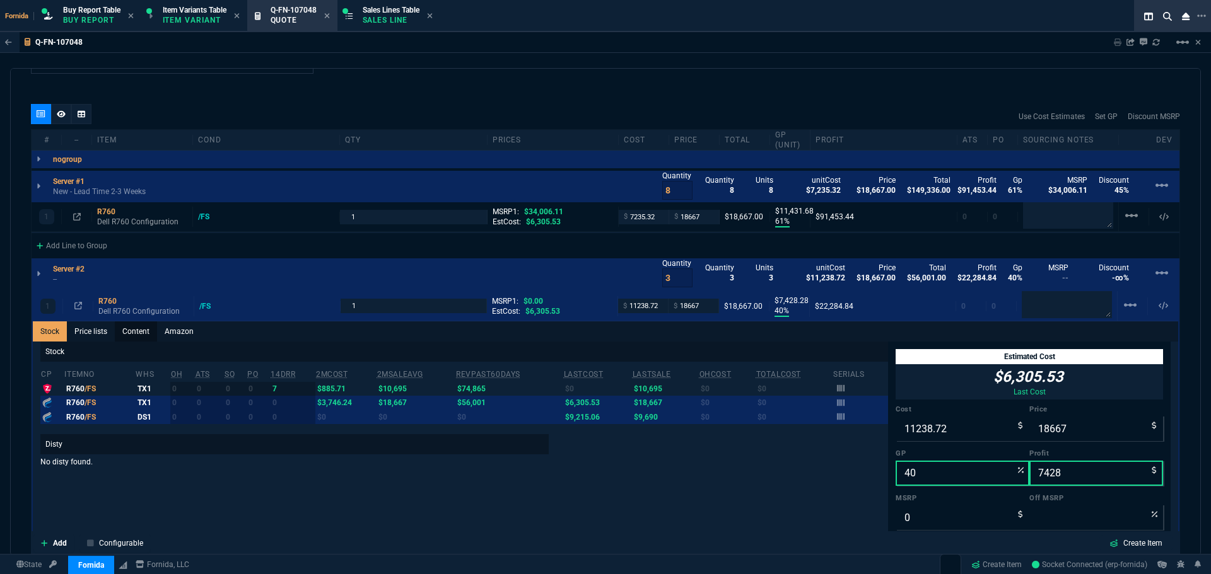
click at [129, 335] on link "Content" at bounding box center [136, 332] width 42 height 20
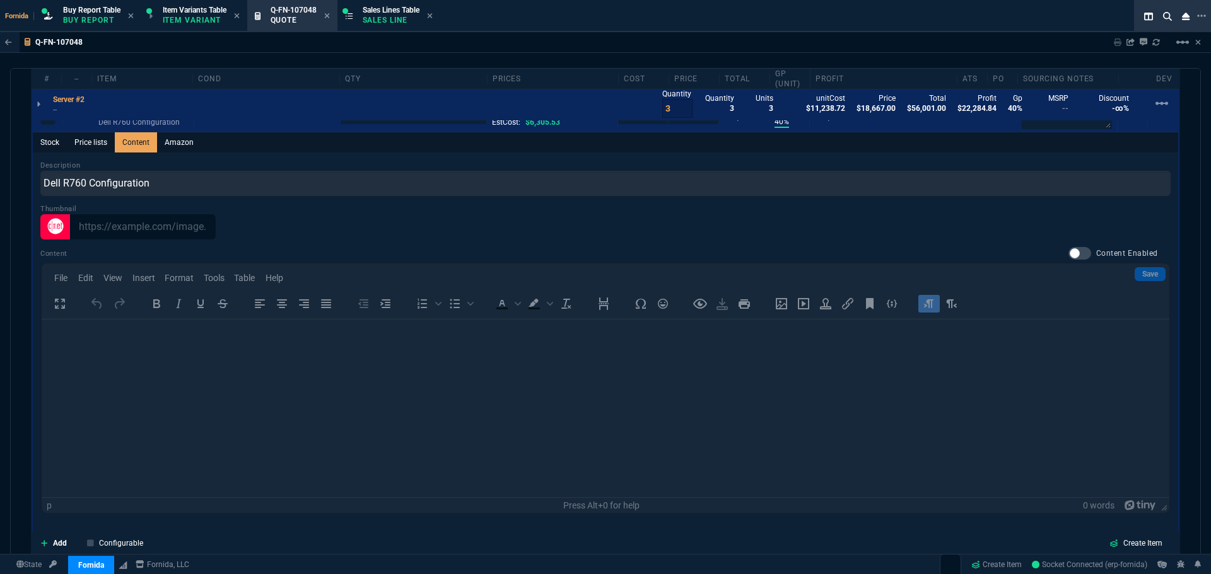
scroll to position [0, 0]
click at [1074, 259] on div at bounding box center [1079, 253] width 23 height 13
checkbox input "true"
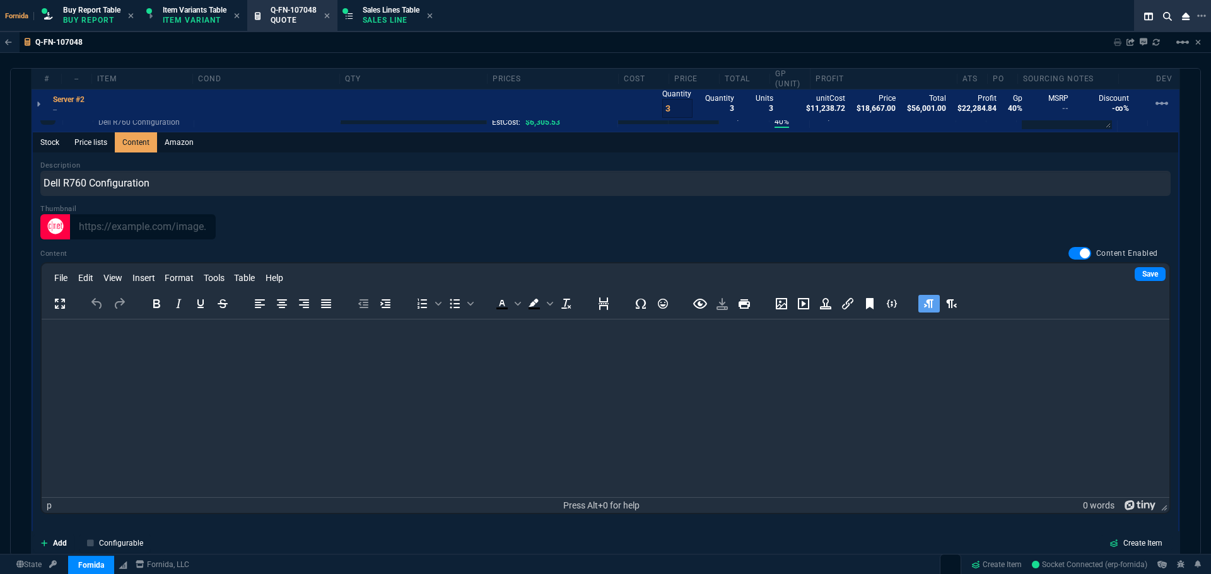
click at [1146, 288] on div "File Edit View Insert Format Tools Table Help" at bounding box center [605, 278] width 1127 height 25
click at [1140, 279] on div "Save File Edit View Insert Format Tools Table Help To open the popup, press Shi…" at bounding box center [605, 388] width 1130 height 252
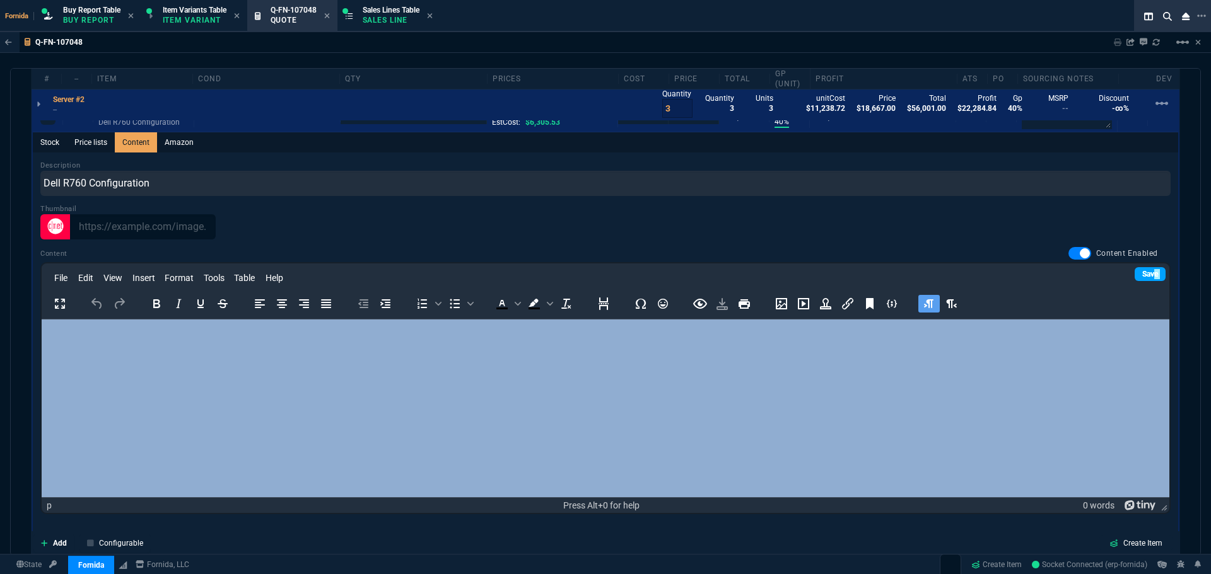
click at [1144, 274] on link "Save" at bounding box center [1149, 274] width 31 height 14
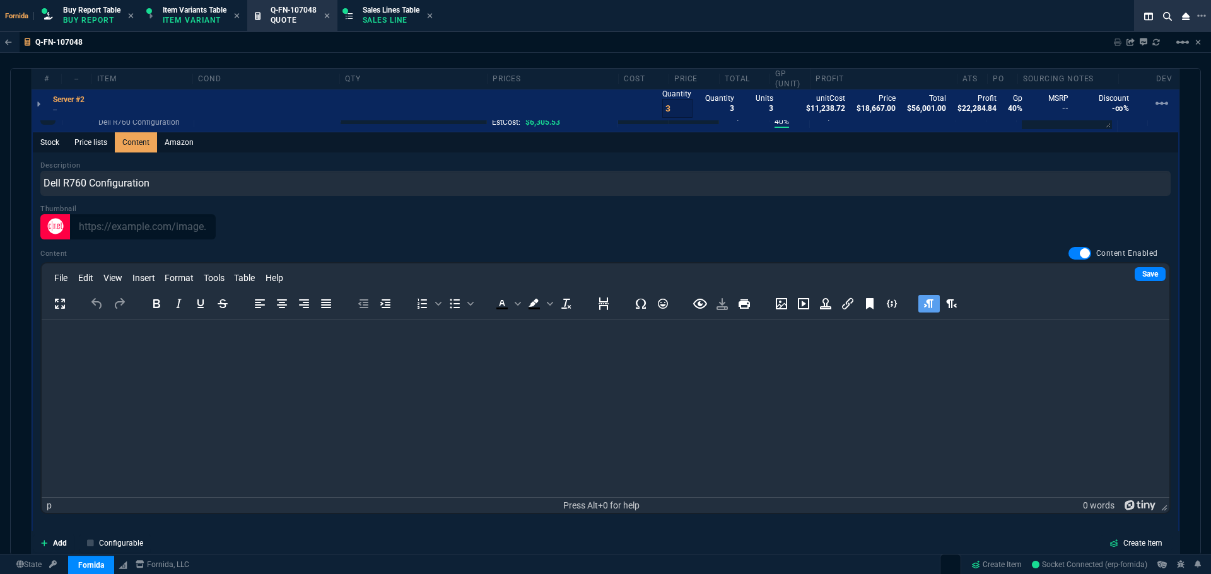
click at [998, 353] on html at bounding box center [605, 336] width 1127 height 34
drag, startPoint x: 555, startPoint y: 436, endPoint x: 630, endPoint y: 418, distance: 77.1
click at [556, 353] on html at bounding box center [605, 336] width 1127 height 34
click at [752, 353] on html at bounding box center [605, 336] width 1127 height 34
click at [1134, 275] on link "Save" at bounding box center [1149, 274] width 31 height 14
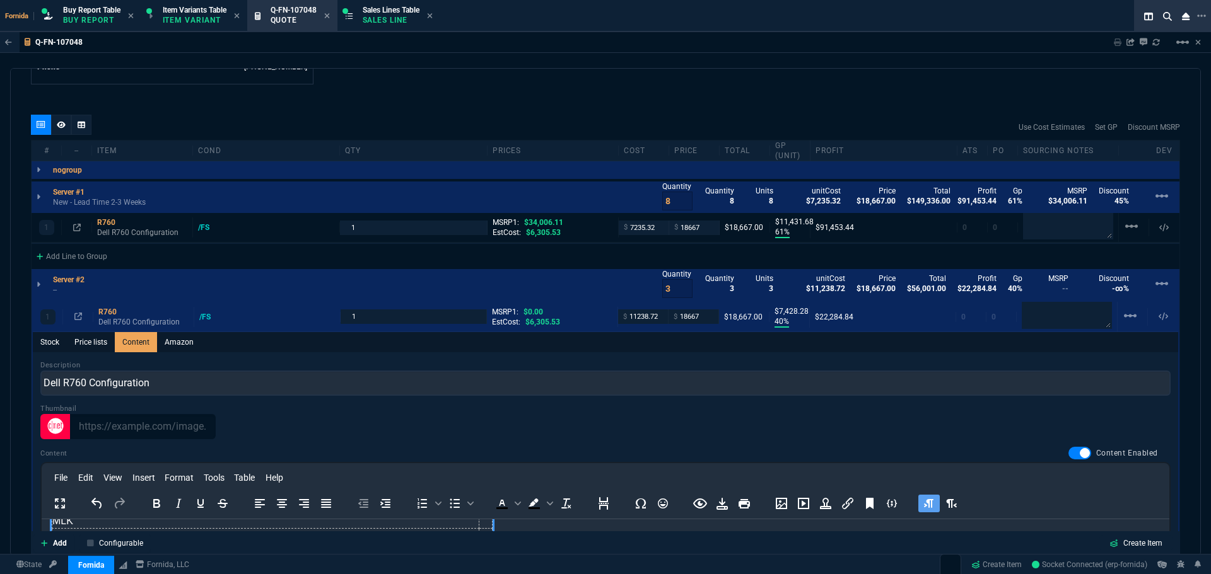
scroll to position [757, 0]
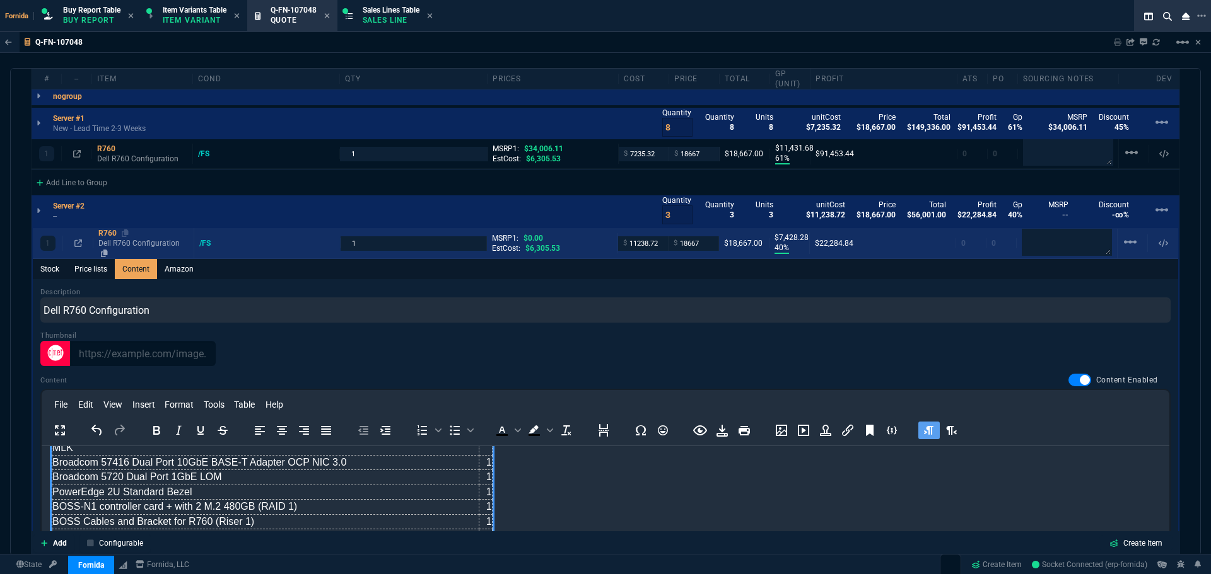
click at [117, 238] on div "R760" at bounding box center [143, 233] width 90 height 10
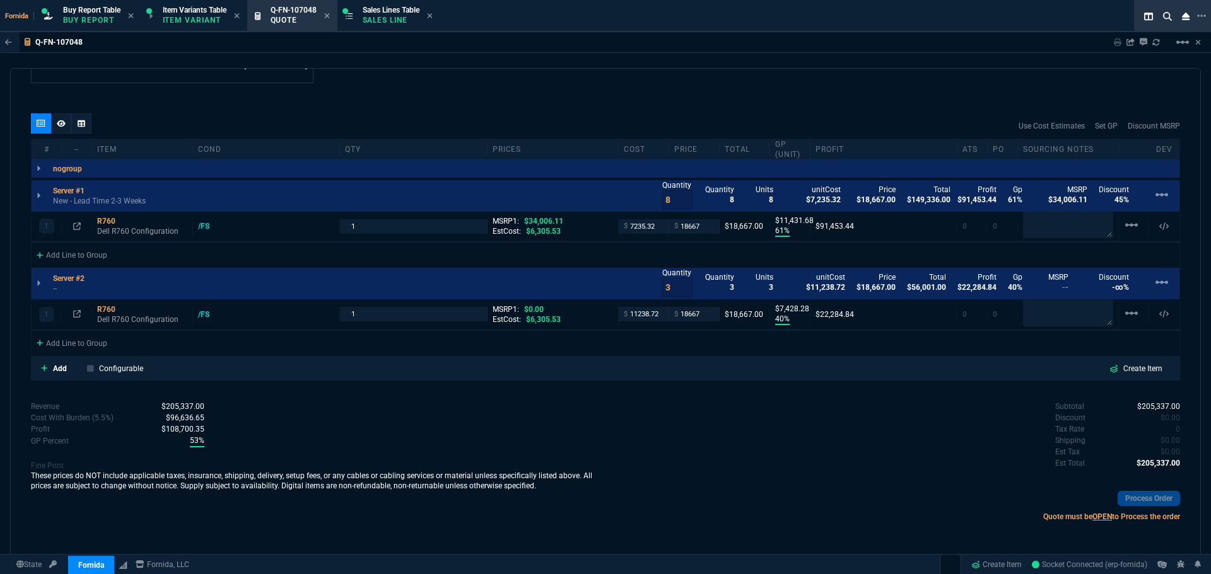
type input "40"
type input "7428"
drag, startPoint x: 120, startPoint y: 318, endPoint x: 108, endPoint y: 317, distance: 12.6
click at [120, 318] on p "Dell R760 Configuration" at bounding box center [142, 319] width 90 height 20
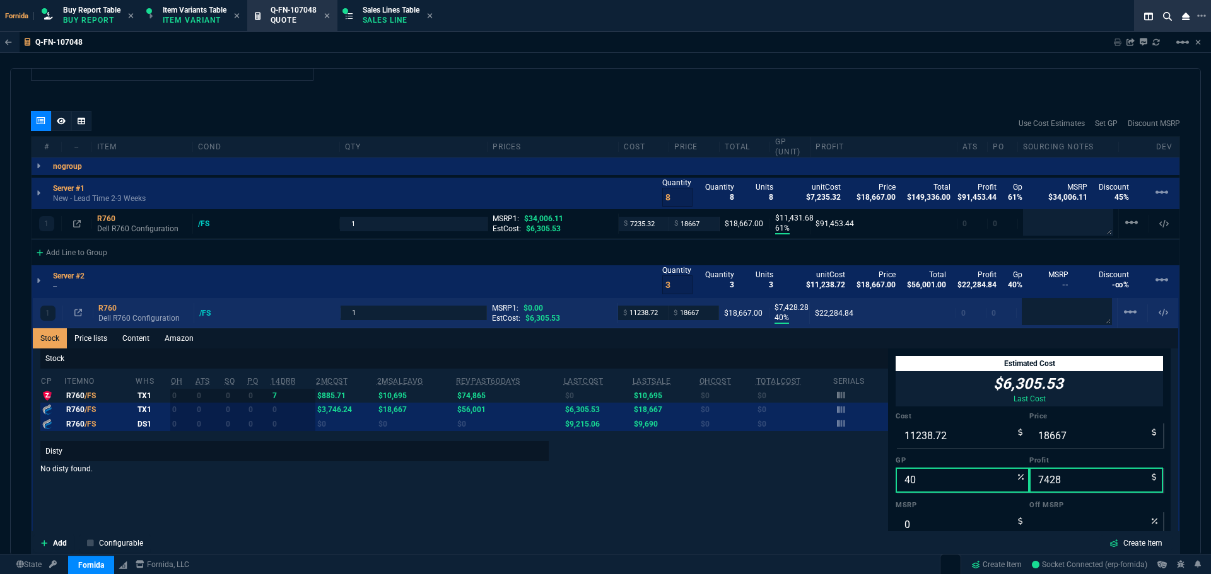
scroll to position [757, 0]
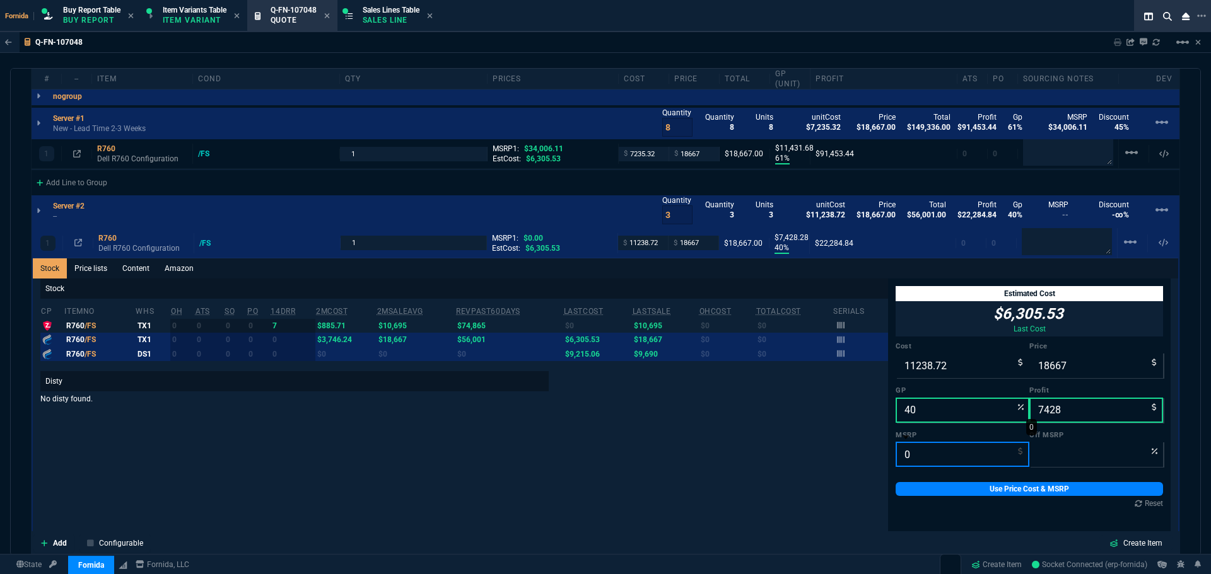
click at [926, 462] on input "0" at bounding box center [962, 454] width 134 height 25
paste input "42501.35"
type input "42501.35"
type input "56"
type input "42501.35"
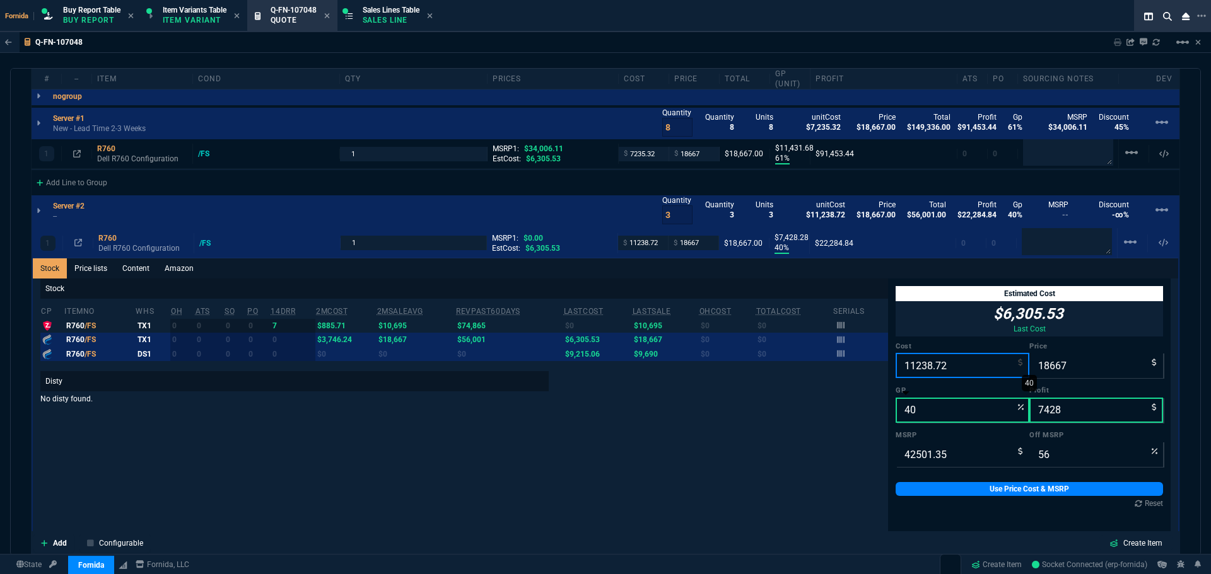
drag, startPoint x: 928, startPoint y: 359, endPoint x: 948, endPoint y: 399, distance: 44.0
click at [928, 359] on input "11238.72" at bounding box center [962, 365] width 134 height 25
paste input "9042.81"
type input "9042.81"
type input "52"
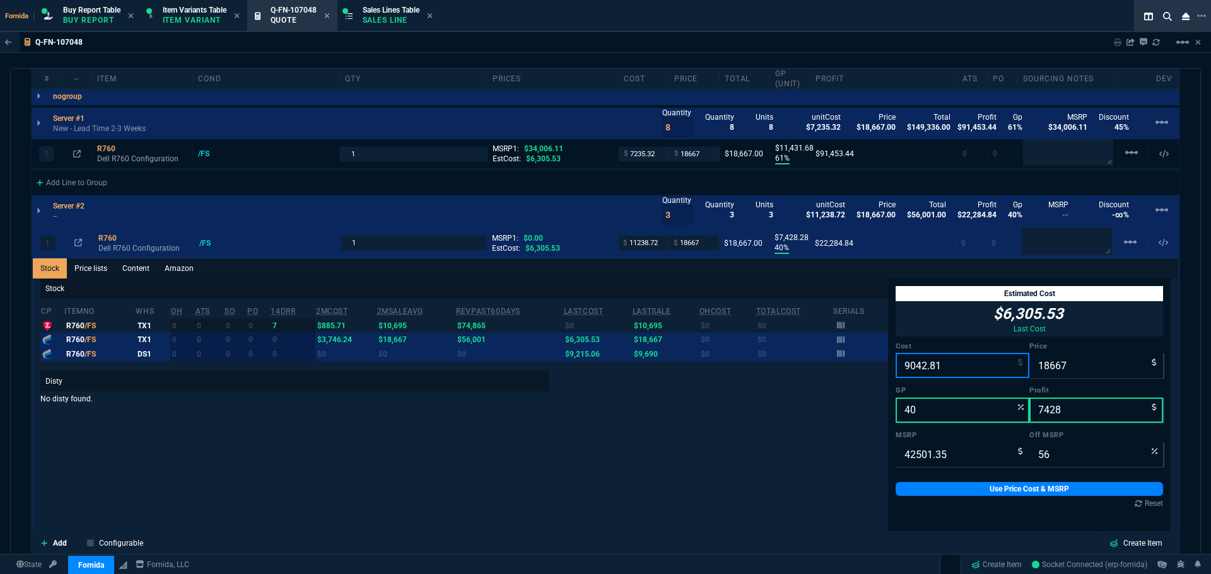
type input "9624"
type input "9042.81"
click at [960, 500] on div "Reset" at bounding box center [1028, 504] width 267 height 10
click at [958, 494] on link "Use Price Cost & MSRP" at bounding box center [1028, 489] width 267 height 14
type input "9042.81"
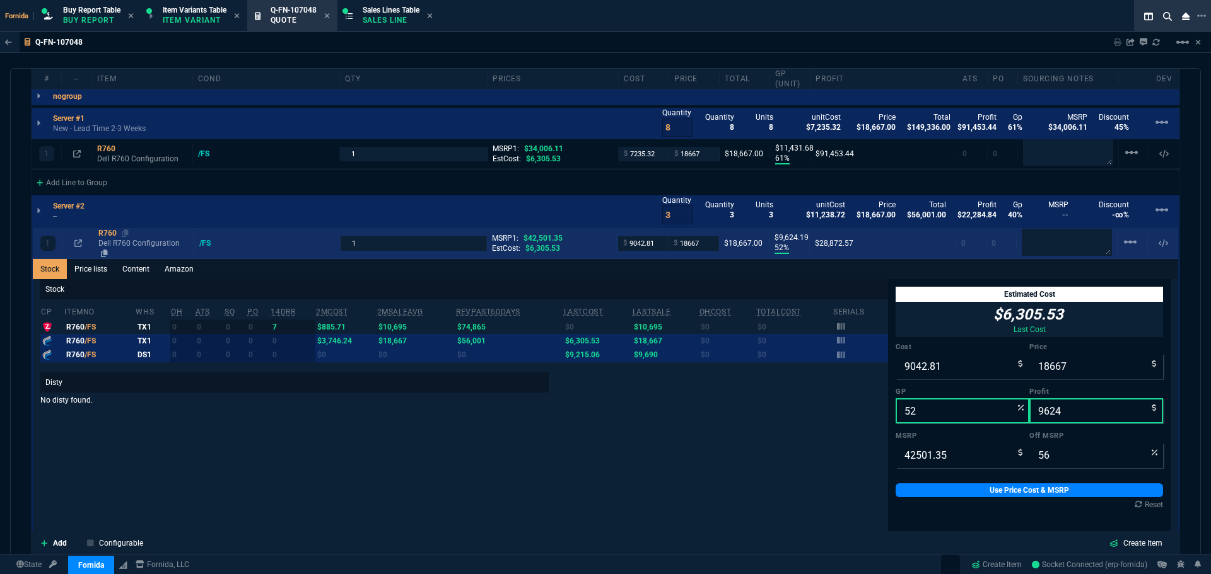
click at [108, 246] on p "Dell R760 Configuration" at bounding box center [143, 248] width 90 height 20
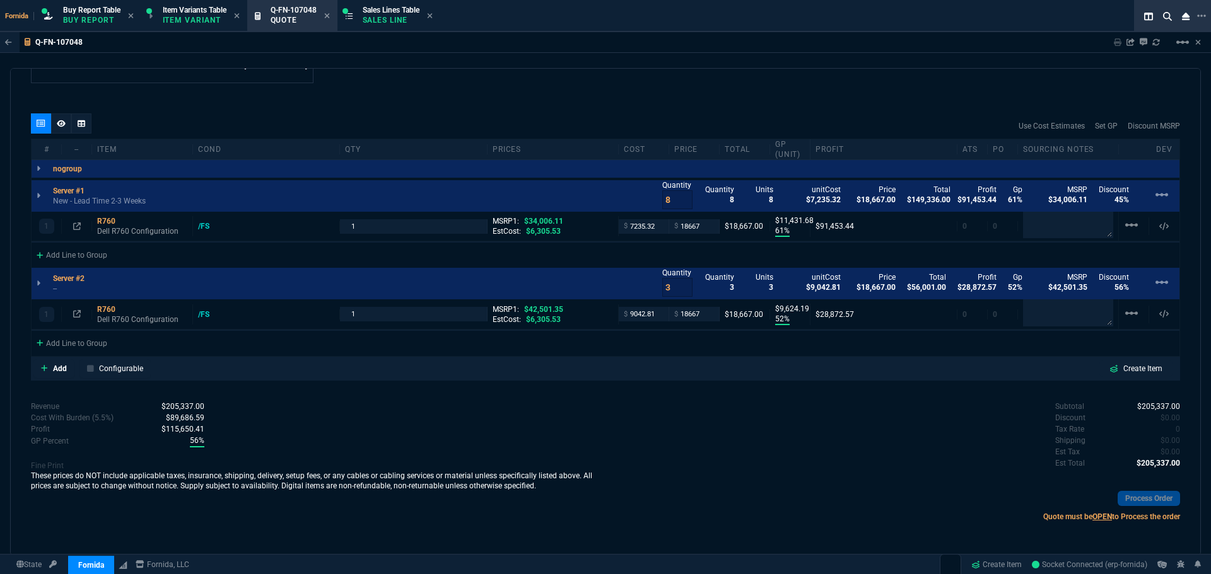
scroll to position [684, 0]
drag, startPoint x: 1047, startPoint y: 319, endPoint x: 1034, endPoint y: 269, distance: 52.0
click at [1047, 319] on textarea at bounding box center [1068, 313] width 90 height 26
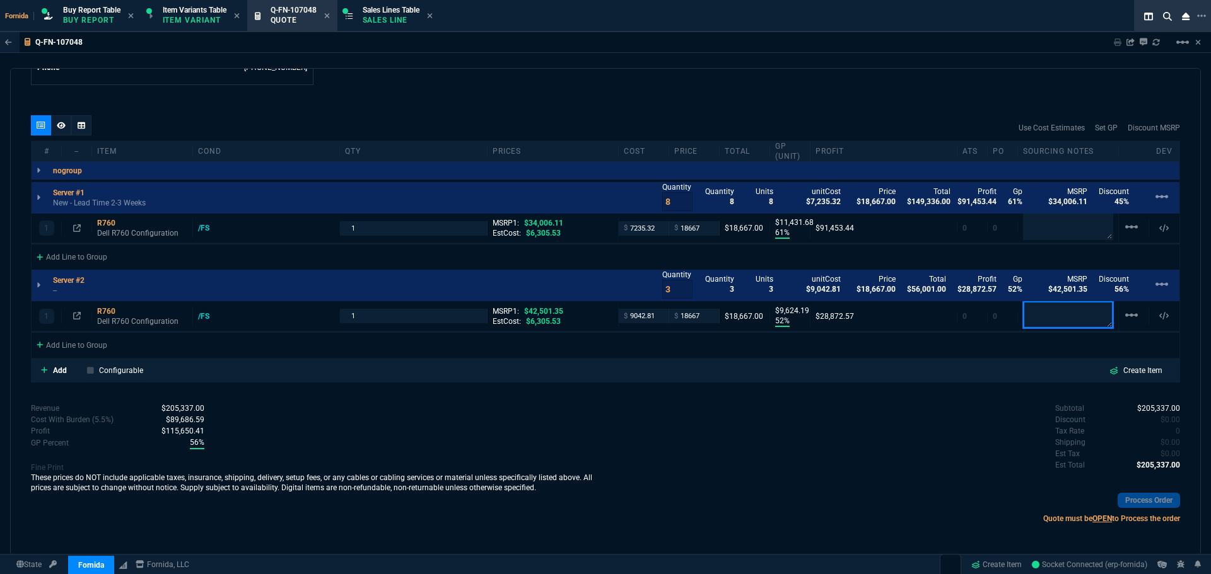
paste textarea "Arrow Quote#: SWS16185806-V1"
type textarea "Arrow Quote#: SWS16185806-V1"
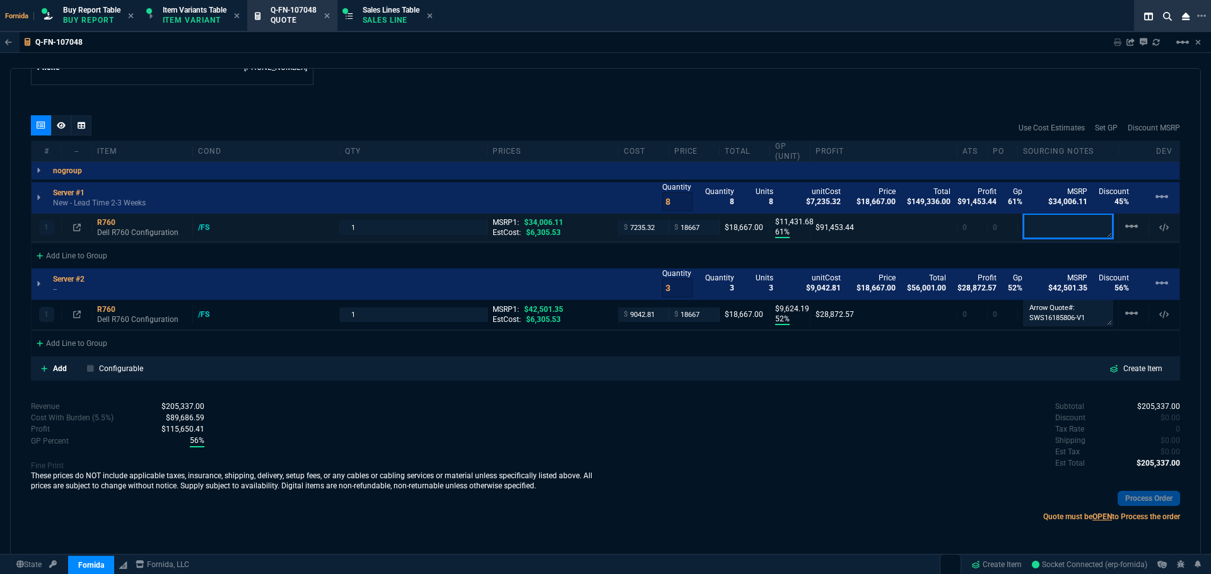
click at [1034, 237] on textarea at bounding box center [1068, 226] width 90 height 25
paste textarea "Arrow Quote#: SWS16185806-V1"
type textarea "Arrow Quote#: SWS16185806-V1"
click at [855, 91] on div "quote Q-FN-107048 Glendale Unified School District draft Fornida, LLC [STREET_A…" at bounding box center [605, 312] width 1190 height 488
click at [126, 199] on p "New - Lead Time 2-3 Weeks" at bounding box center [99, 203] width 93 height 10
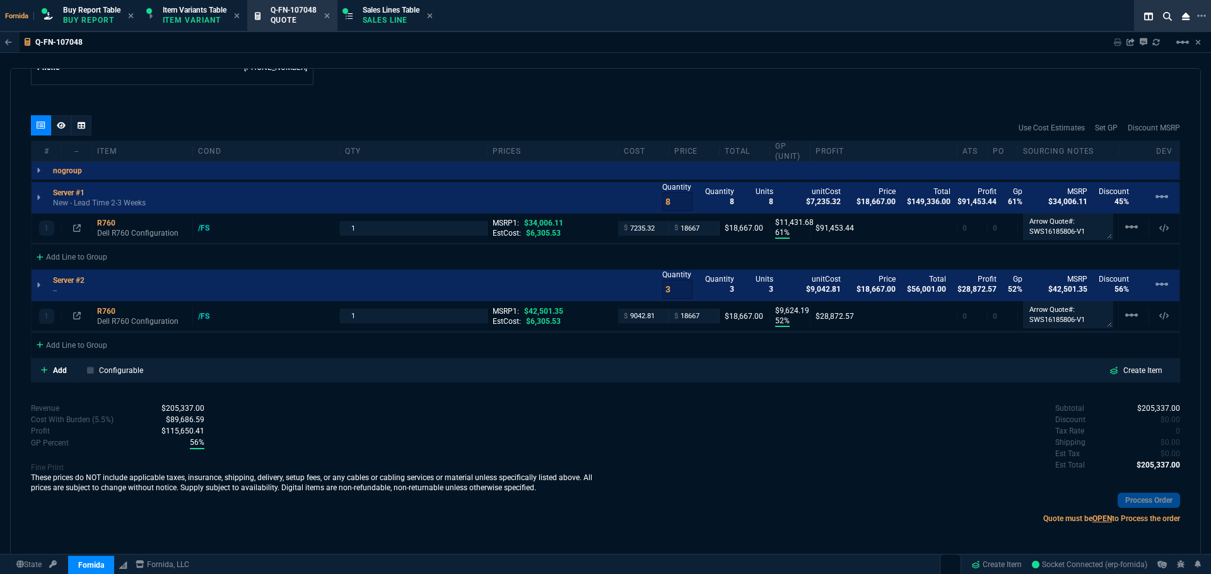
click at [72, 291] on p "--" at bounding box center [72, 291] width 39 height 10
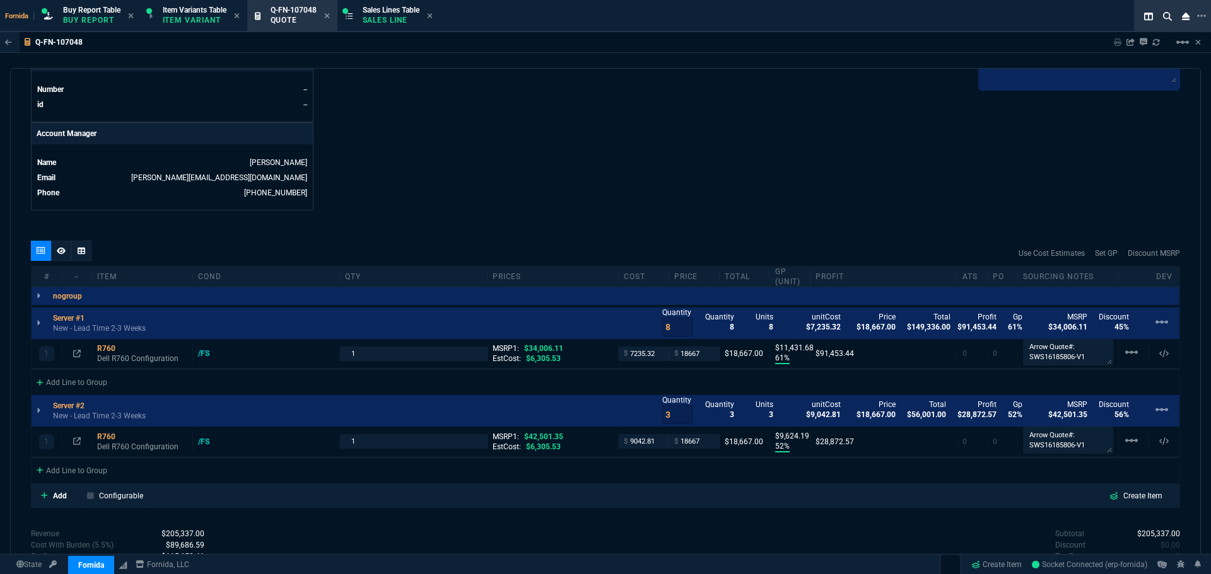
scroll to position [556, 0]
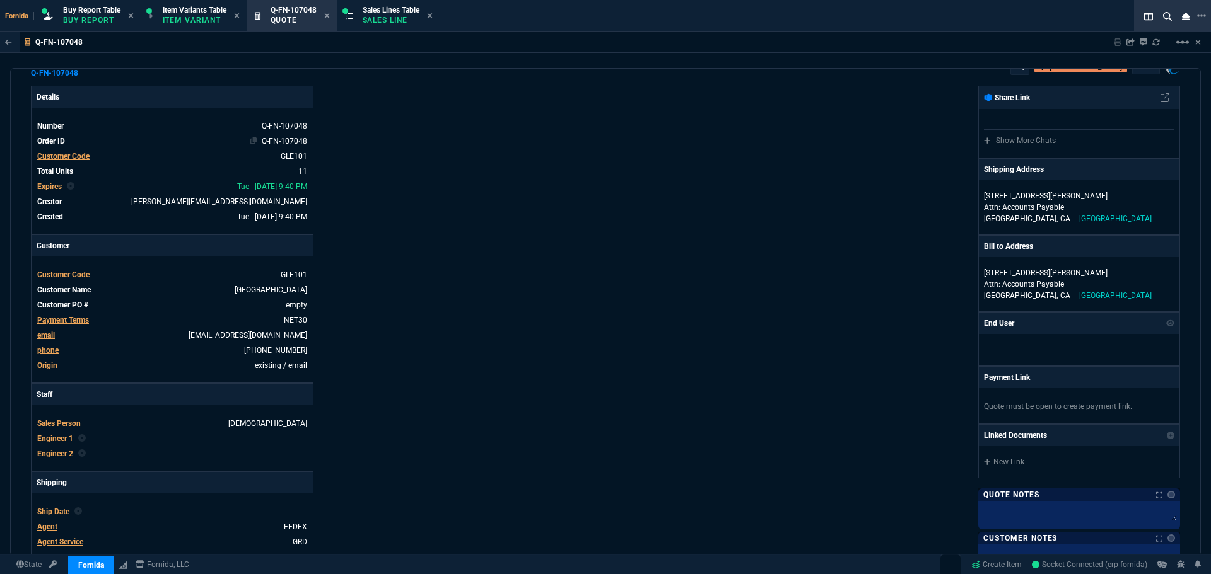
scroll to position [0, 0]
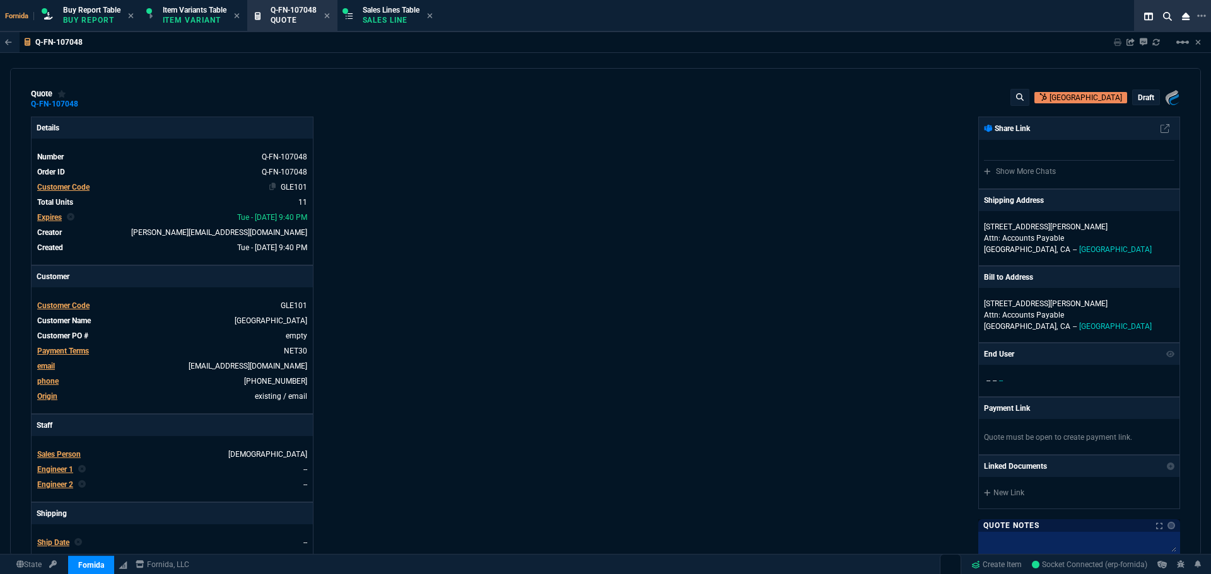
click at [297, 187] on link "GLE101" at bounding box center [294, 187] width 26 height 9
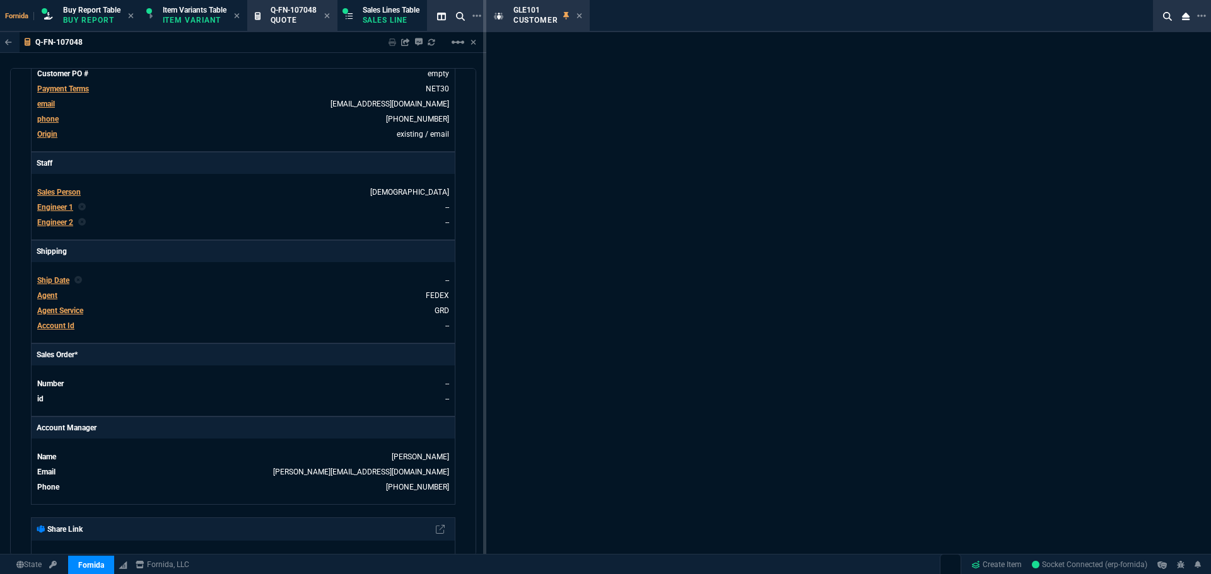
select select "1: quotes"
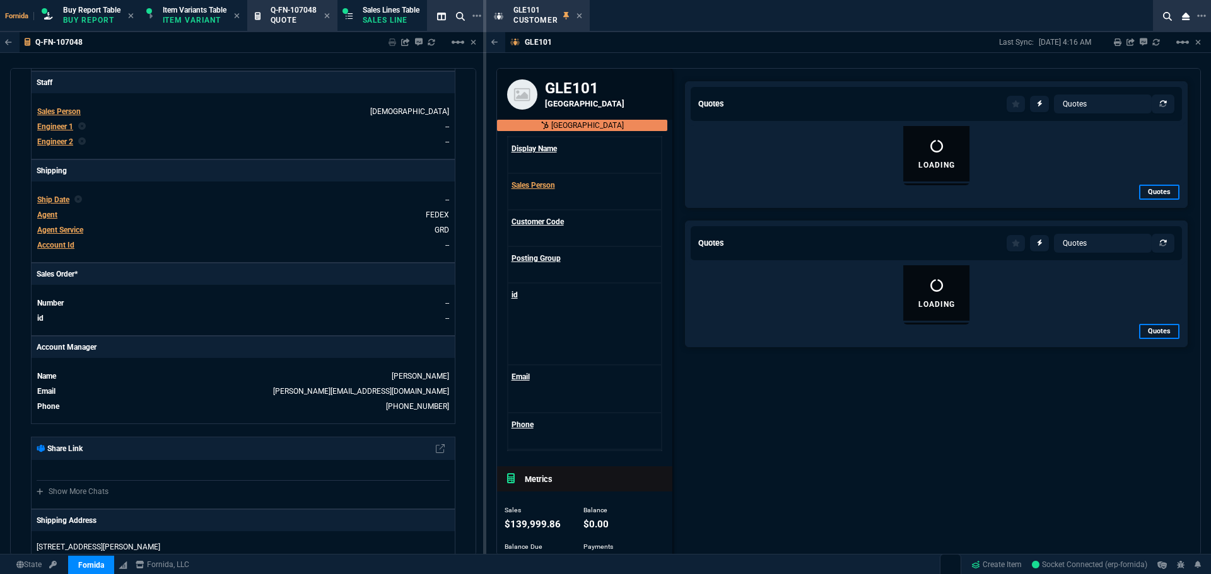
scroll to position [315, 0]
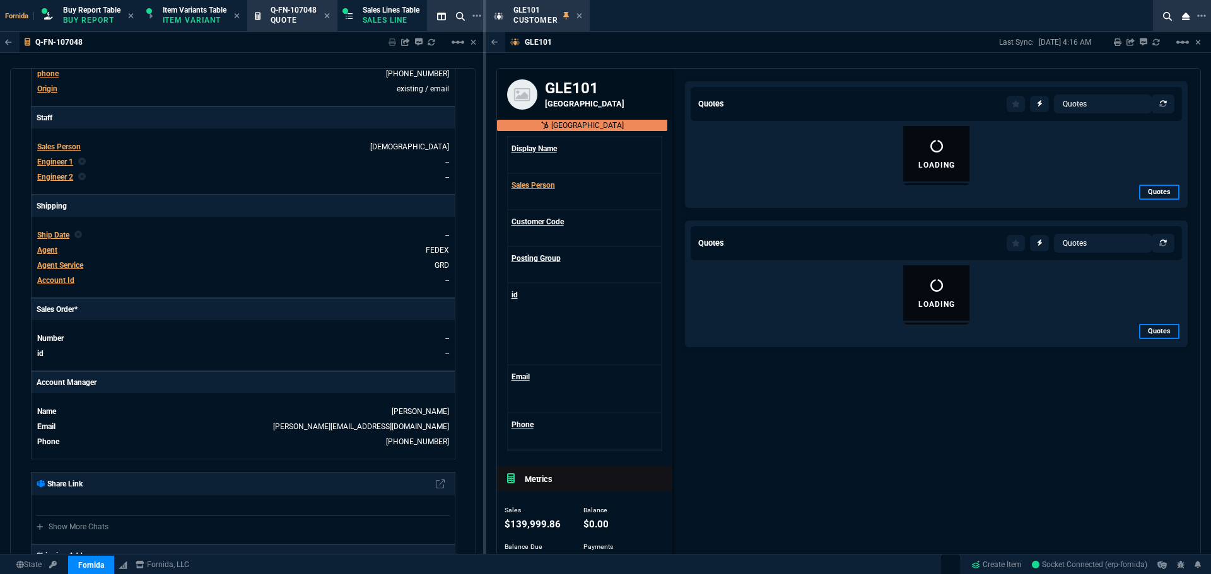
click at [61, 169] on tbody "Sales Person VAHI Engineer 1 -- Engineer 2 --" at bounding box center [243, 161] width 413 height 45
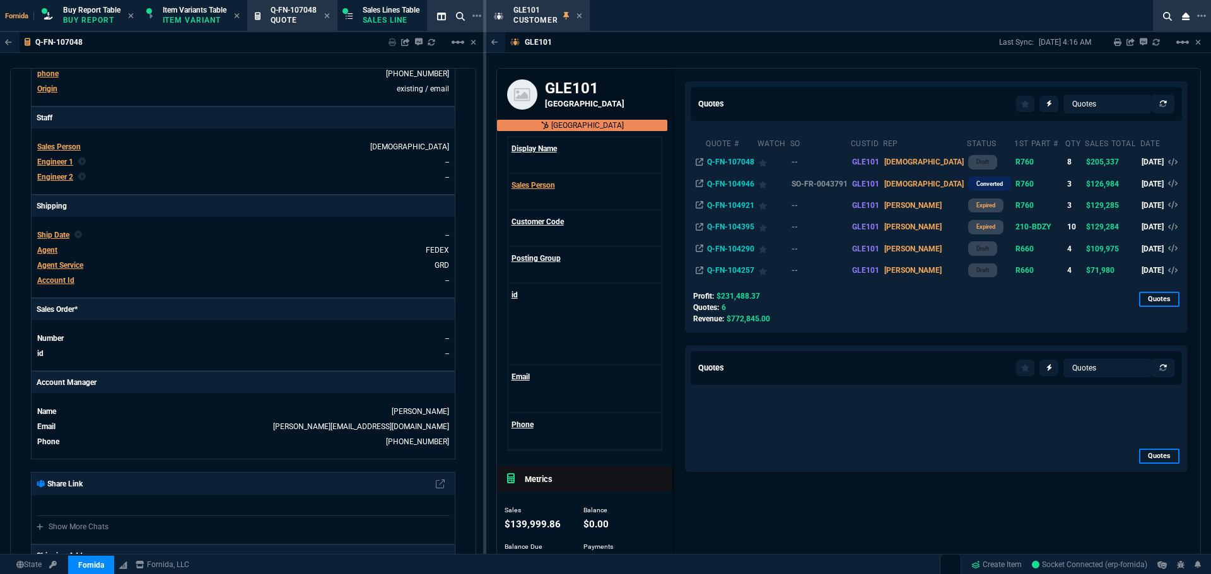
click at [61, 165] on span "Engineer 1" at bounding box center [55, 162] width 36 height 9
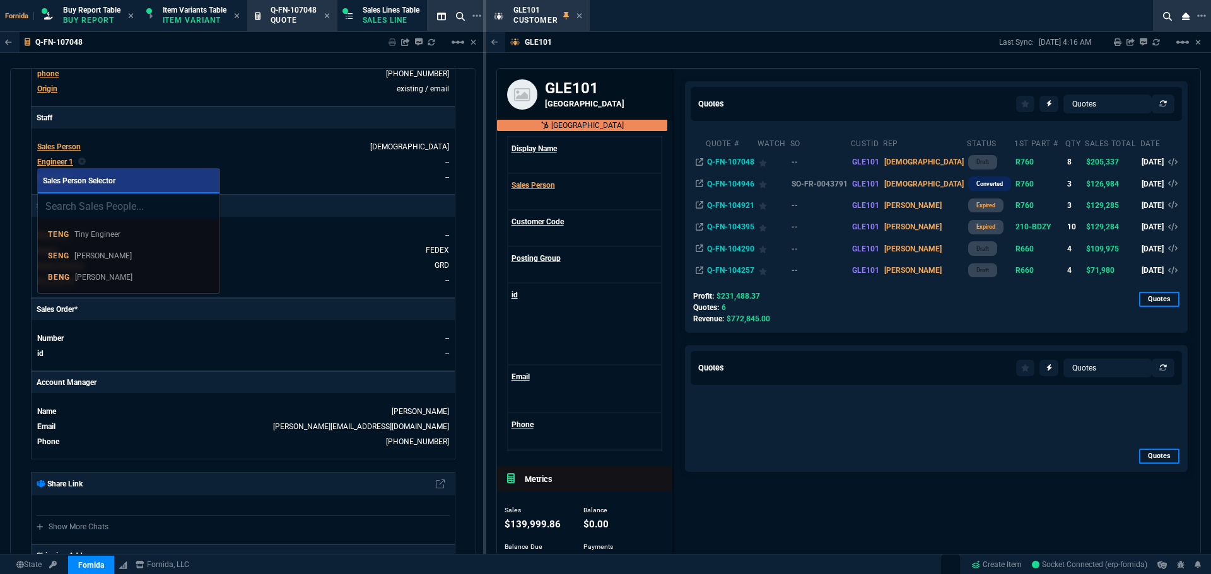
click at [154, 278] on div "BENG [PERSON_NAME]" at bounding box center [128, 277] width 161 height 11
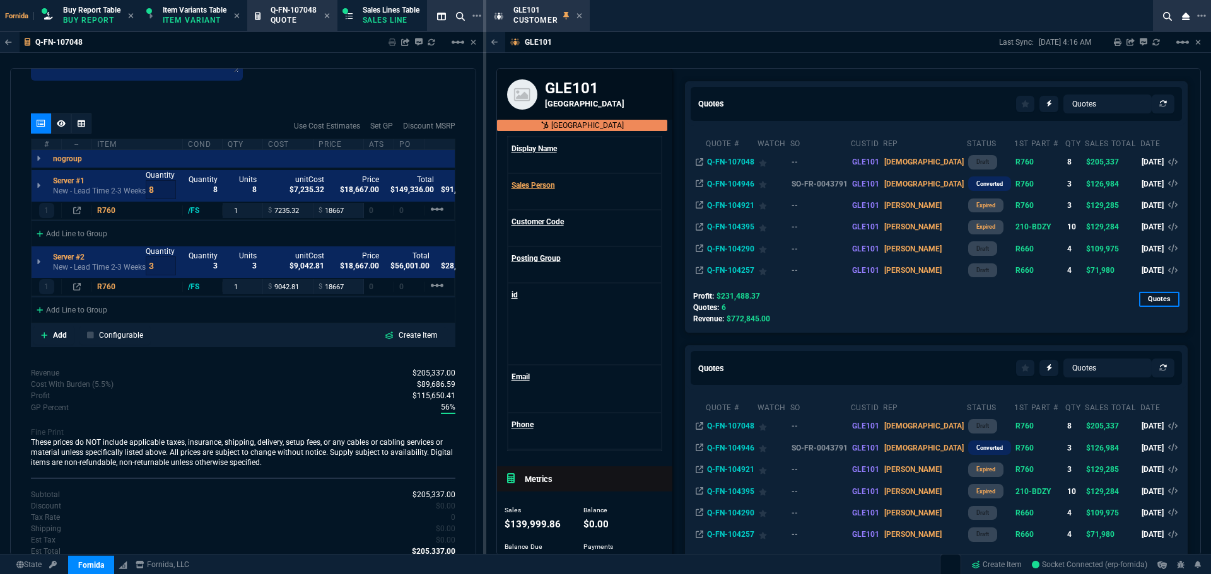
scroll to position [1327, 0]
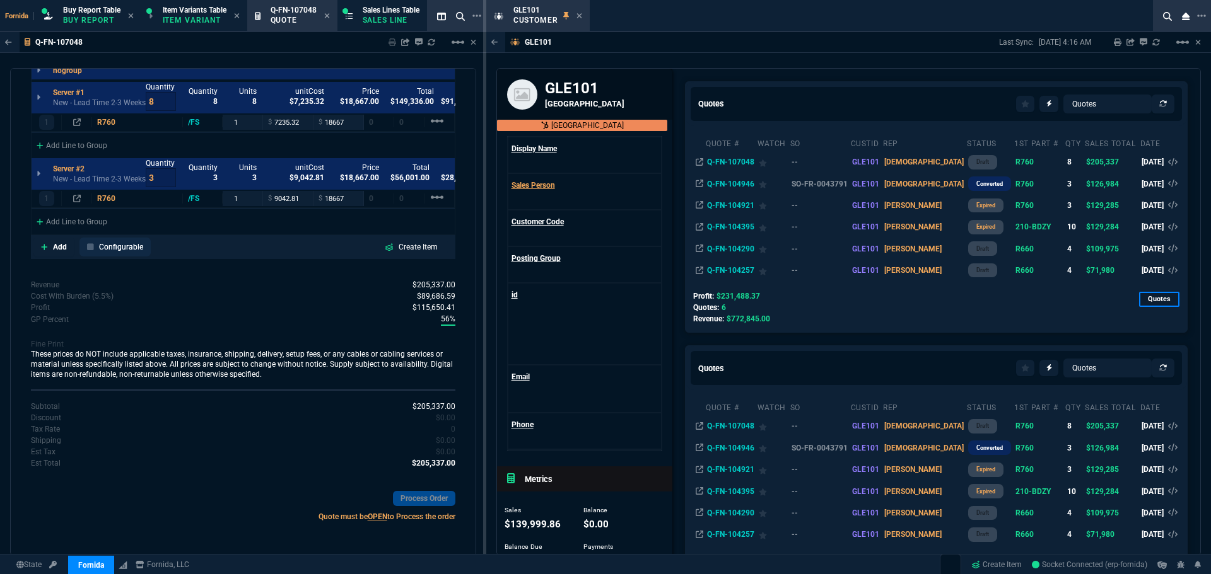
click at [113, 250] on p "Configurable" at bounding box center [121, 246] width 44 height 11
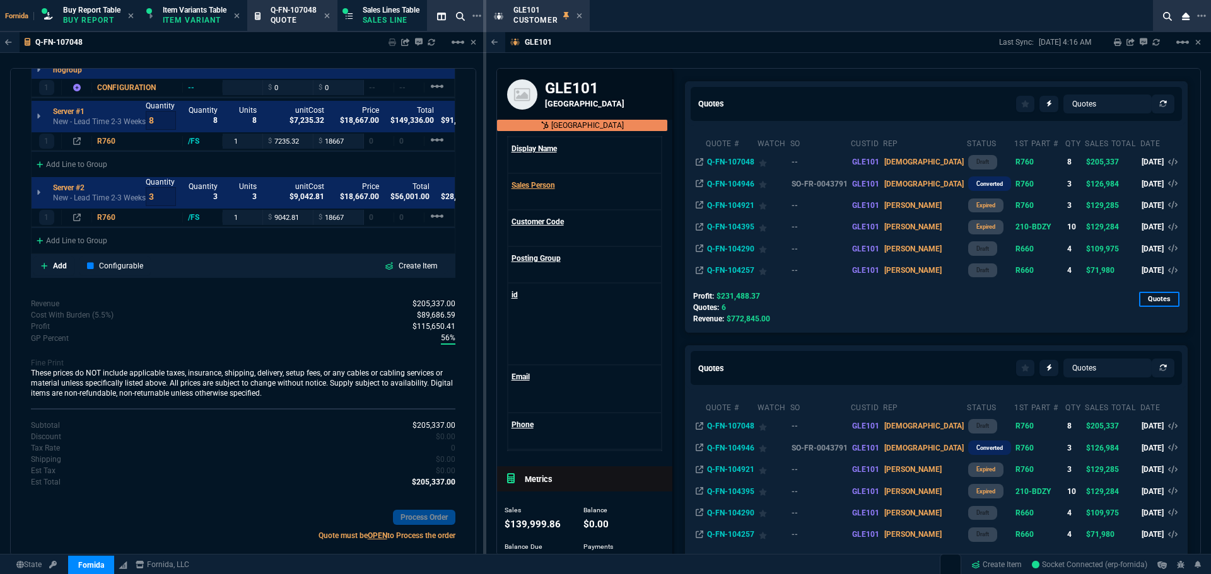
type input "0"
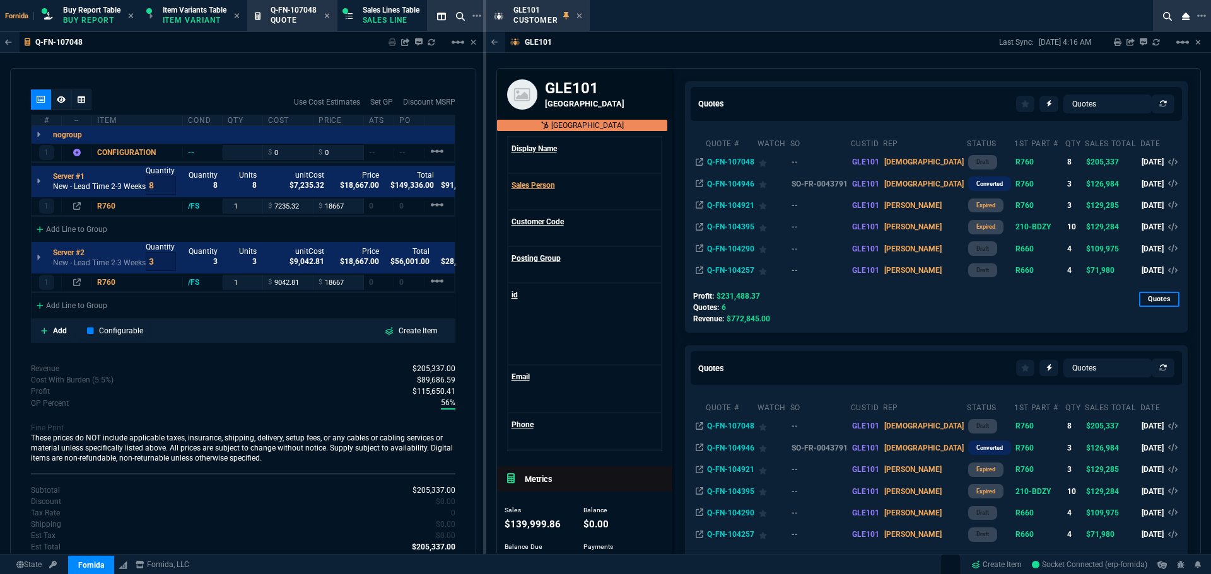
scroll to position [1201, 0]
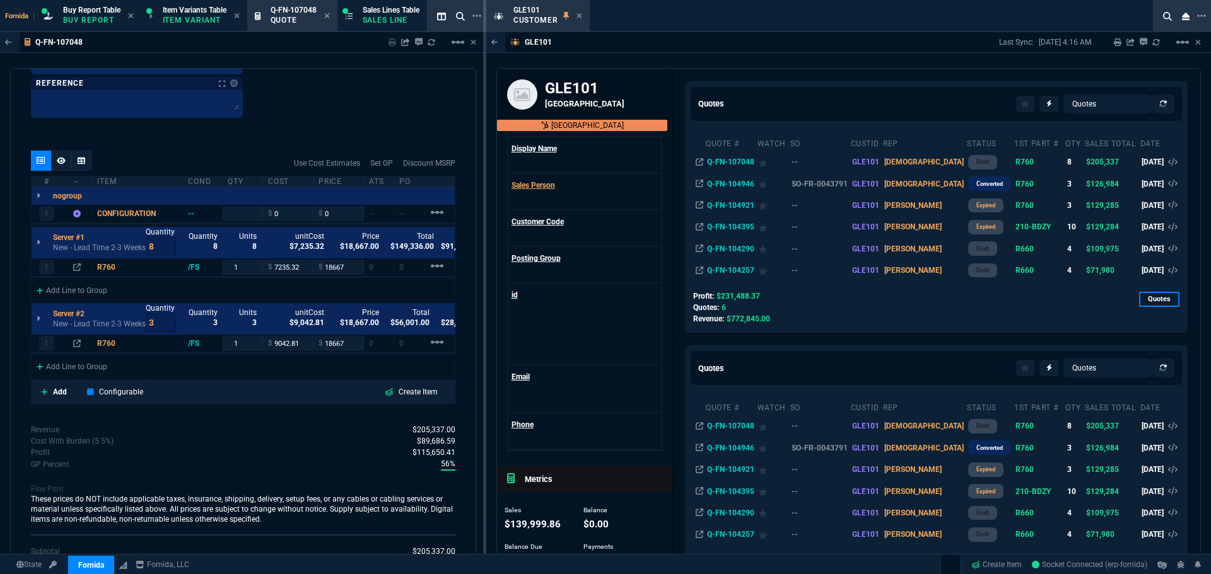
click at [62, 158] on icon at bounding box center [61, 161] width 9 height 8
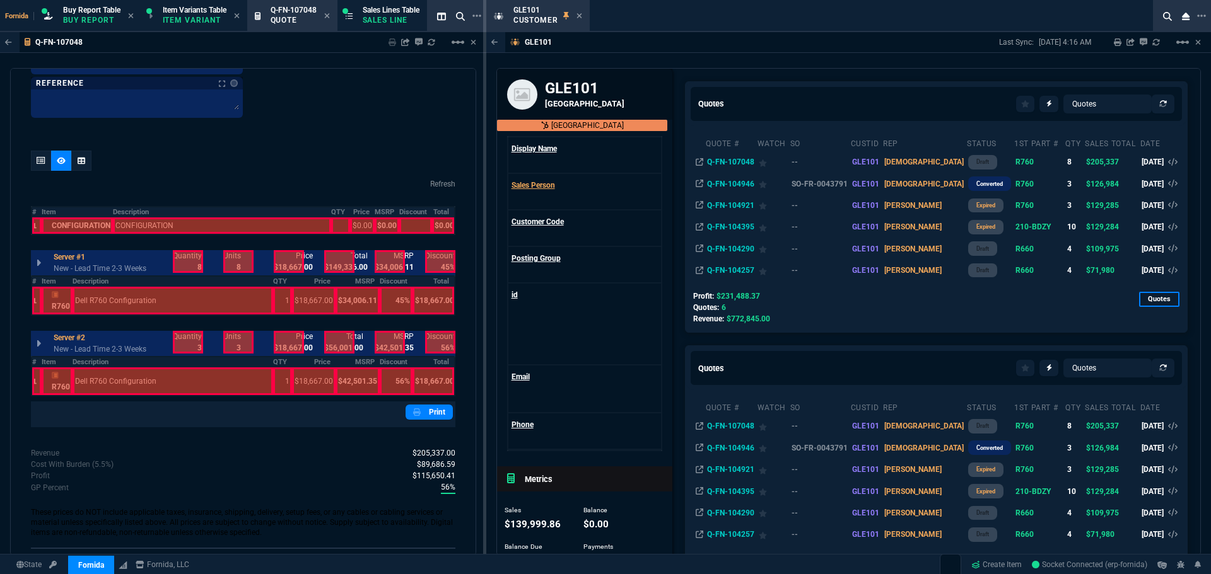
click at [340, 265] on div at bounding box center [339, 261] width 30 height 23
click at [391, 260] on div at bounding box center [390, 261] width 30 height 23
click at [426, 259] on div at bounding box center [440, 261] width 30 height 23
click at [288, 256] on div at bounding box center [289, 261] width 30 height 23
click at [186, 260] on div at bounding box center [188, 261] width 30 height 23
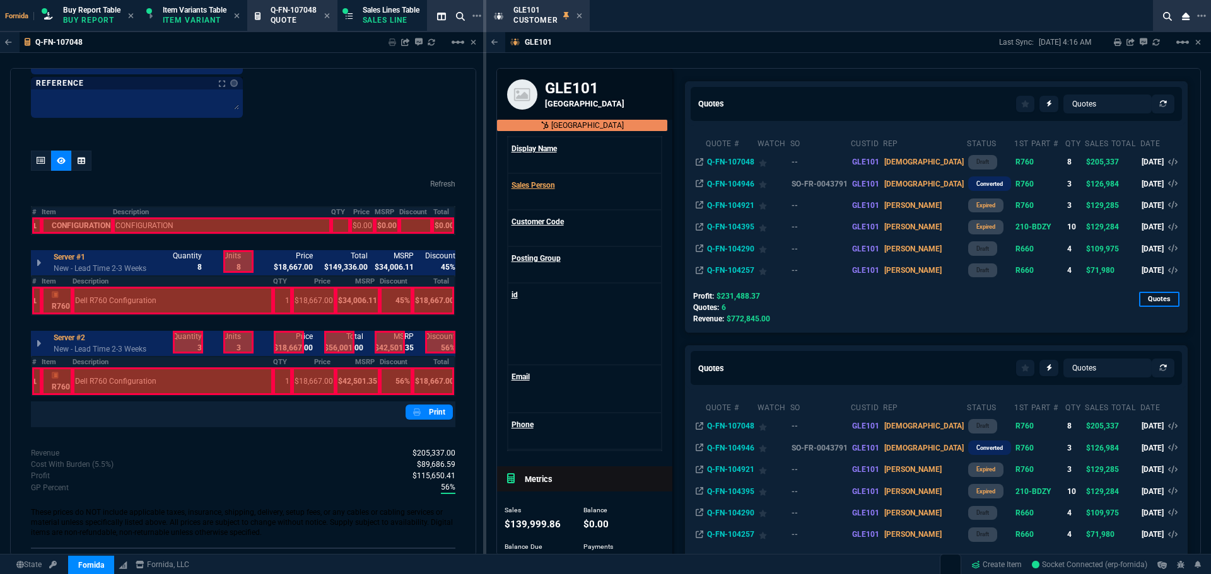
click at [186, 334] on div at bounding box center [188, 342] width 30 height 23
drag, startPoint x: 284, startPoint y: 347, endPoint x: 326, endPoint y: 345, distance: 41.7
click at [284, 346] on div at bounding box center [289, 342] width 30 height 23
click at [342, 341] on div at bounding box center [339, 342] width 30 height 23
click at [385, 340] on div at bounding box center [390, 342] width 30 height 23
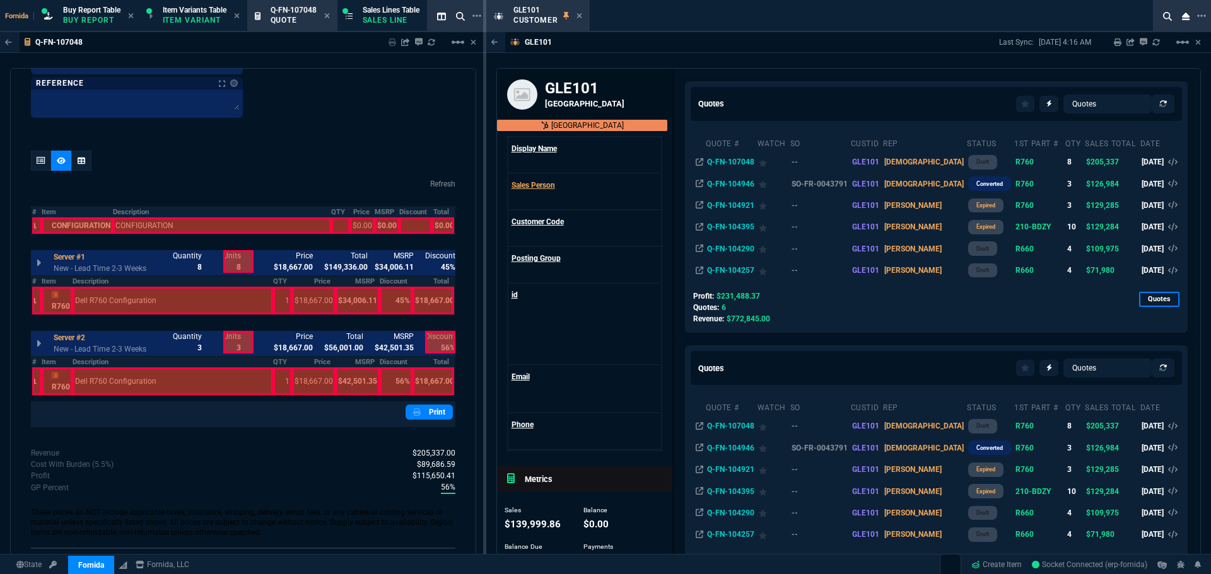
click at [428, 340] on div at bounding box center [440, 342] width 30 height 23
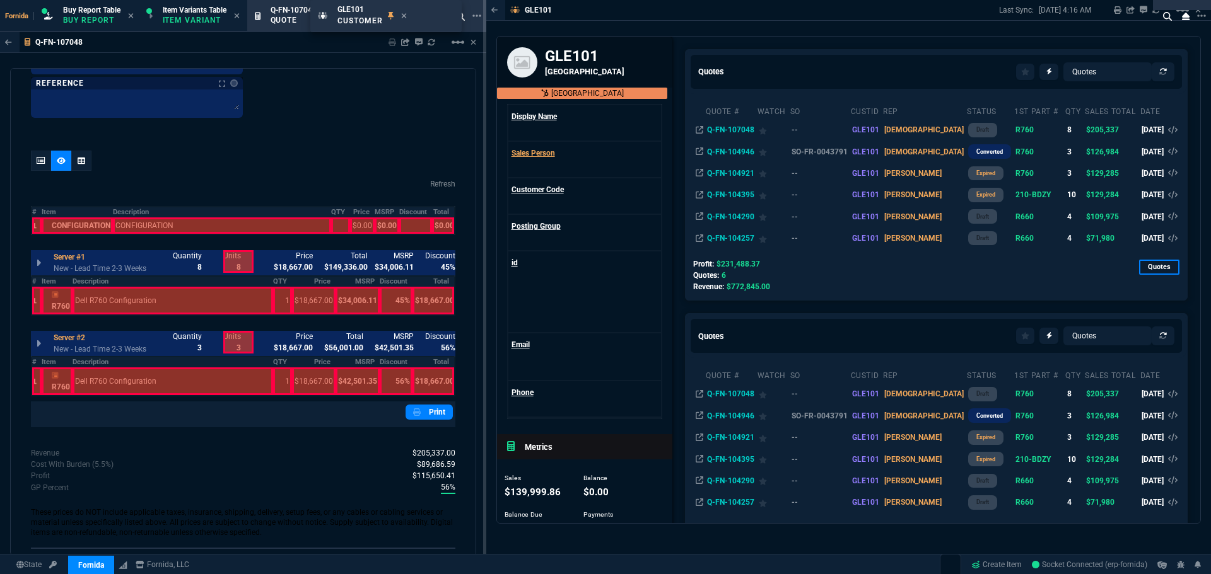
drag, startPoint x: 538, startPoint y: 15, endPoint x: 370, endPoint y: 13, distance: 168.4
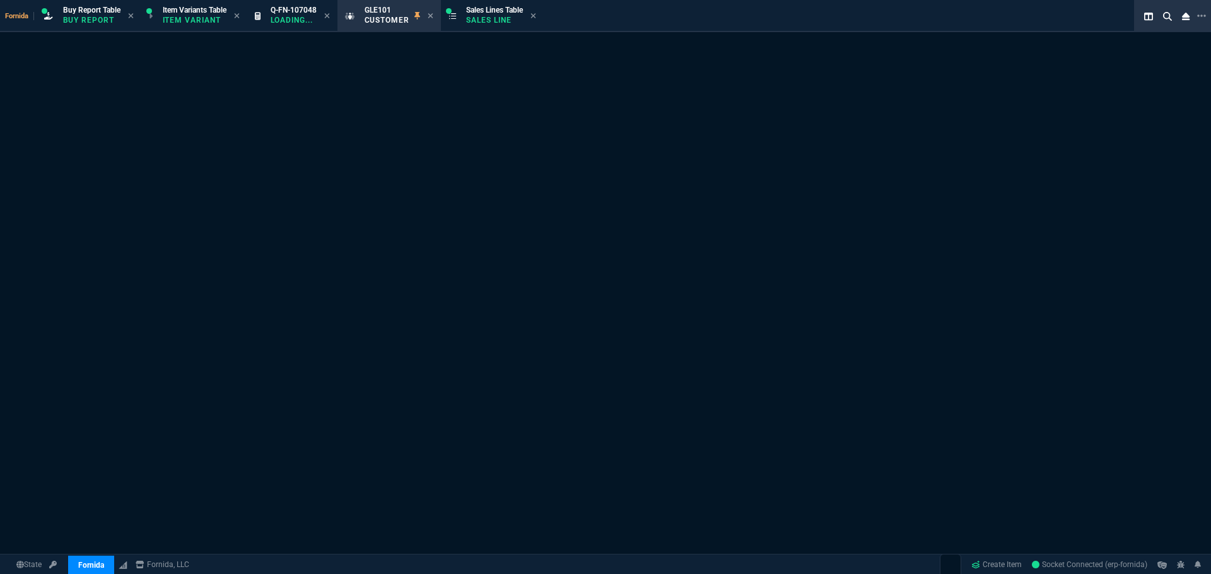
drag, startPoint x: 380, startPoint y: 21, endPoint x: 551, endPoint y: 9, distance: 171.9
select select "1: quotes"
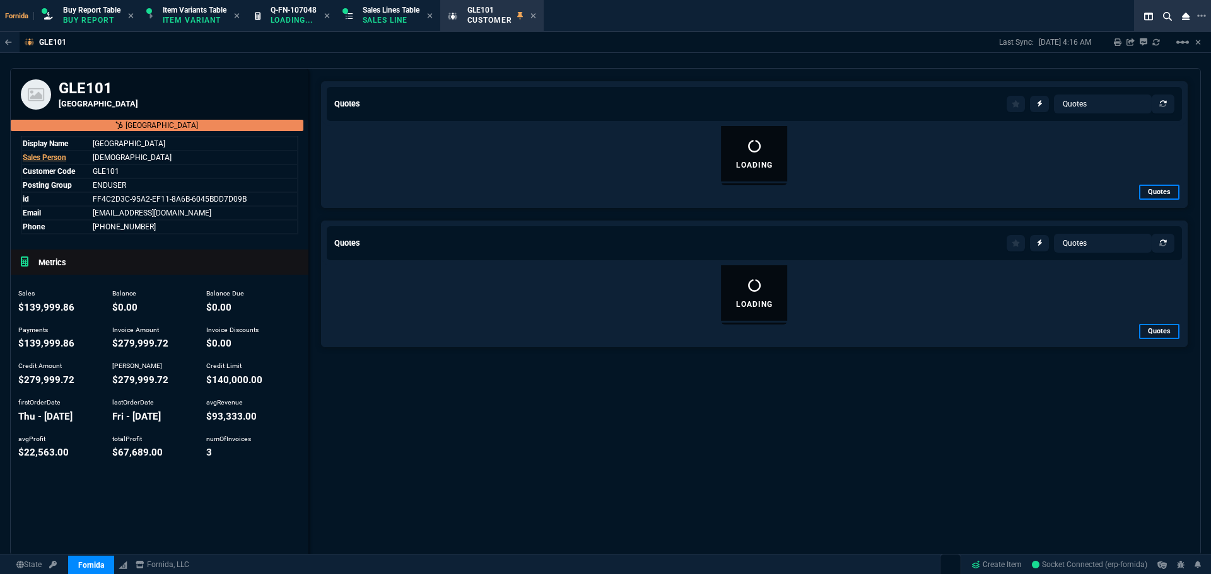
click at [310, 15] on p "Loading..." at bounding box center [294, 20] width 46 height 10
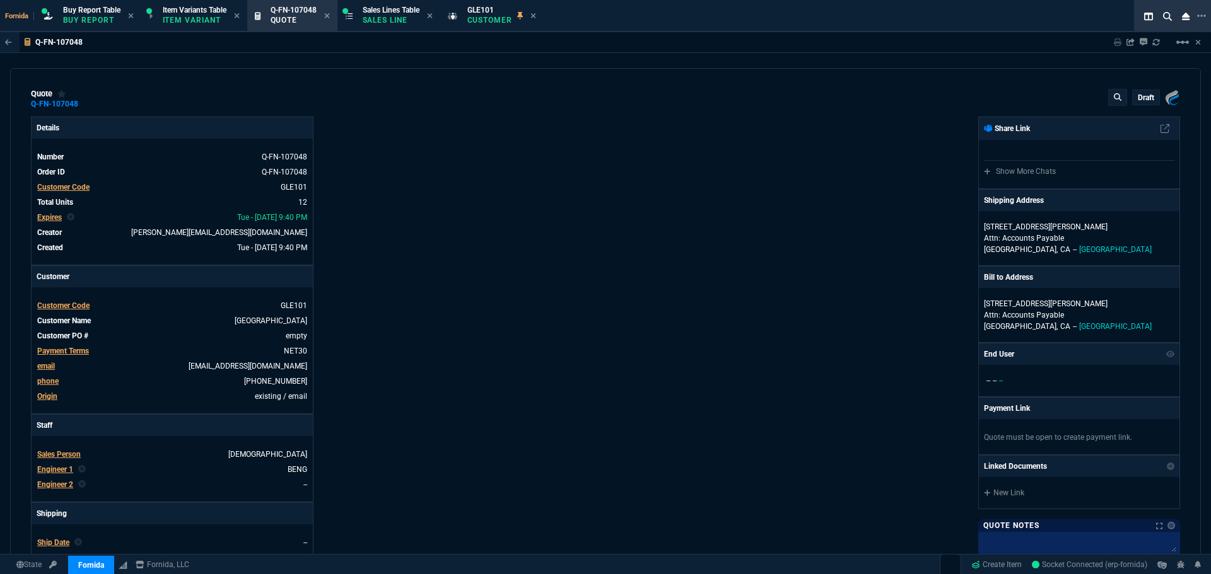
type input "0"
type input "61"
type input "11432"
type input "52"
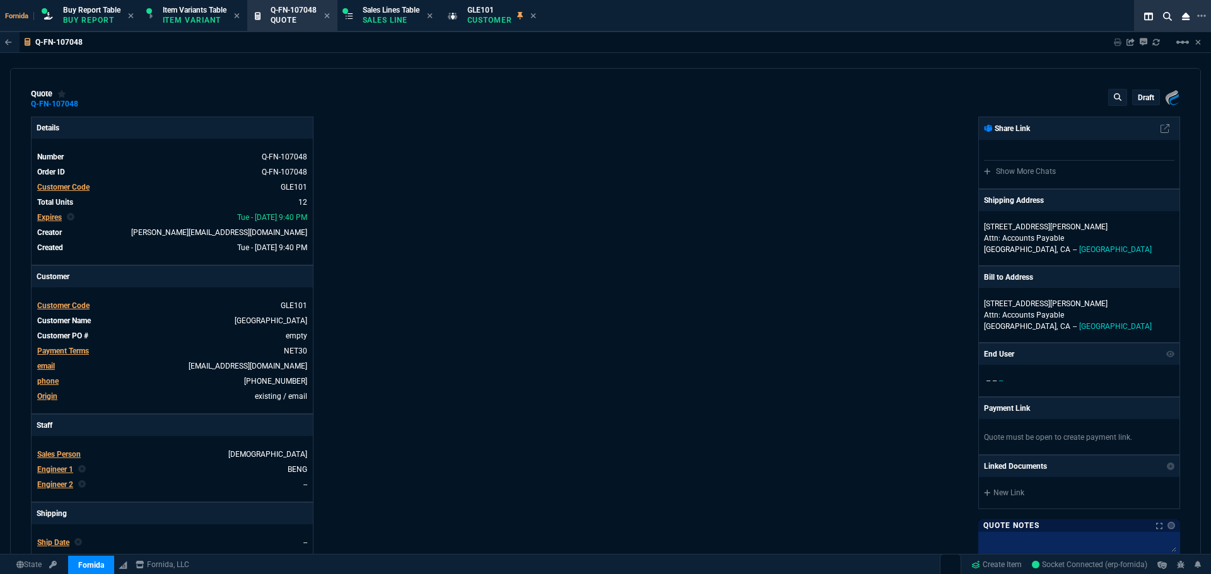
type input "9624"
type input "45"
type input "56"
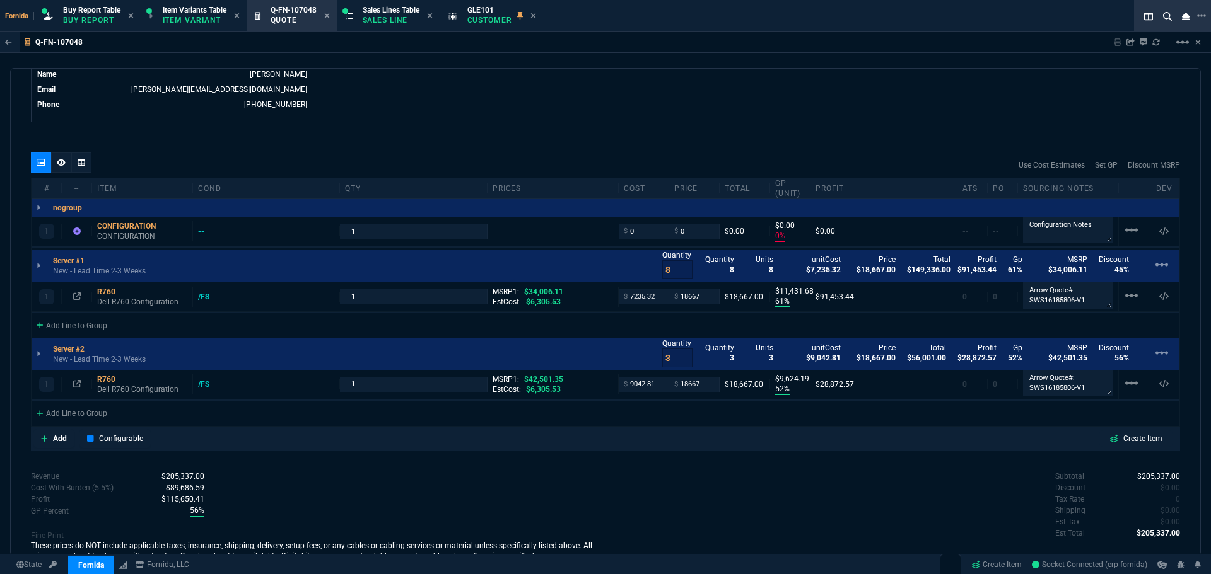
scroll to position [694, 0]
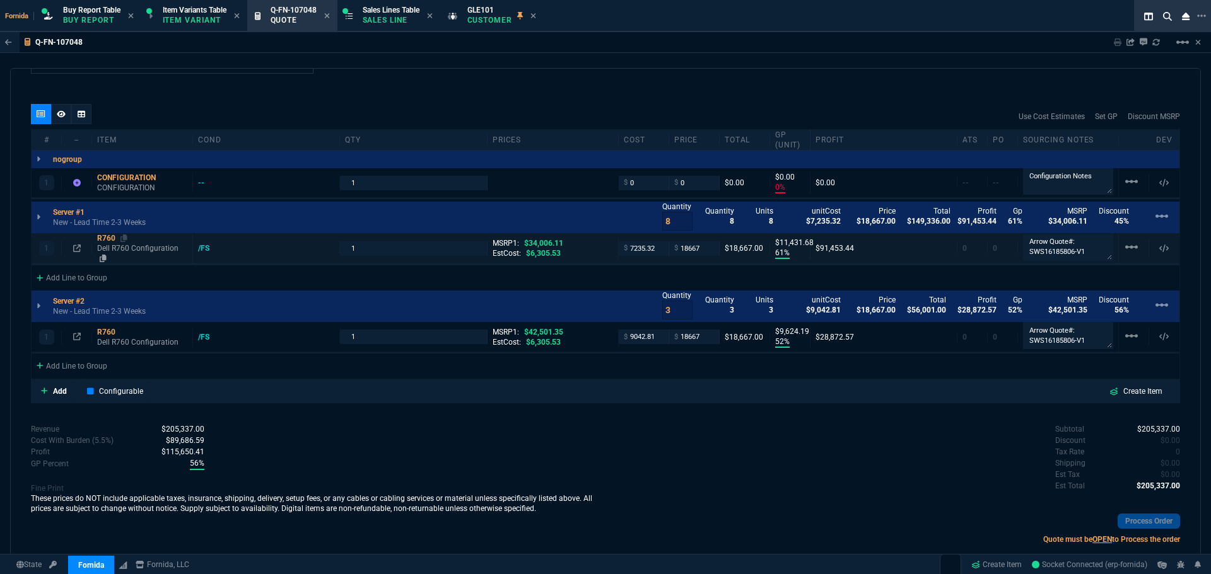
click at [128, 247] on p "Dell R760 Configuration" at bounding box center [142, 253] width 90 height 20
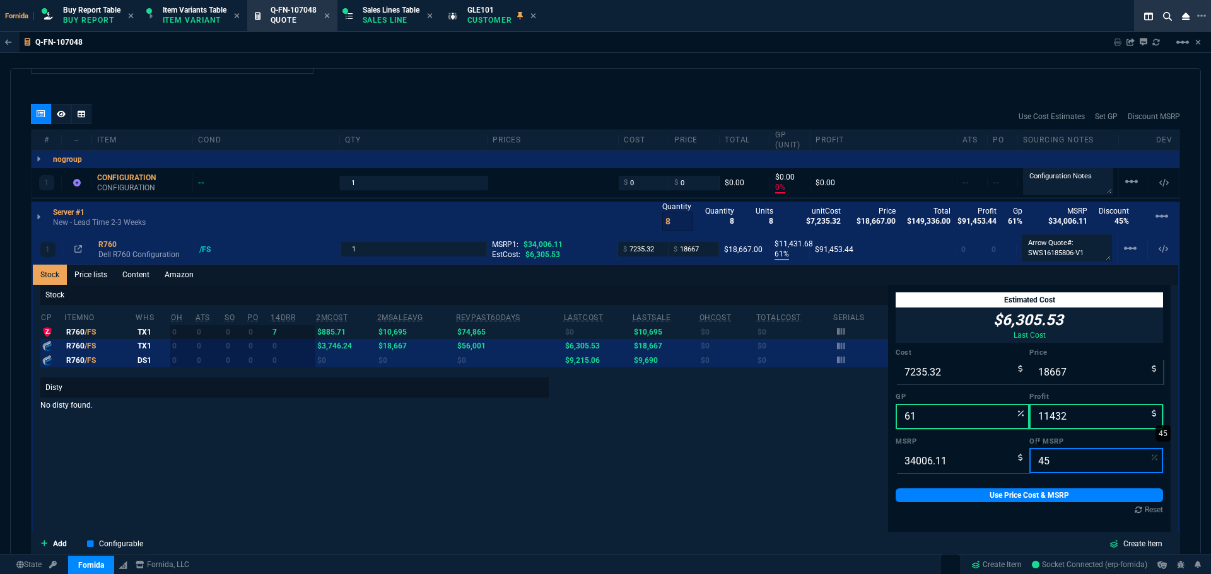
click at [1052, 459] on input "45" at bounding box center [1096, 460] width 134 height 25
type input "7"
type input "31625.6823"
type input "70"
type input "10201.833000000002"
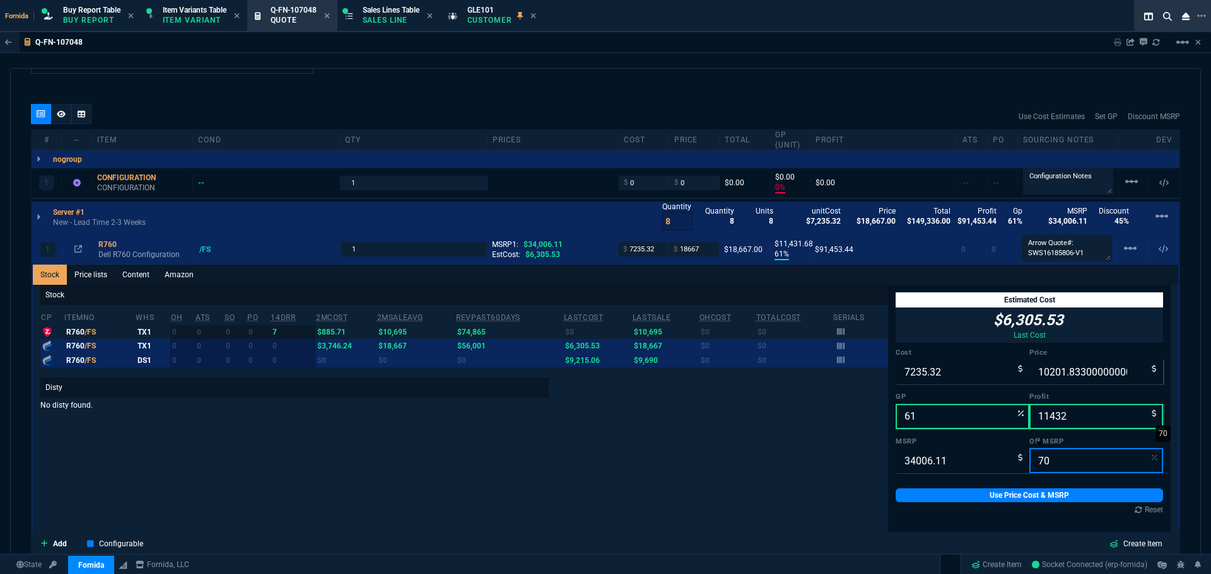
type input "29"
type input "2967"
type input "70"
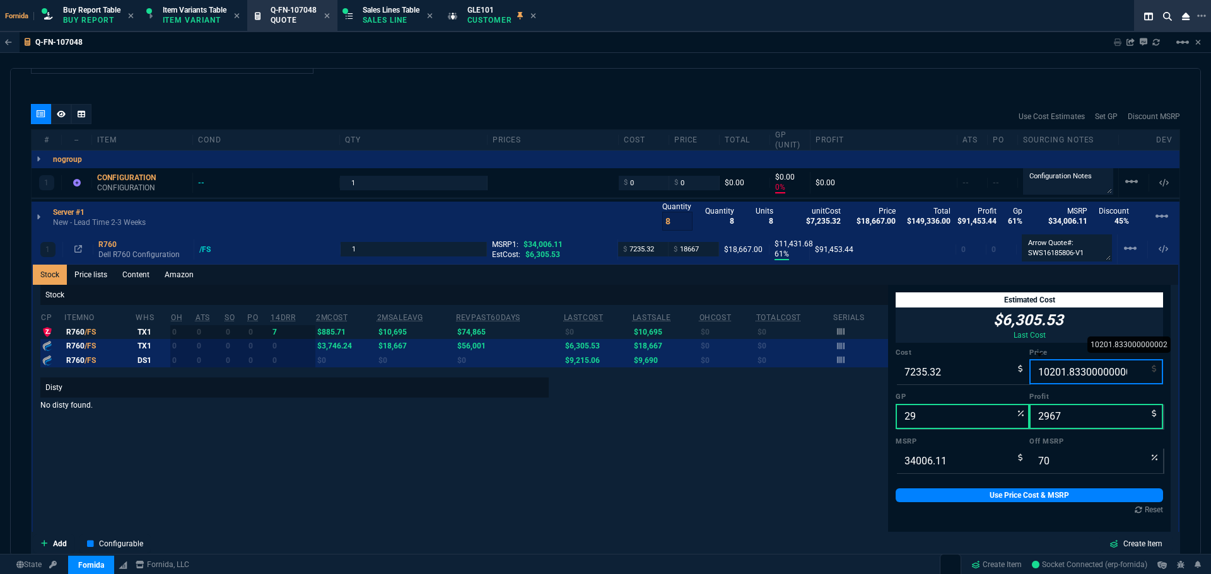
click at [1056, 380] on input "10201.833000000002" at bounding box center [1096, 371] width 134 height 25
type input "10"
type input "-72253"
type input "-7225"
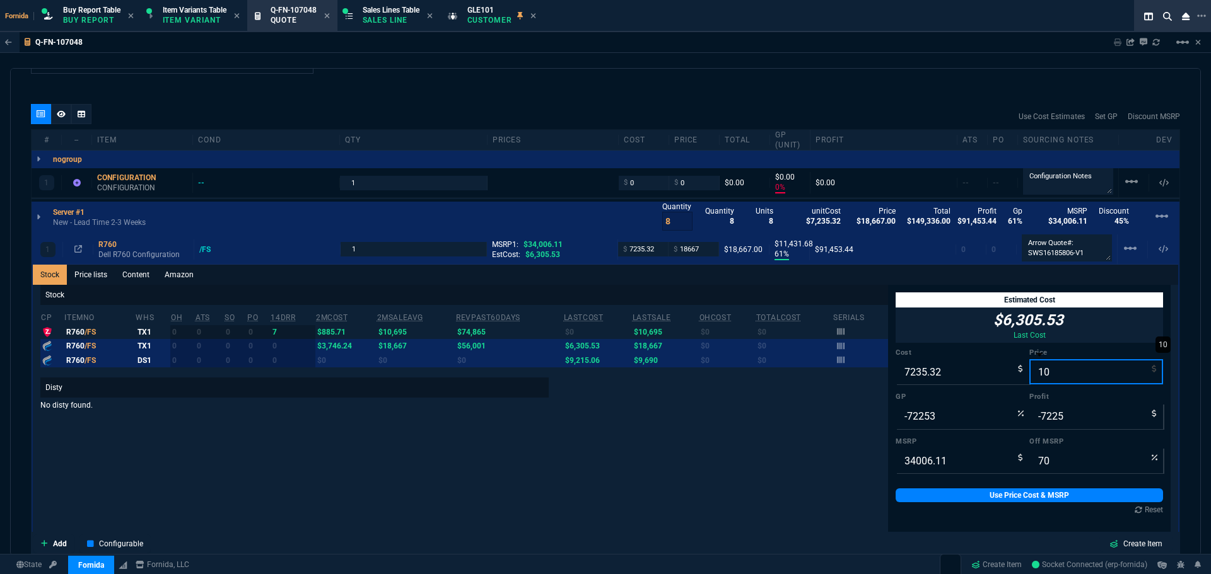
type input "100"
type input "10195"
type input "29"
type input "2960"
type input "70"
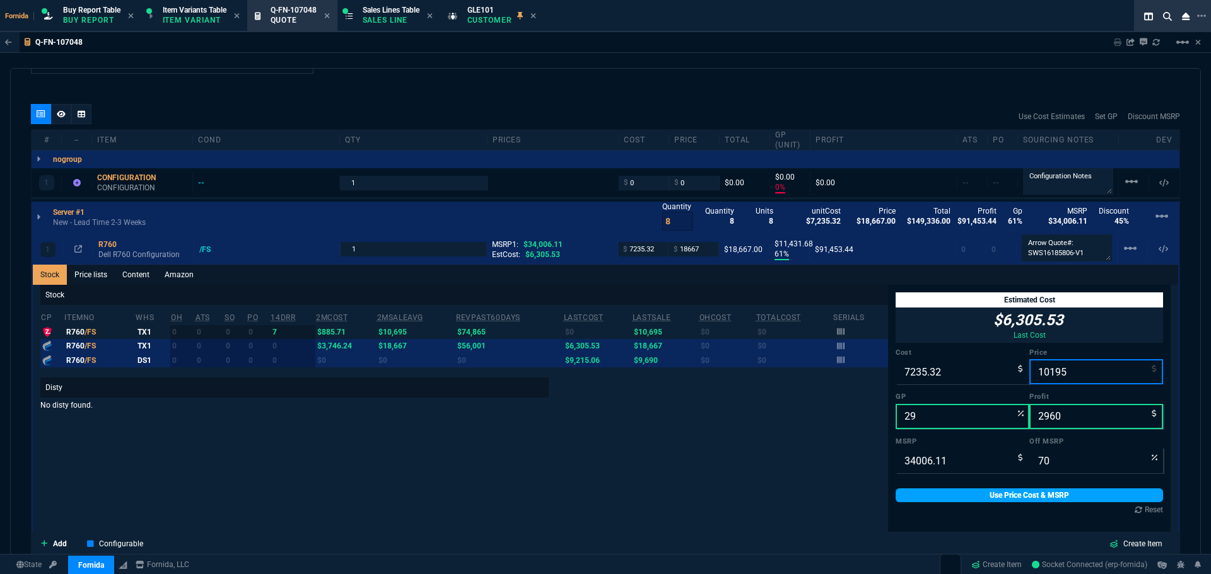
type input "10195"
click at [1062, 494] on link "Use Price Cost & MSRP" at bounding box center [1028, 496] width 267 height 14
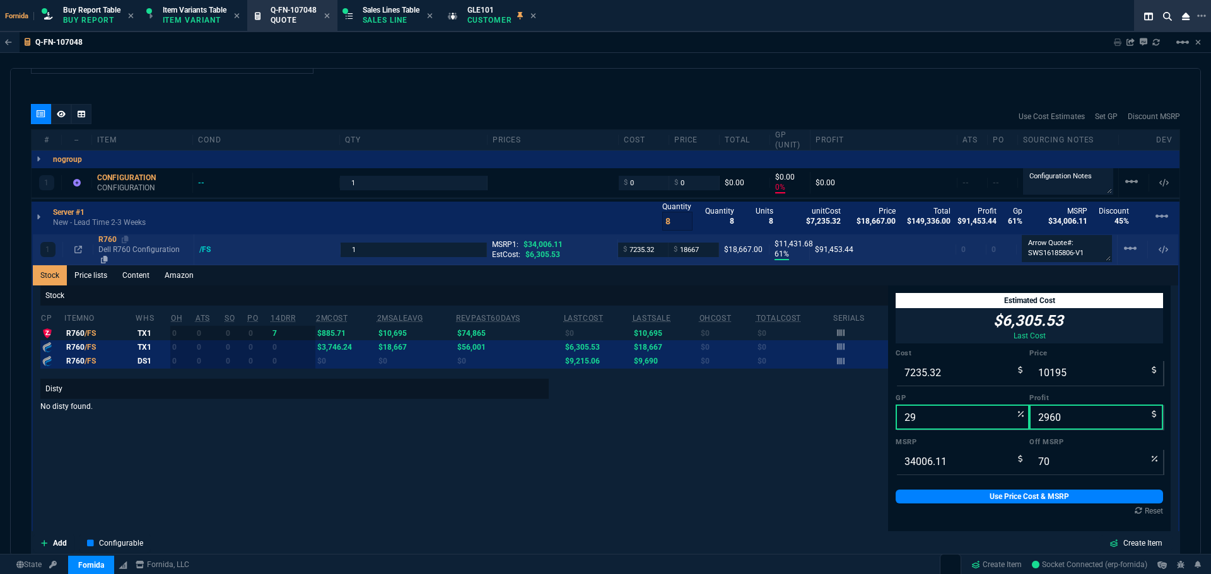
type input "10195"
click at [118, 259] on p "Dell R760 Configuration" at bounding box center [143, 255] width 90 height 20
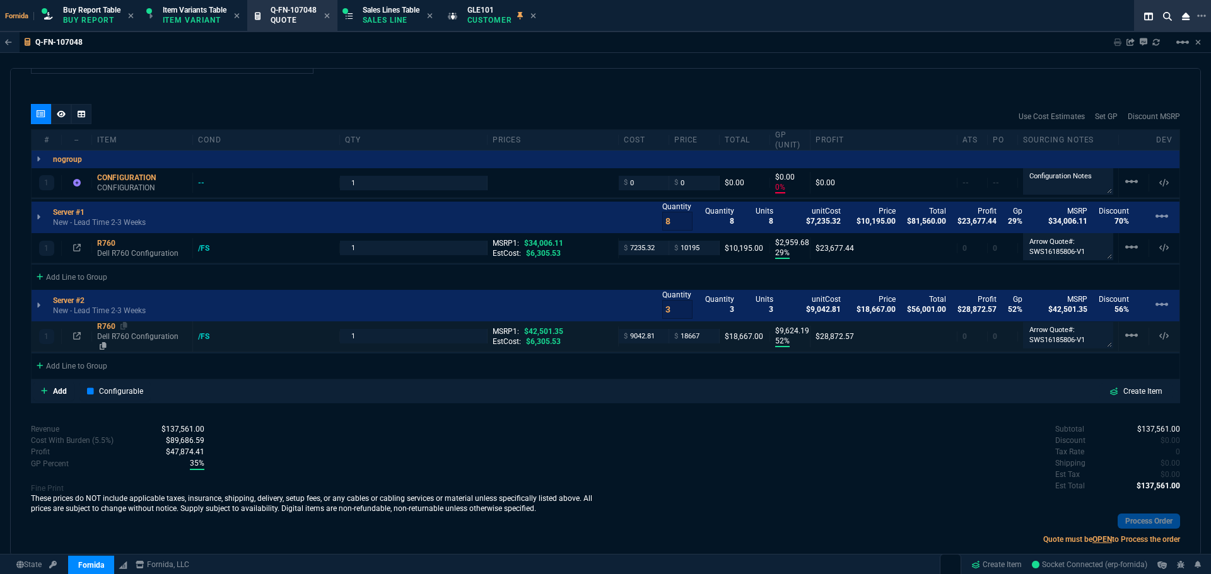
click at [120, 339] on p "Dell R760 Configuration" at bounding box center [142, 342] width 90 height 20
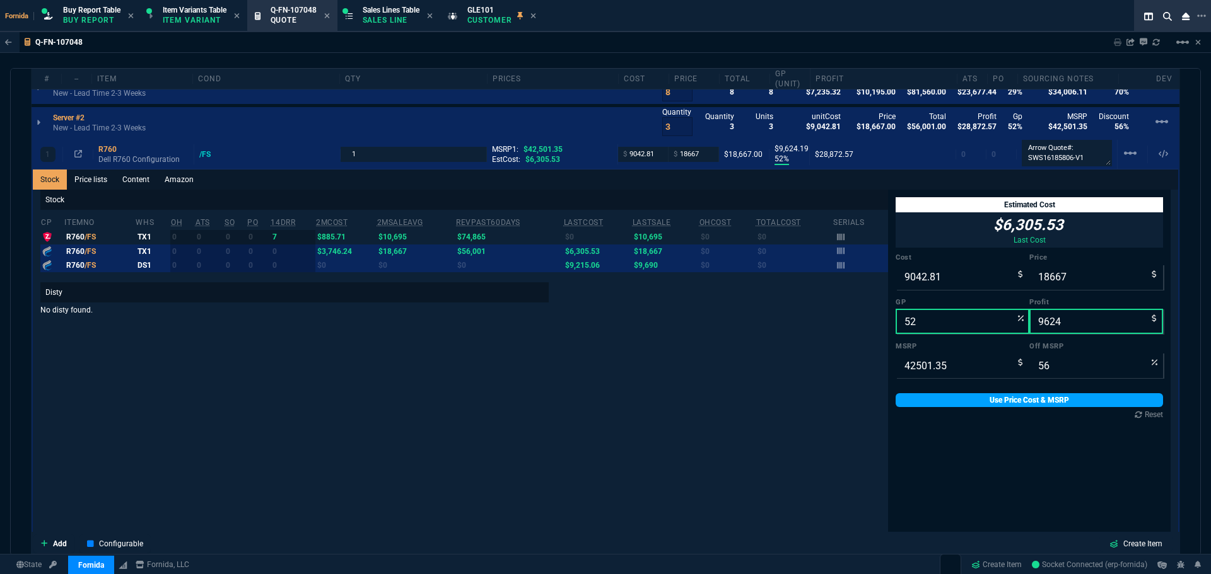
scroll to position [883, 0]
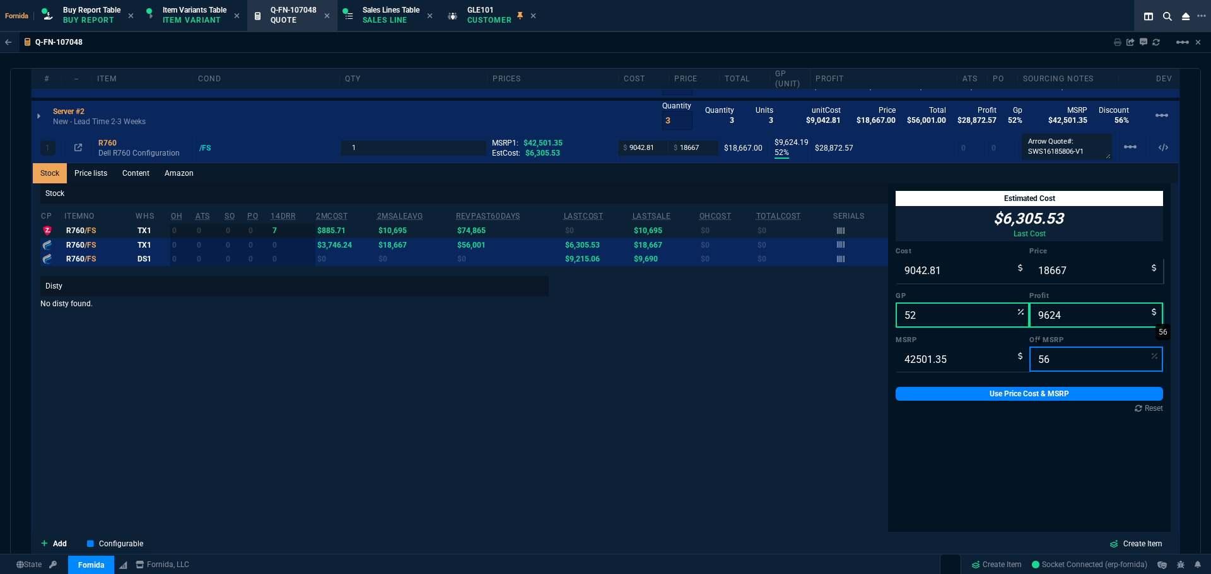
click at [1037, 367] on input "56" at bounding box center [1096, 359] width 134 height 25
type input "7"
type input "39526.2555"
type input "70"
type input "12750.405000000002"
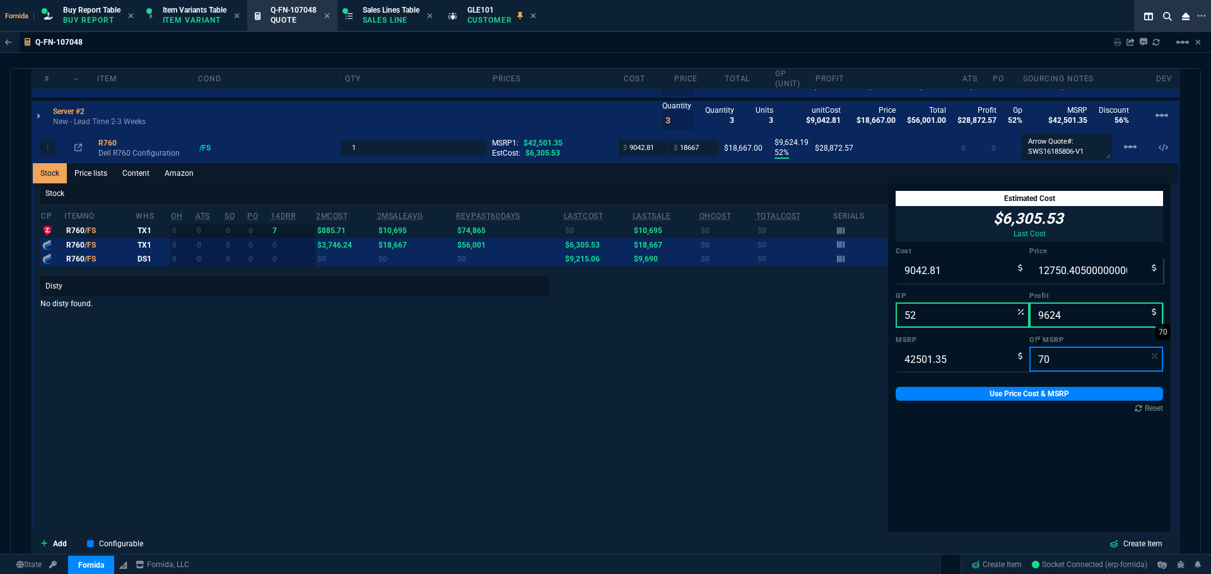
type input "29"
type input "3708"
type input "70"
click at [1048, 284] on div "Cost 9042.81 Price 12750.405000000002 GP 29 Profit 3708 MSRP 42501.35 Off MSRP …" at bounding box center [1028, 313] width 267 height 133
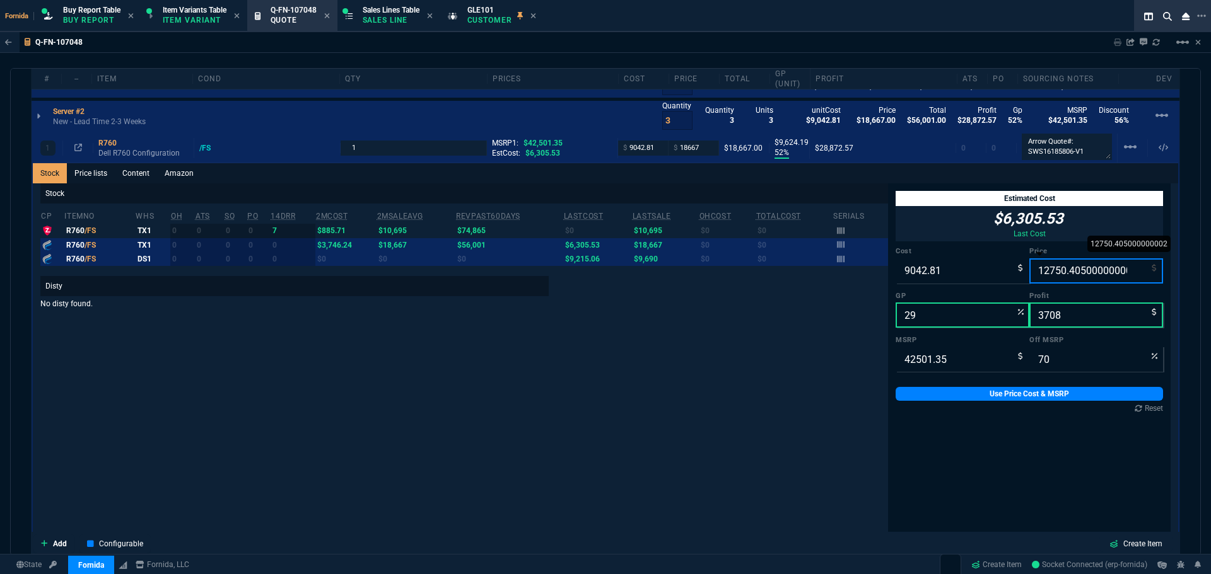
click at [1047, 277] on input "12750.405000000002" at bounding box center [1096, 271] width 134 height 25
type input "12"
type input "-75257"
type input "-9031"
type input "100"
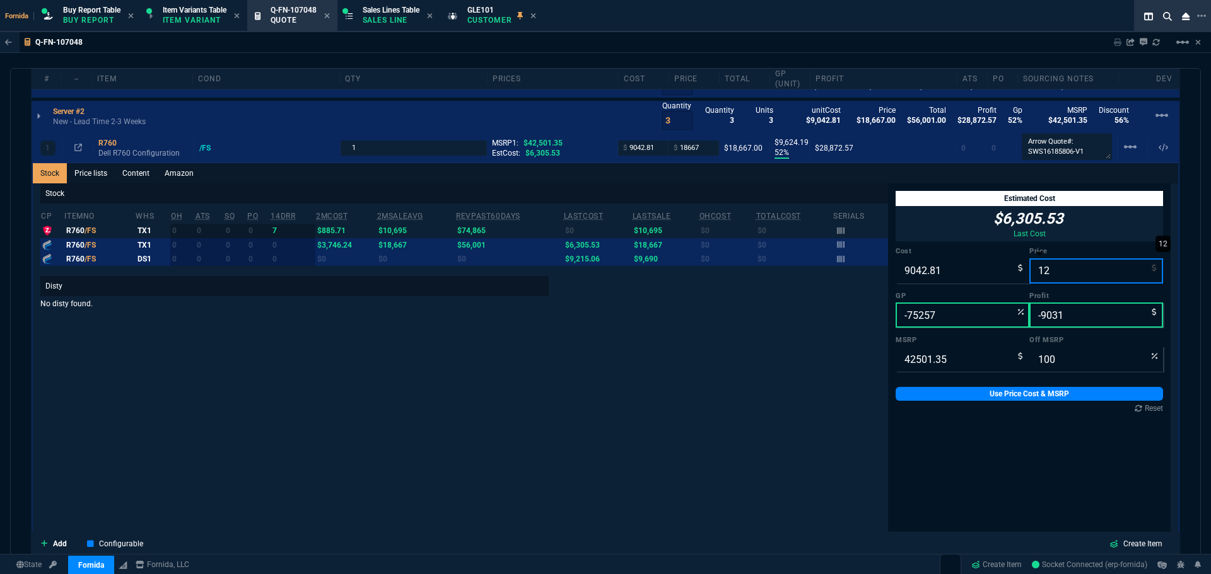
type input "127"
type input "-7020"
type input "-8916"
type input "1274"
type input "-610"
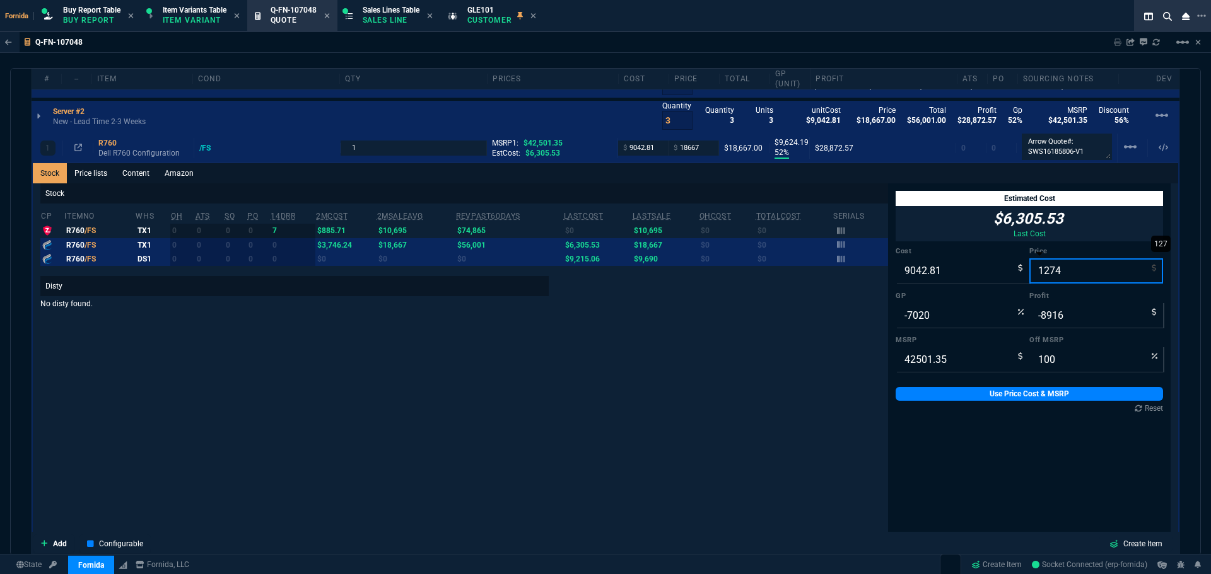
type input "-7769"
type input "97"
type input "127495"
type input "93"
type input "118452"
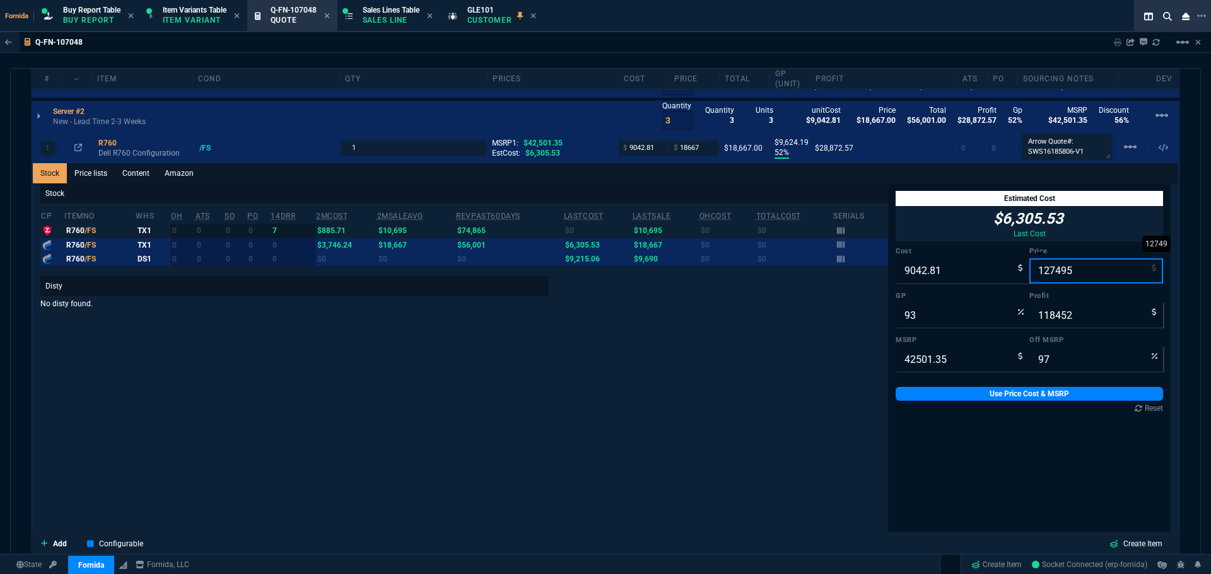
type input "-200"
type input "12749"
type input "29"
type input "3706"
type input "70"
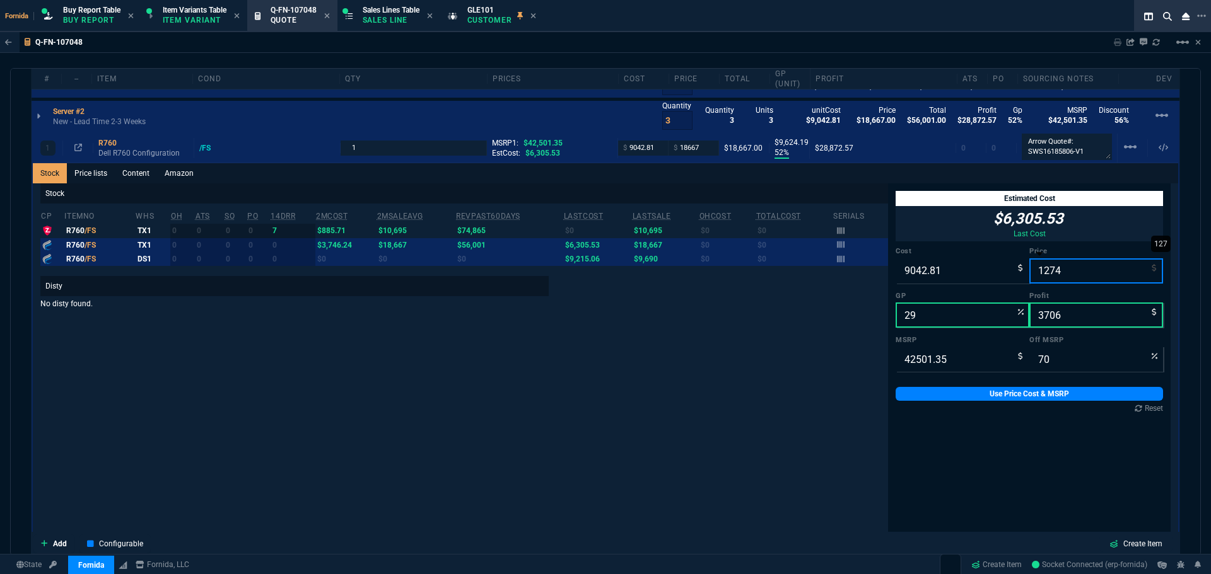
type input "127"
type input "-7020"
type input "-8916"
type input "100"
type input "1275"
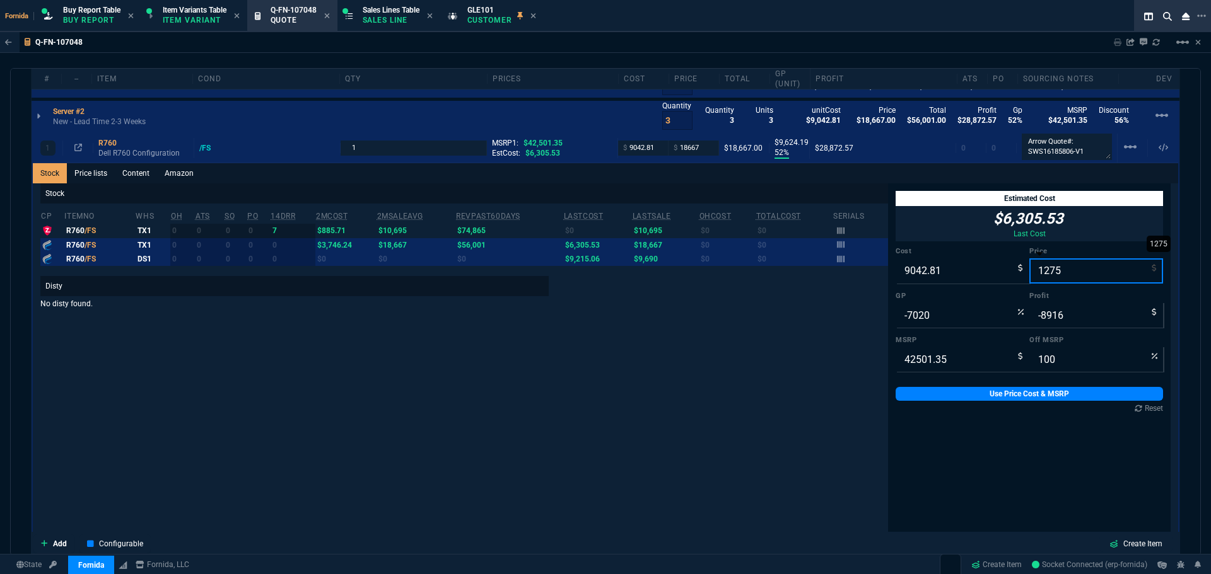
type input "97"
type input "12750"
type input "29"
type input "3707"
type input "70"
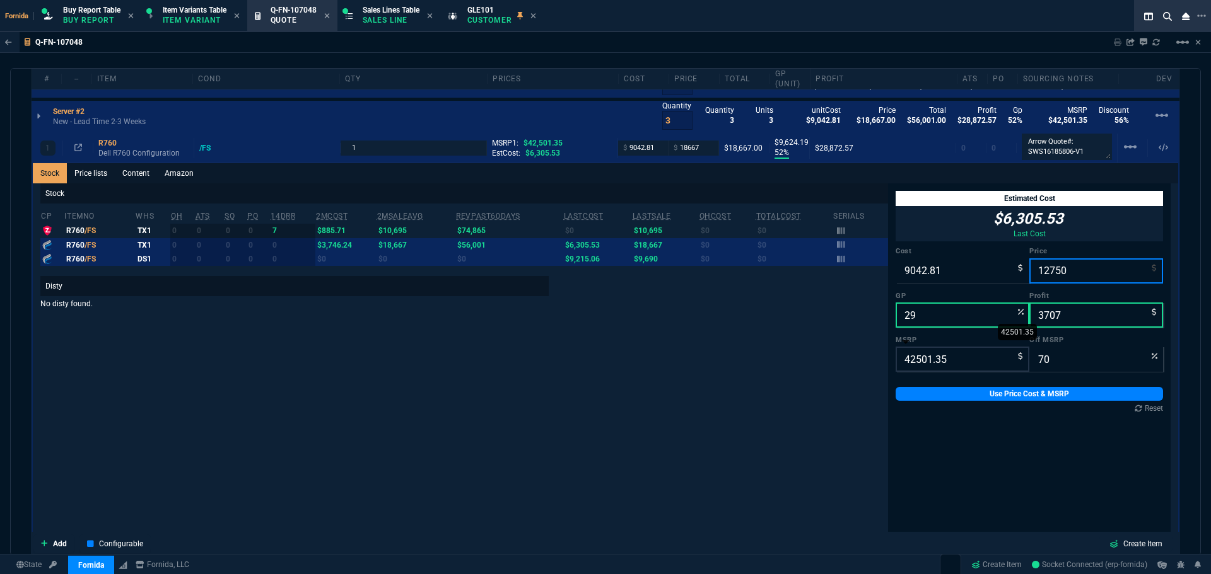
type input "12750"
click at [1037, 392] on link "Use Price Cost & MSRP" at bounding box center [1028, 394] width 267 height 14
type input "12750"
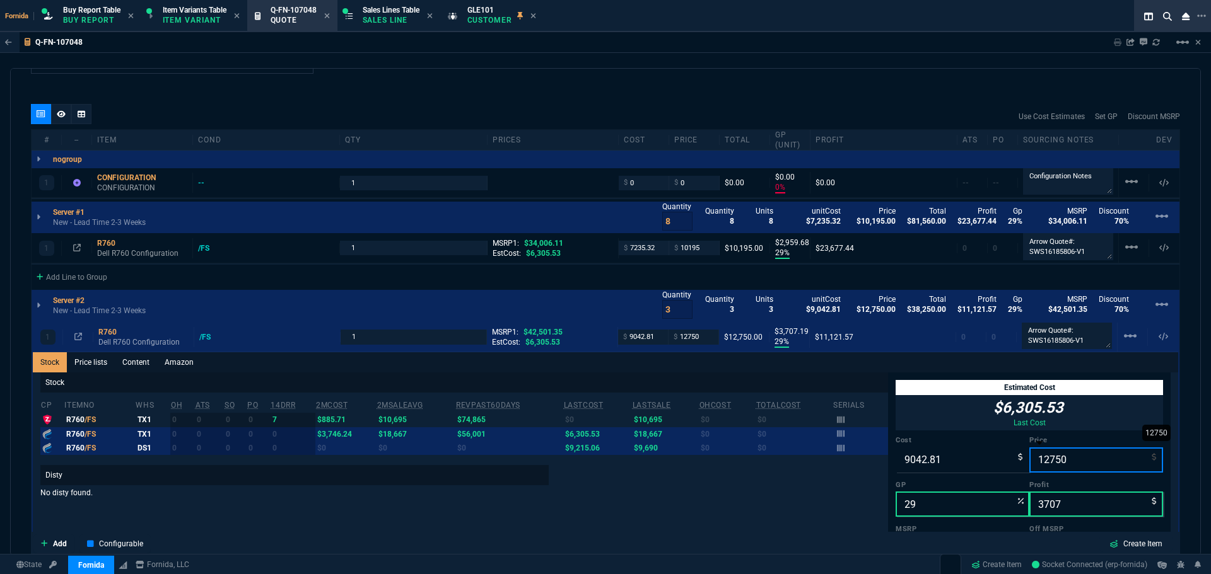
click at [1063, 457] on input "12750" at bounding box center [1096, 460] width 134 height 25
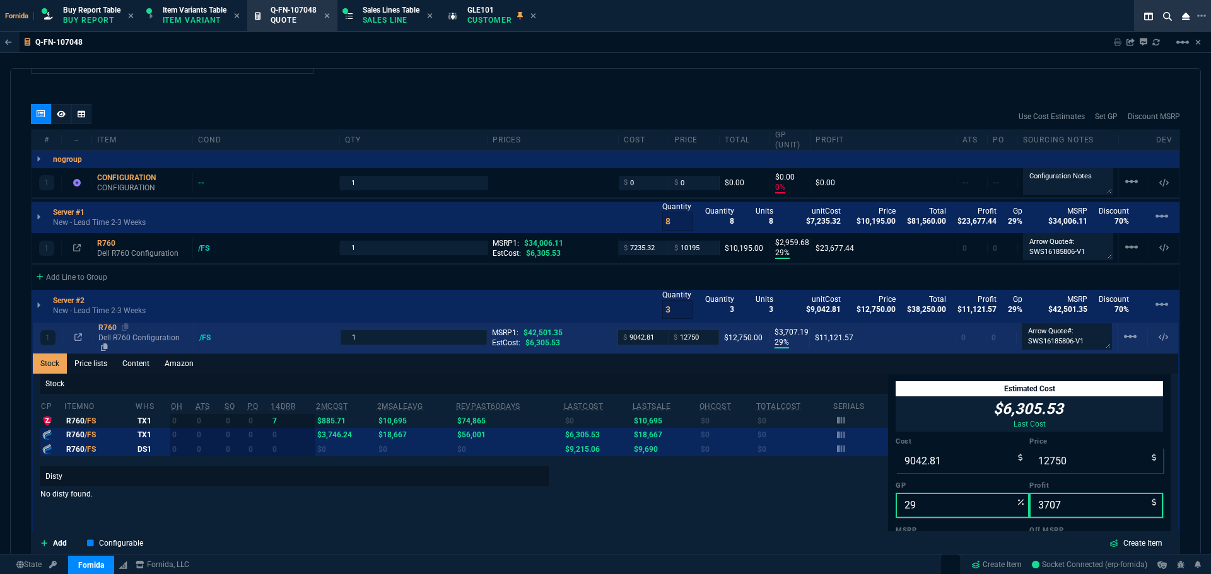
click at [139, 341] on p "Dell R760 Configuration" at bounding box center [143, 343] width 90 height 20
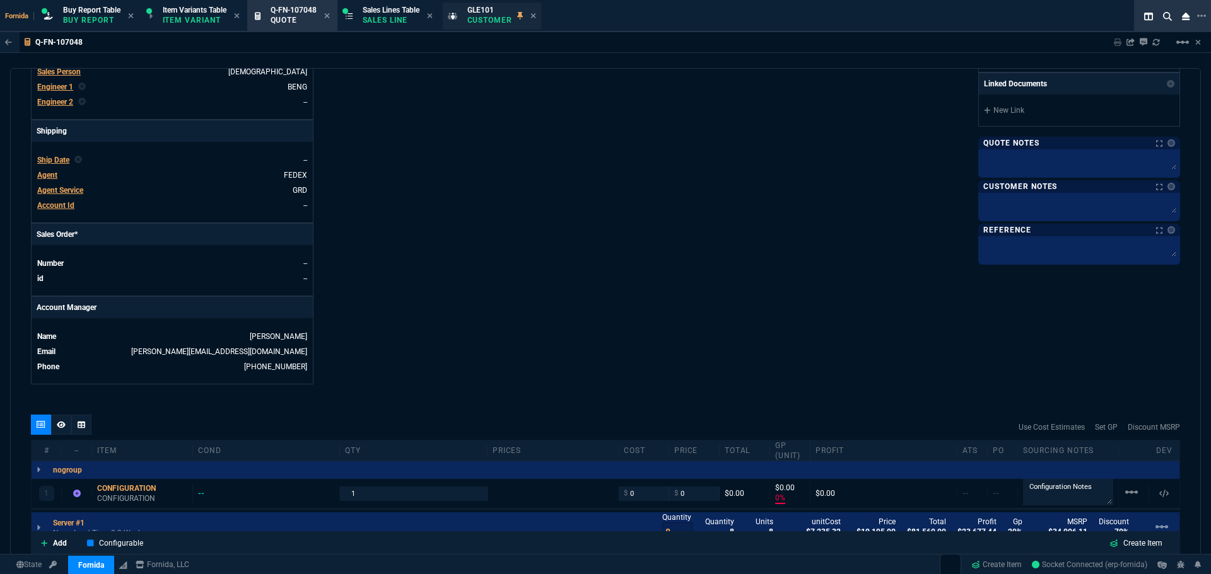
scroll to position [378, 0]
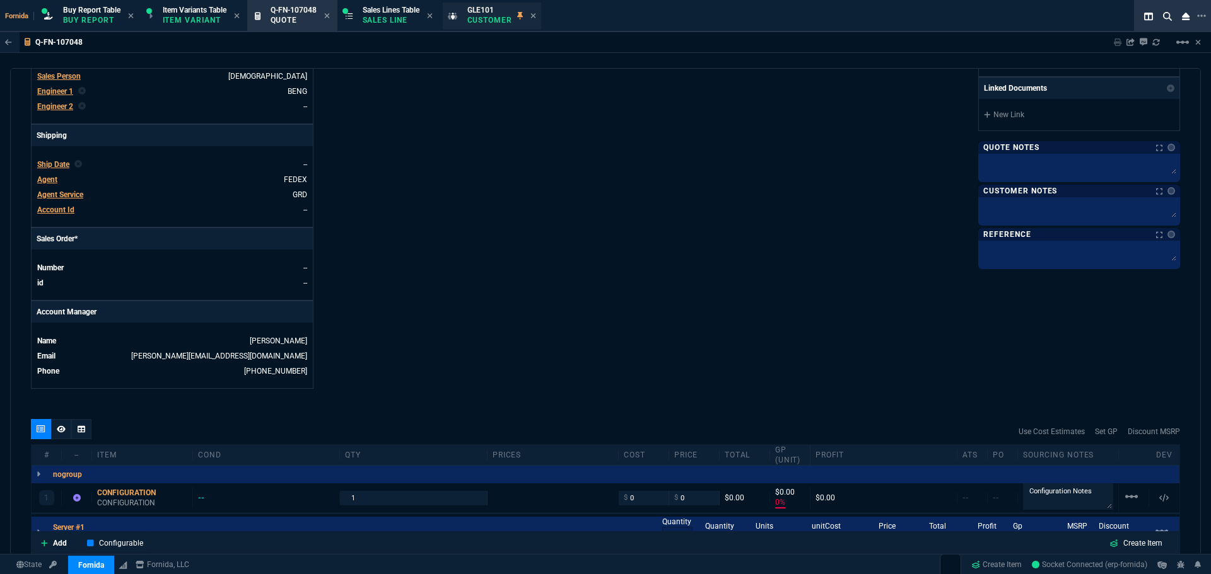
click at [503, 20] on p "Customer" at bounding box center [489, 20] width 45 height 10
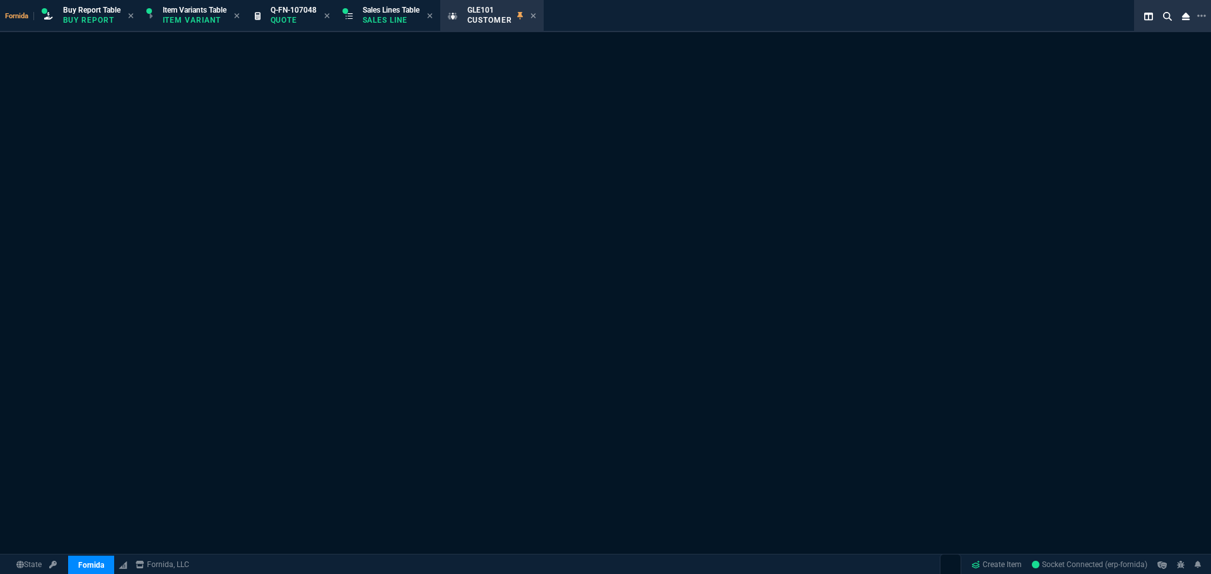
select select "1: quotes"
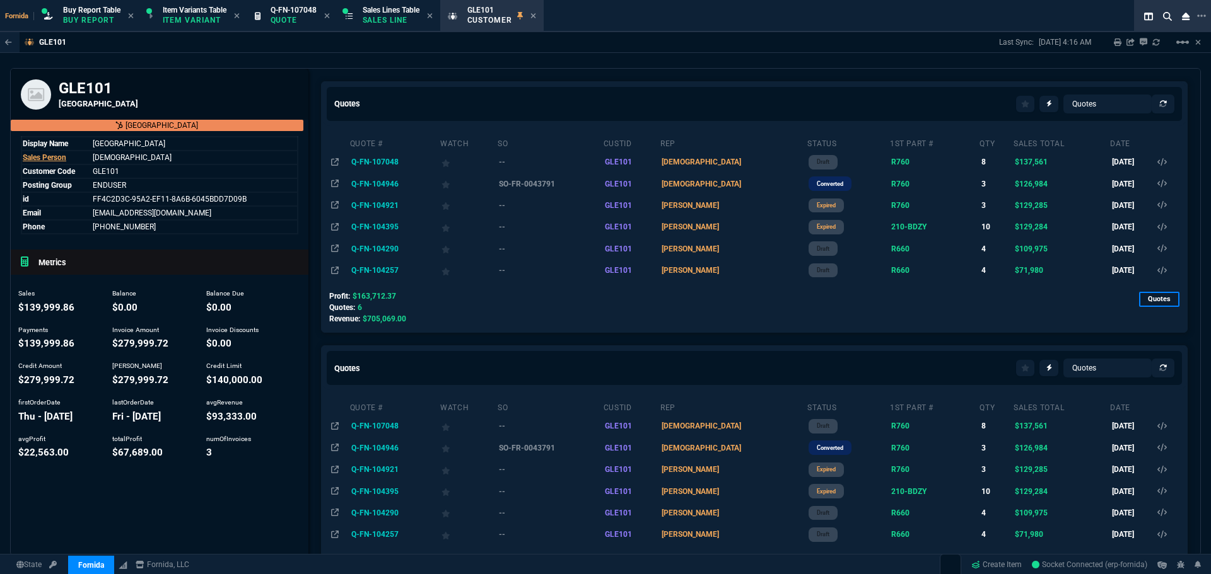
drag, startPoint x: 570, startPoint y: 181, endPoint x: 653, endPoint y: 115, distance: 105.9
click at [570, 181] on td "SO-FR-0043791" at bounding box center [550, 183] width 106 height 21
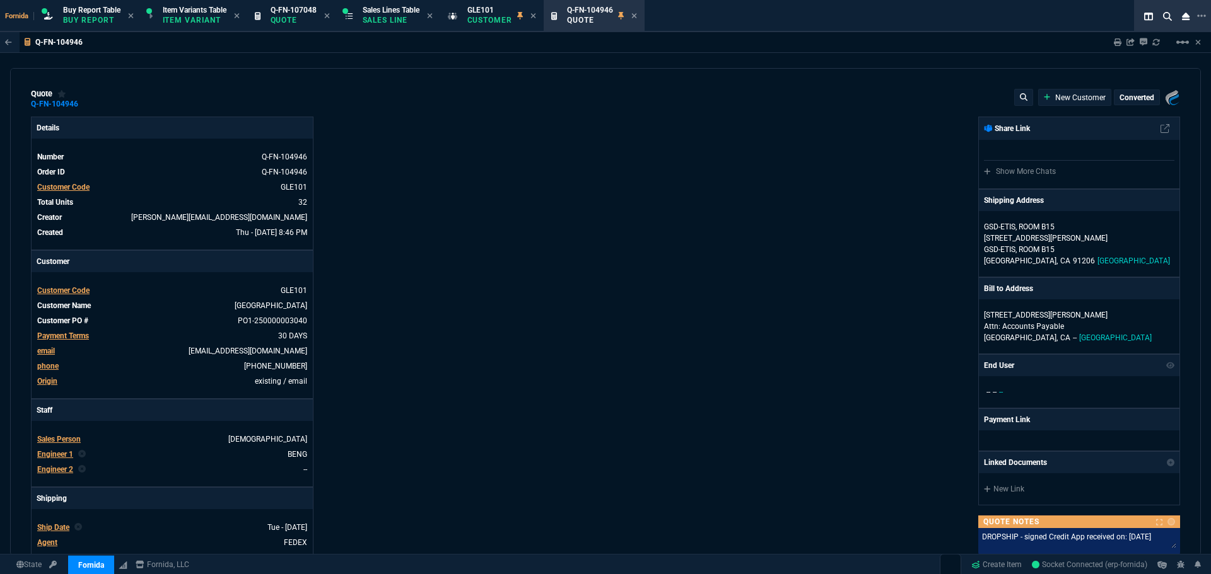
type input "24"
type input "2785"
type input "0"
type input "24"
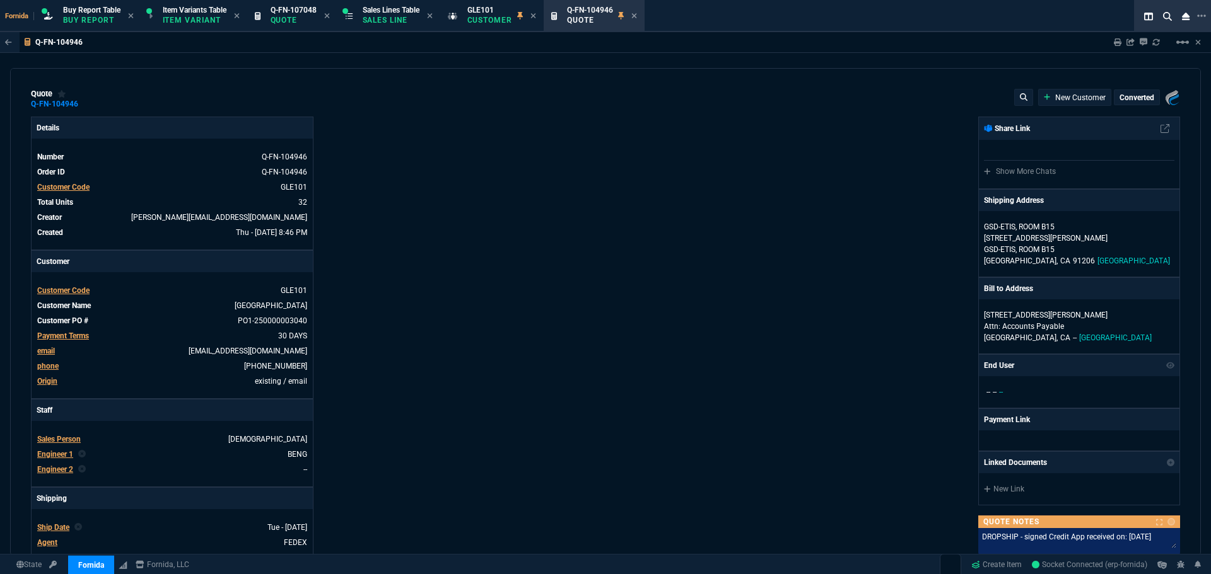
type input "2204"
type input "0"
type input "23"
type input "2268"
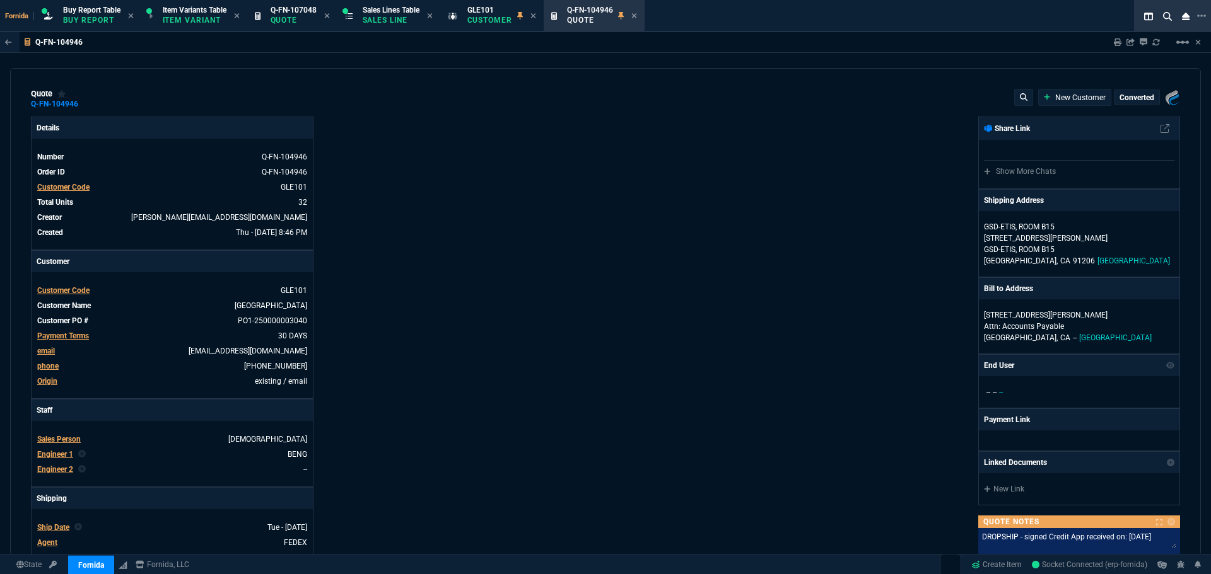
type input "0"
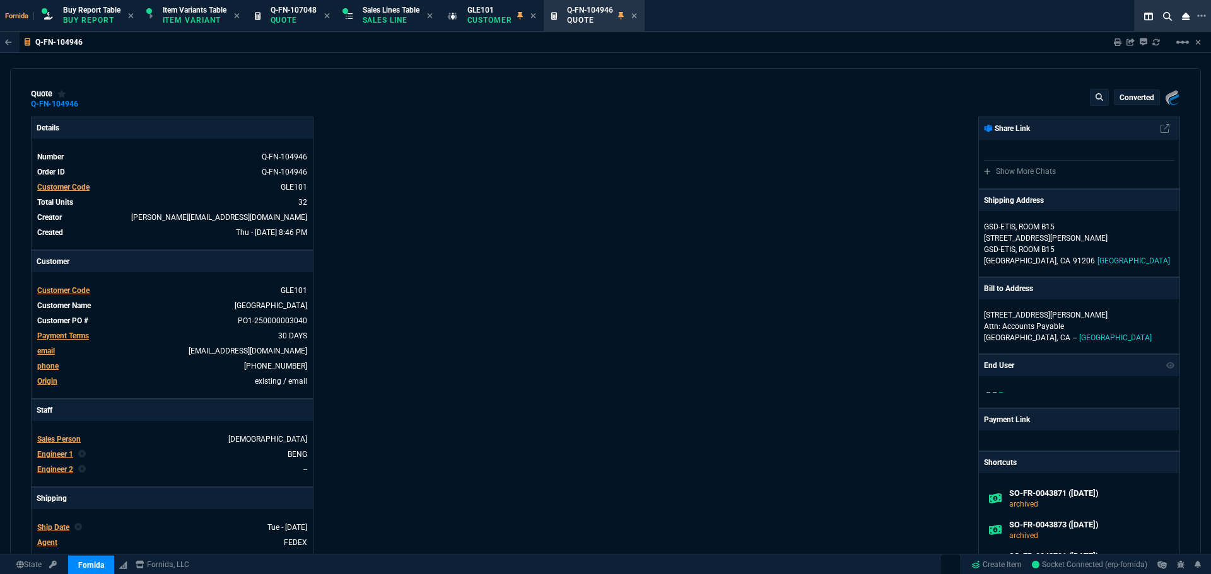
type input "72"
type input "71"
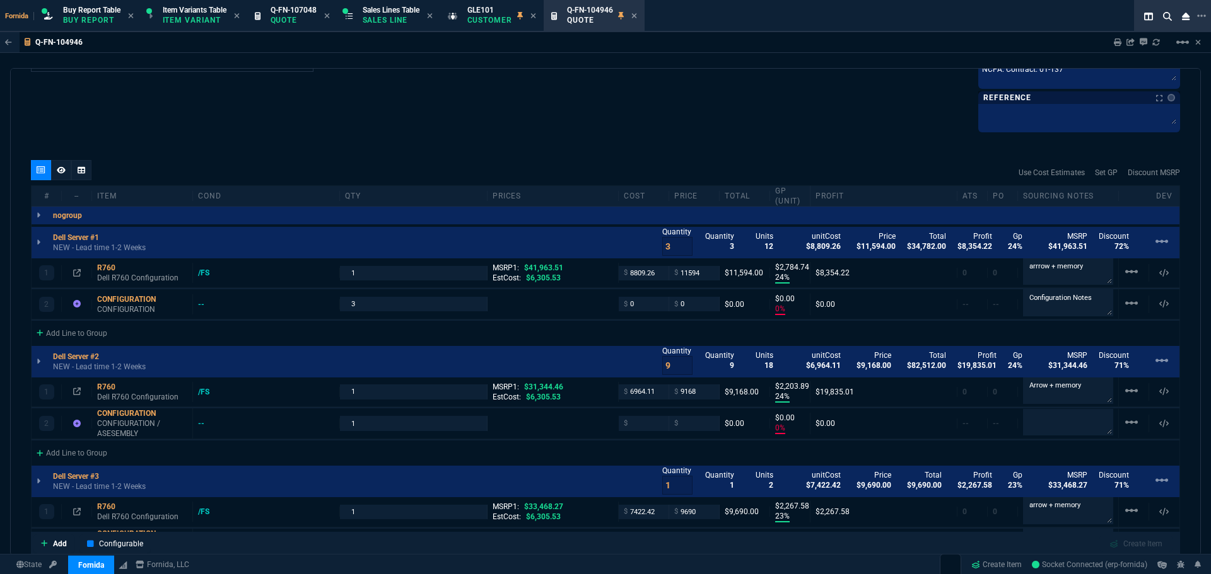
scroll to position [694, 0]
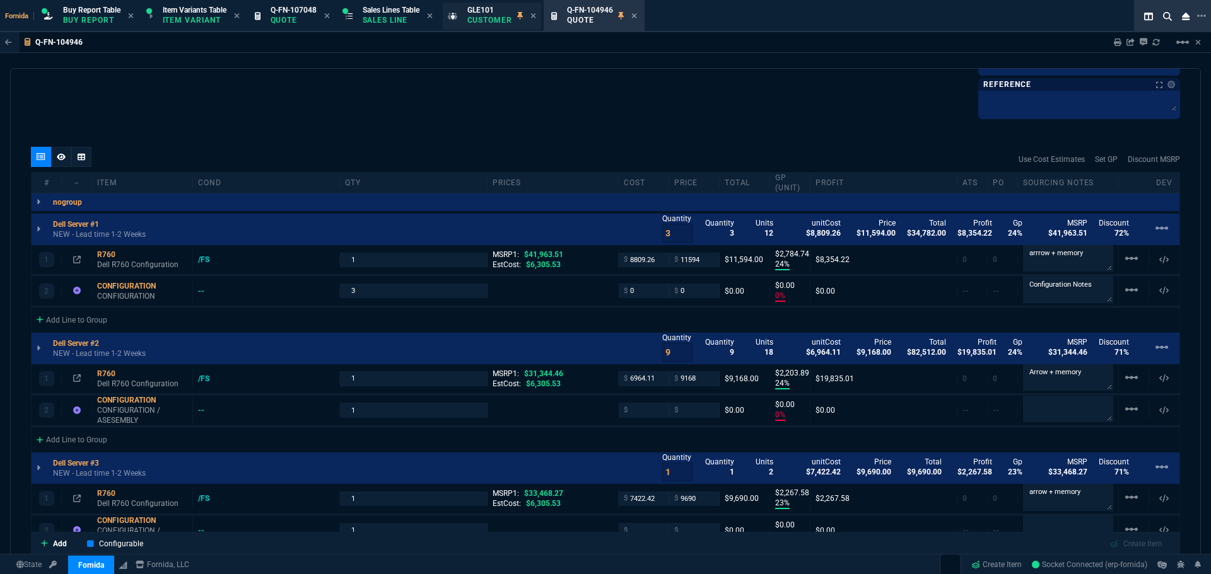
click at [502, 20] on p "Customer" at bounding box center [489, 20] width 45 height 10
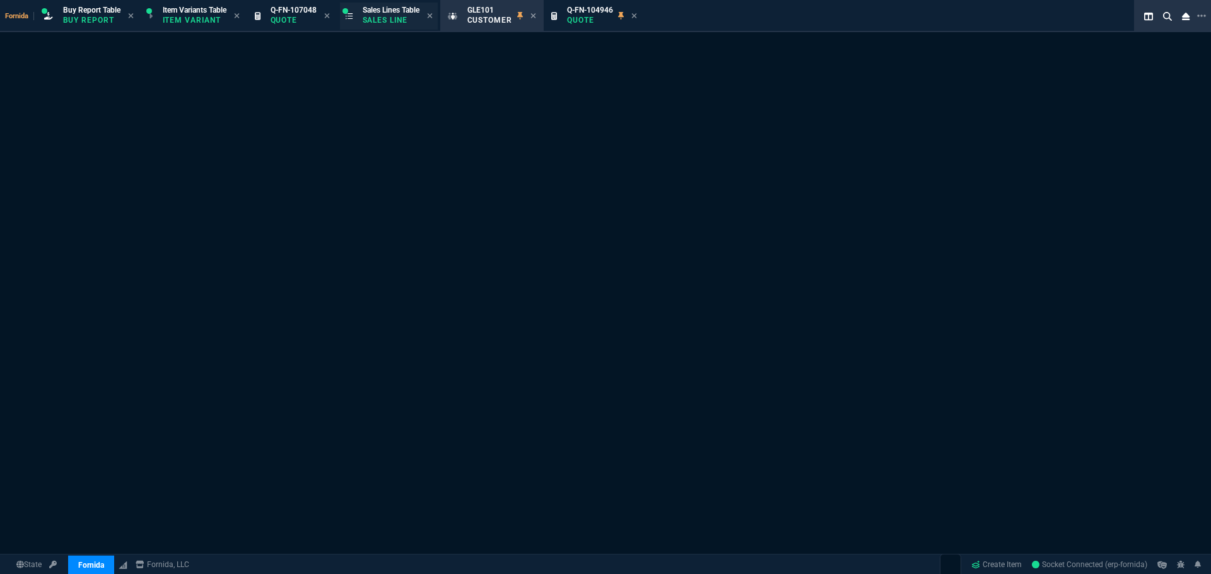
drag, startPoint x: 639, startPoint y: 18, endPoint x: 347, endPoint y: 26, distance: 292.1
click at [637, 18] on icon at bounding box center [634, 16] width 6 height 8
click at [308, 18] on p "Quote" at bounding box center [294, 20] width 46 height 10
click at [536, 18] on icon at bounding box center [533, 16] width 6 height 8
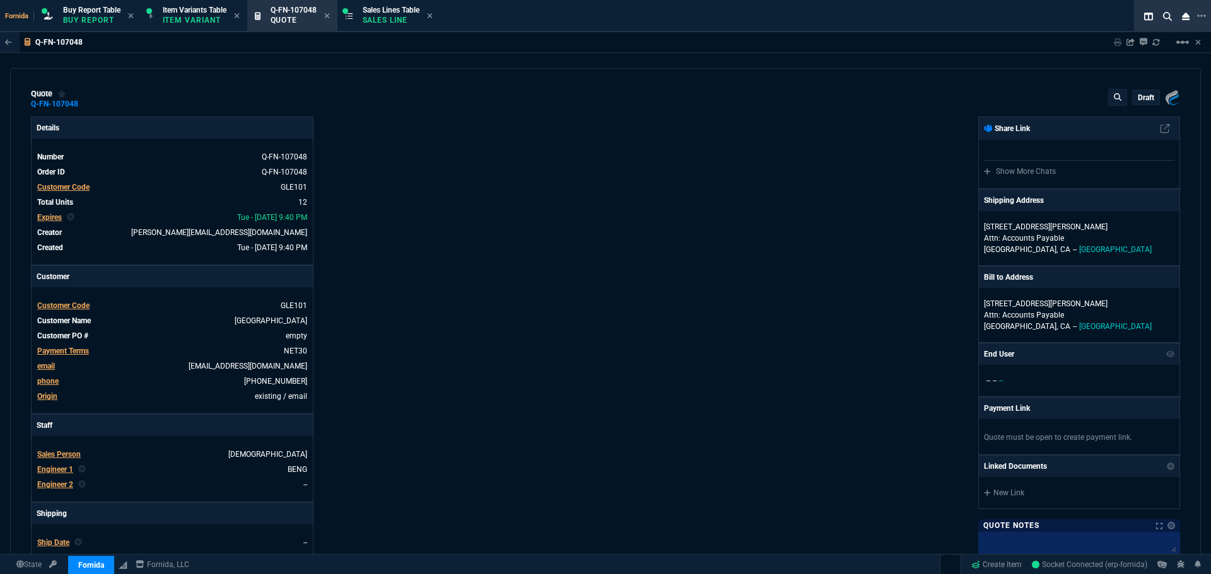
type input "0"
type input "29"
type input "2960"
type input "29"
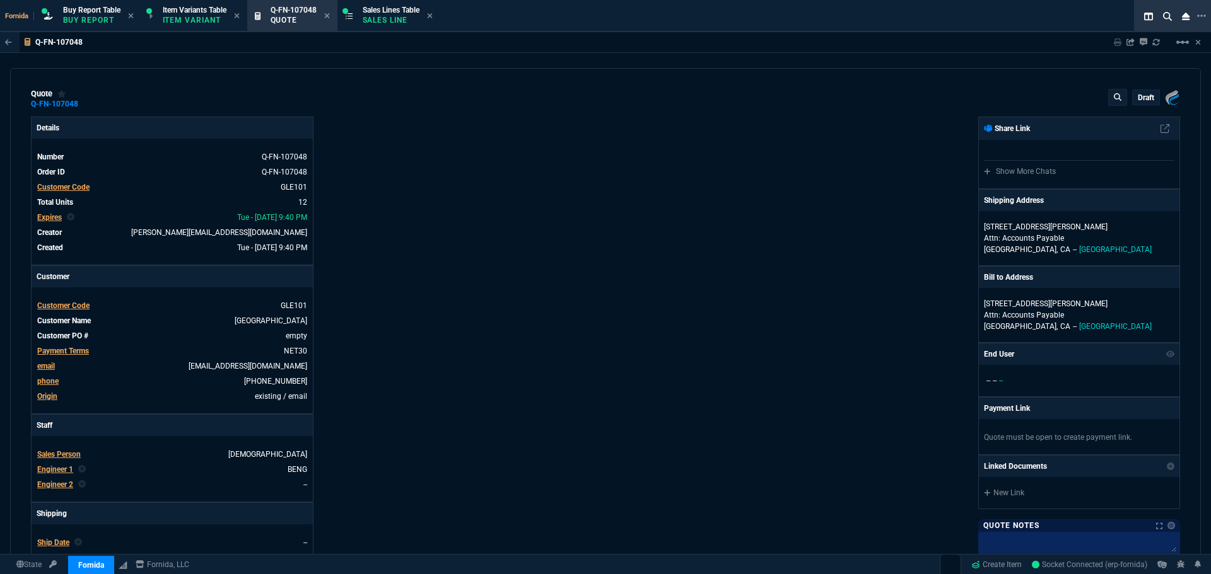
type input "3707"
type input "70"
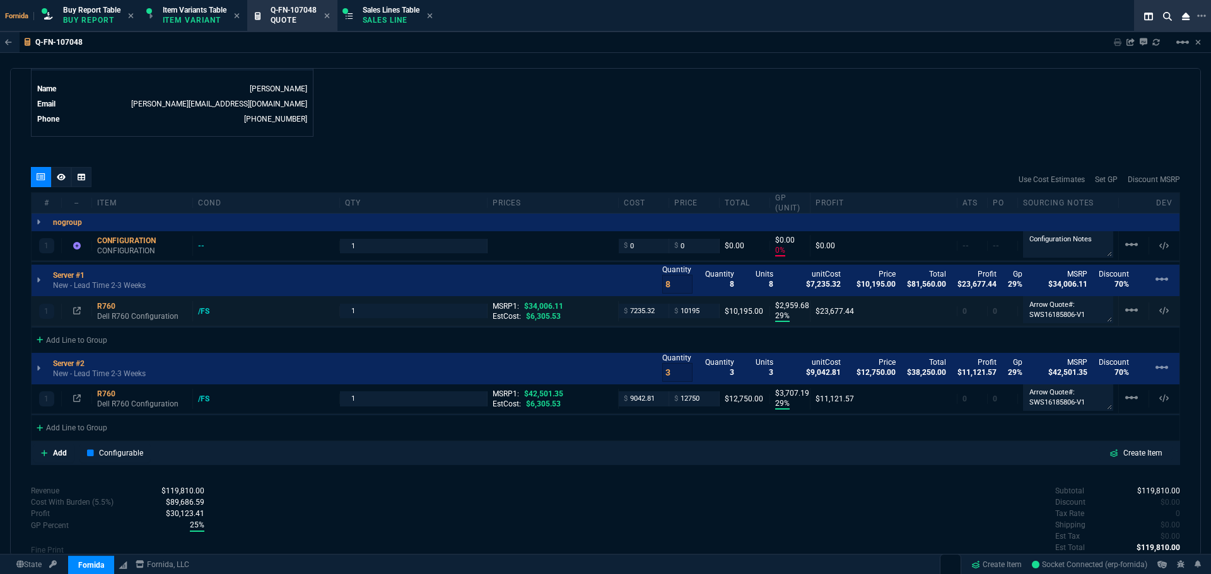
scroll to position [715, 0]
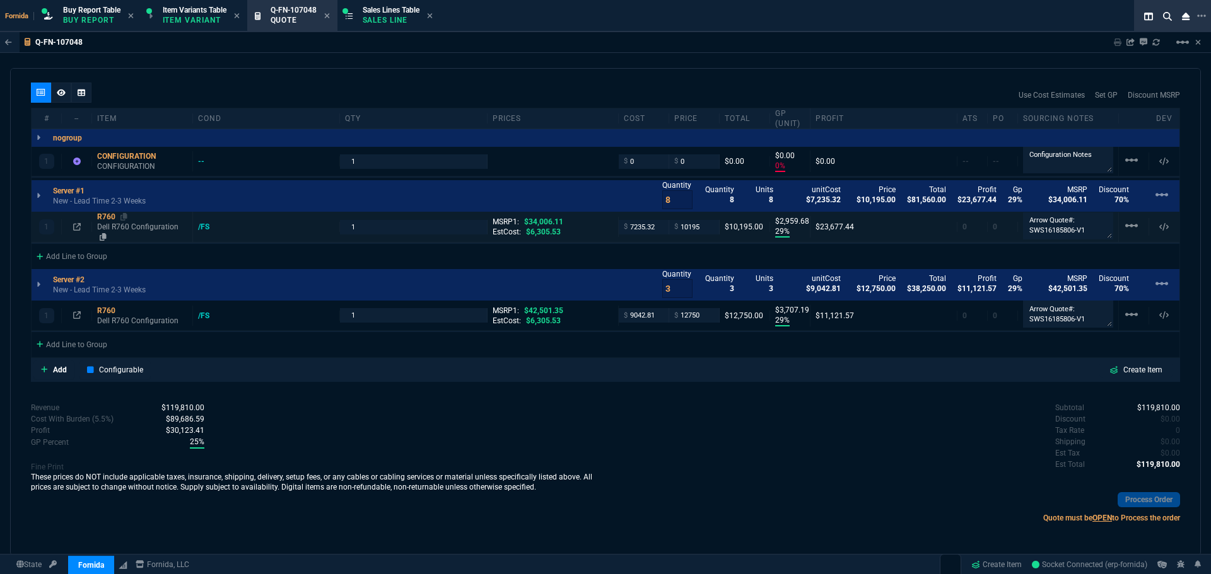
click at [104, 225] on p "Dell R760 Configuration" at bounding box center [142, 232] width 90 height 20
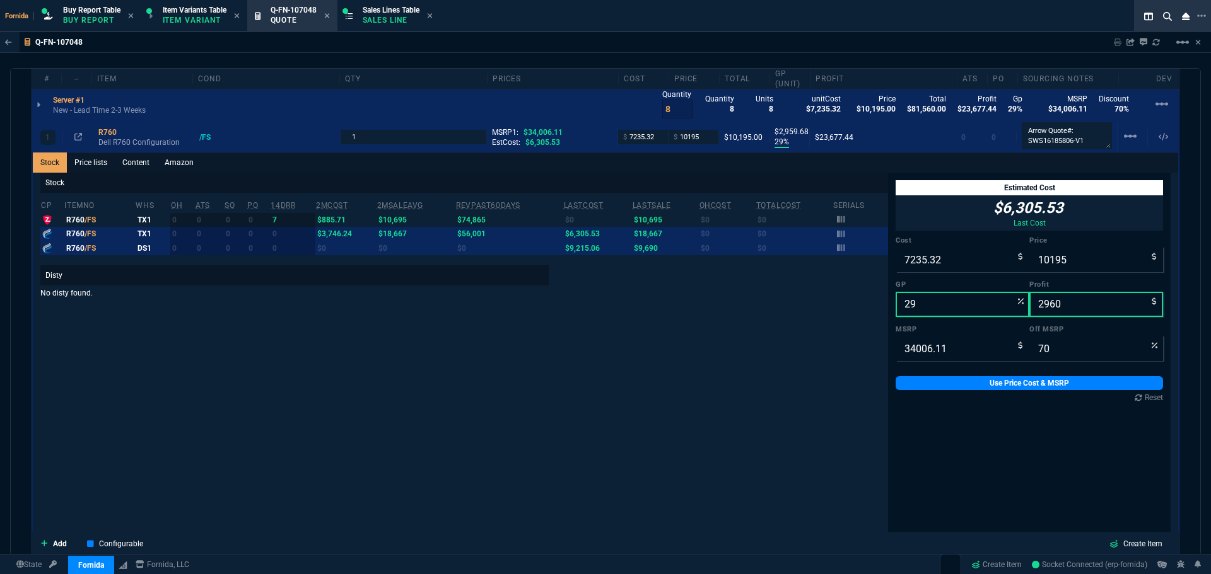
scroll to position [904, 0]
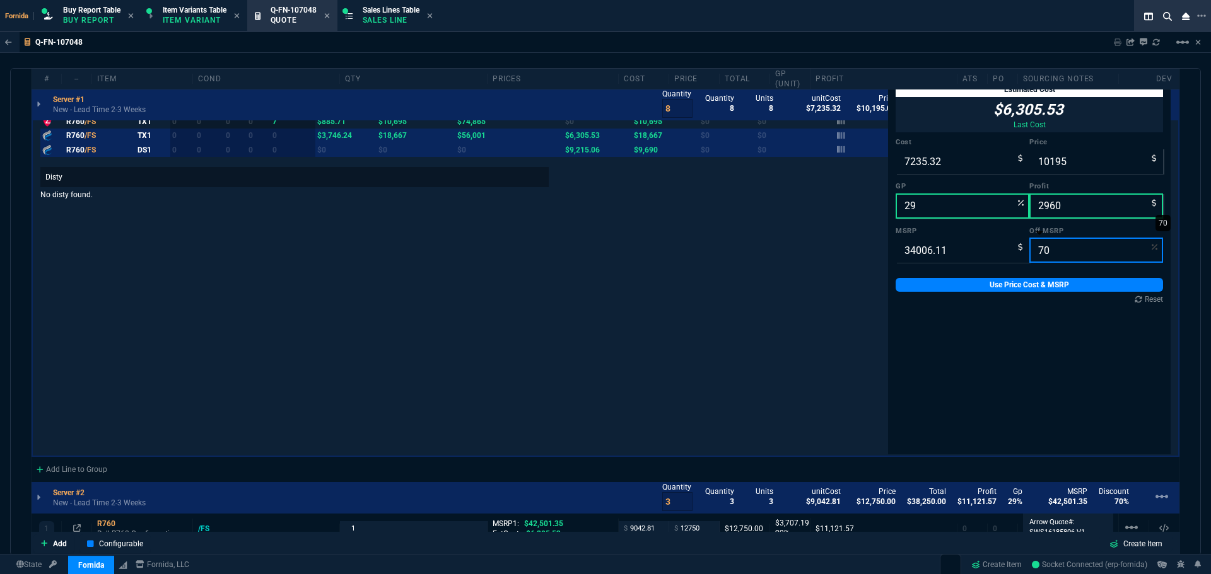
click at [1048, 248] on input "70" at bounding box center [1096, 250] width 134 height 25
type input "72"
type input "9521.7108"
type input "24"
type input "2286"
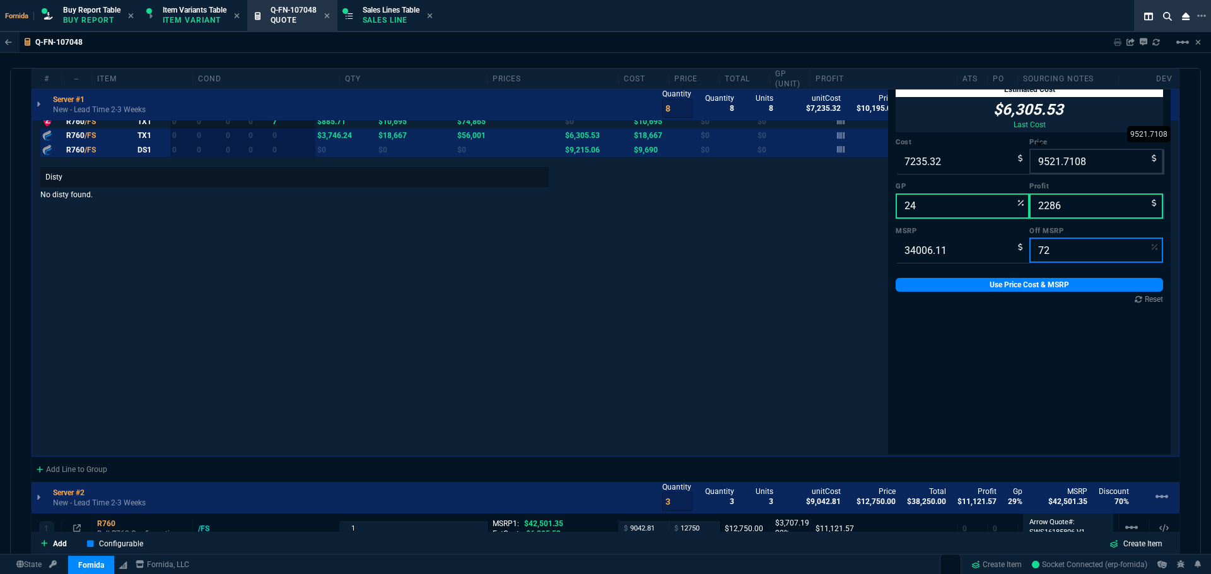
type input "72"
click at [1062, 168] on input "9521.7108" at bounding box center [1096, 161] width 134 height 25
type input "95"
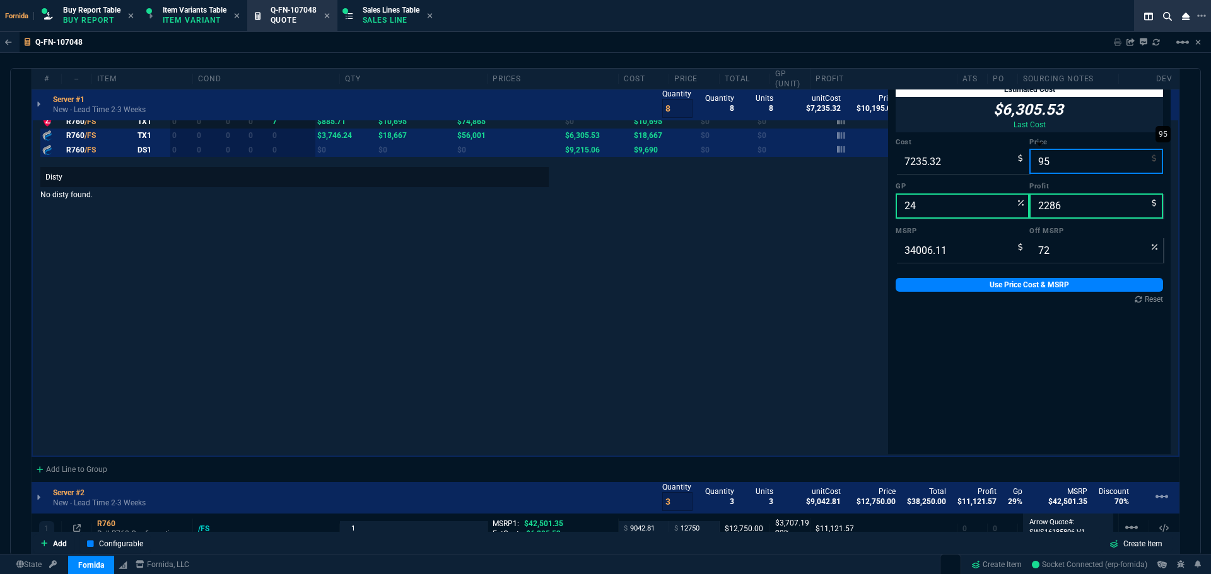
type input "-7516"
type input "-7140"
type input "100"
type input "9595"
type input "25"
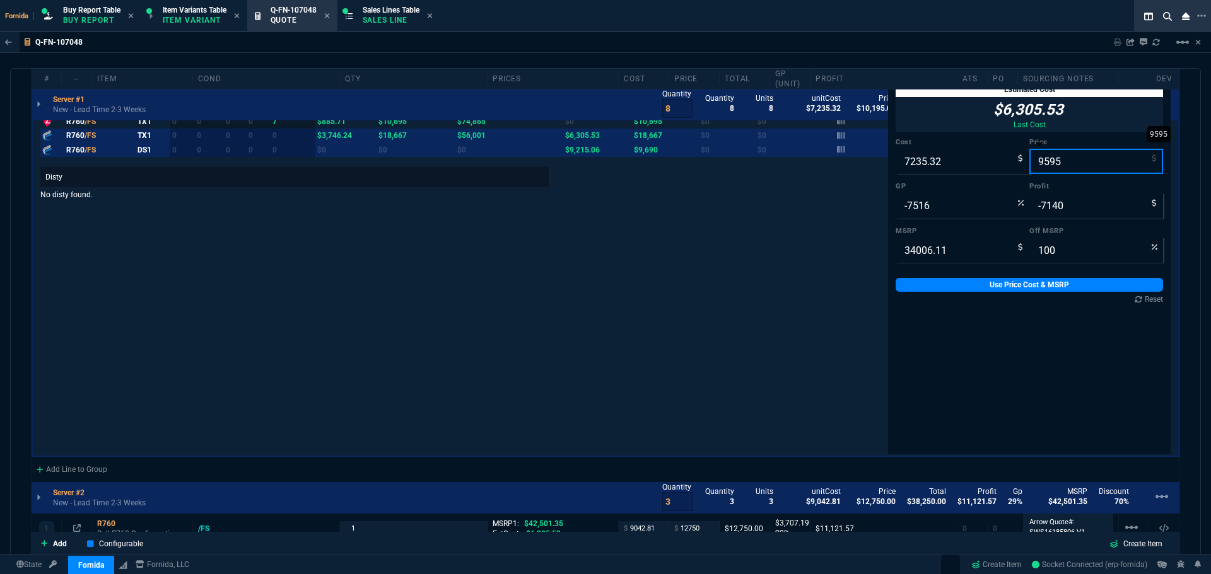
type input "2360"
type input "72"
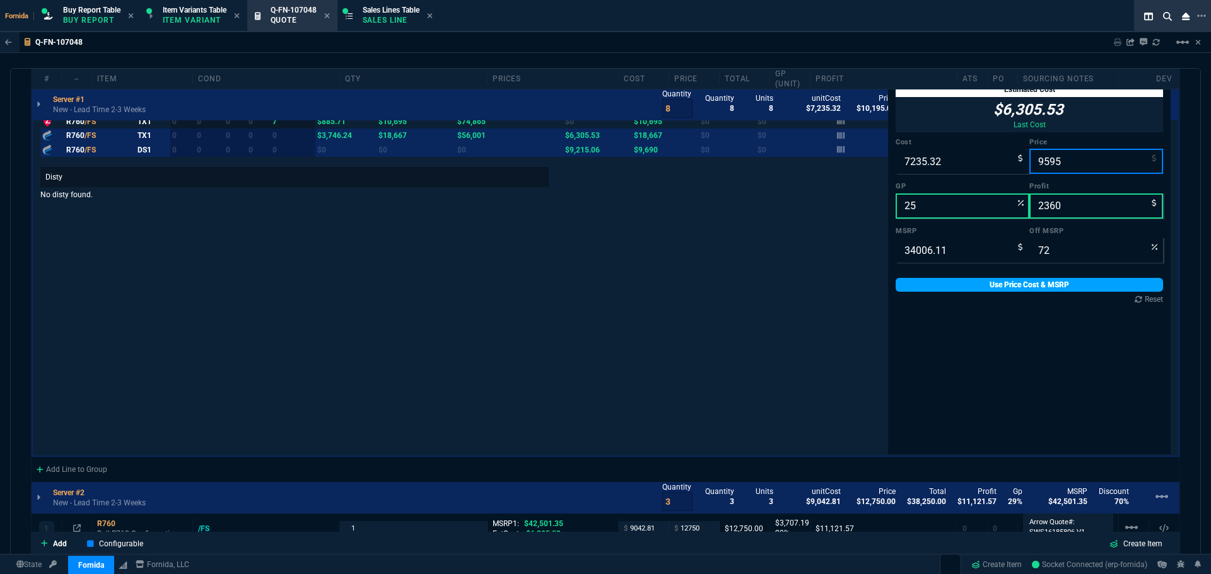
type input "9595"
click at [1054, 279] on link "Use Price Cost & MSRP" at bounding box center [1028, 285] width 267 height 14
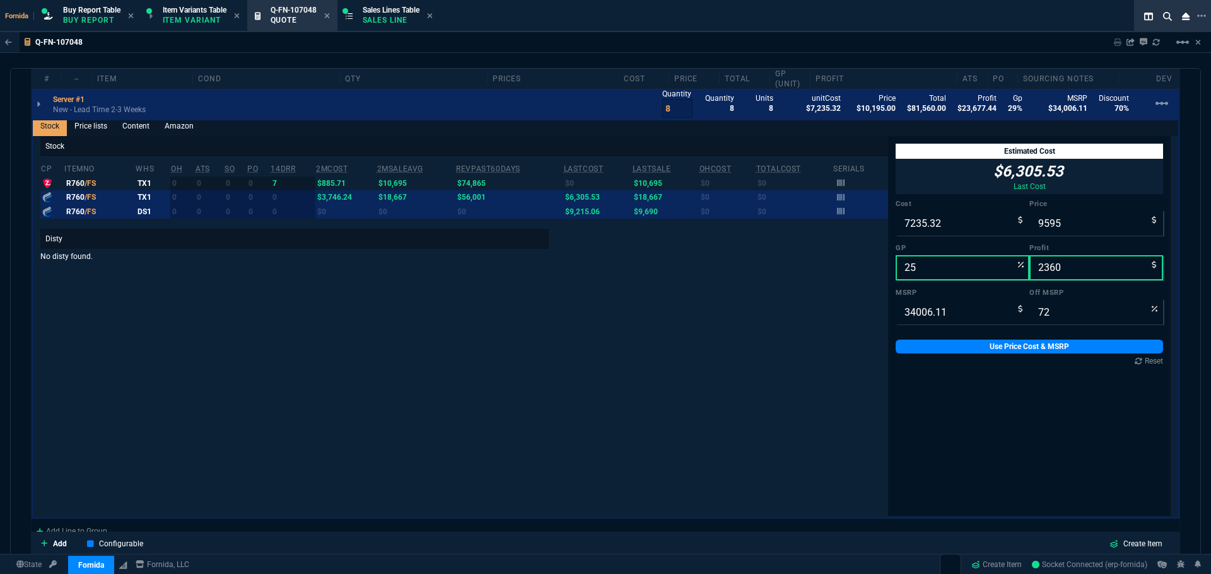
scroll to position [778, 0]
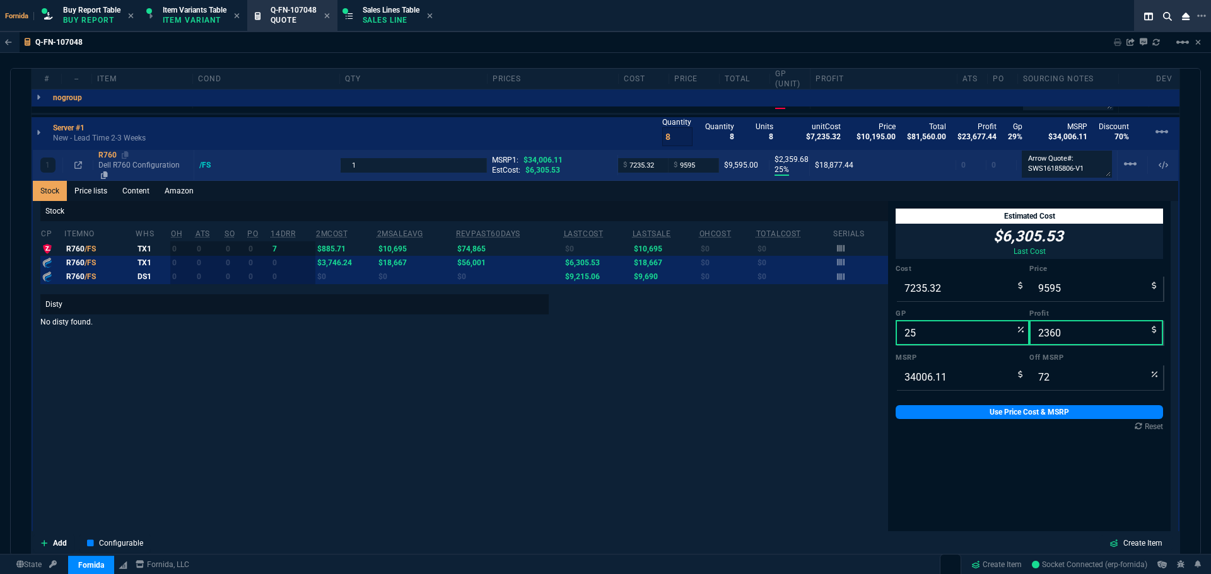
click at [119, 168] on p "Dell R760 Configuration" at bounding box center [143, 170] width 90 height 20
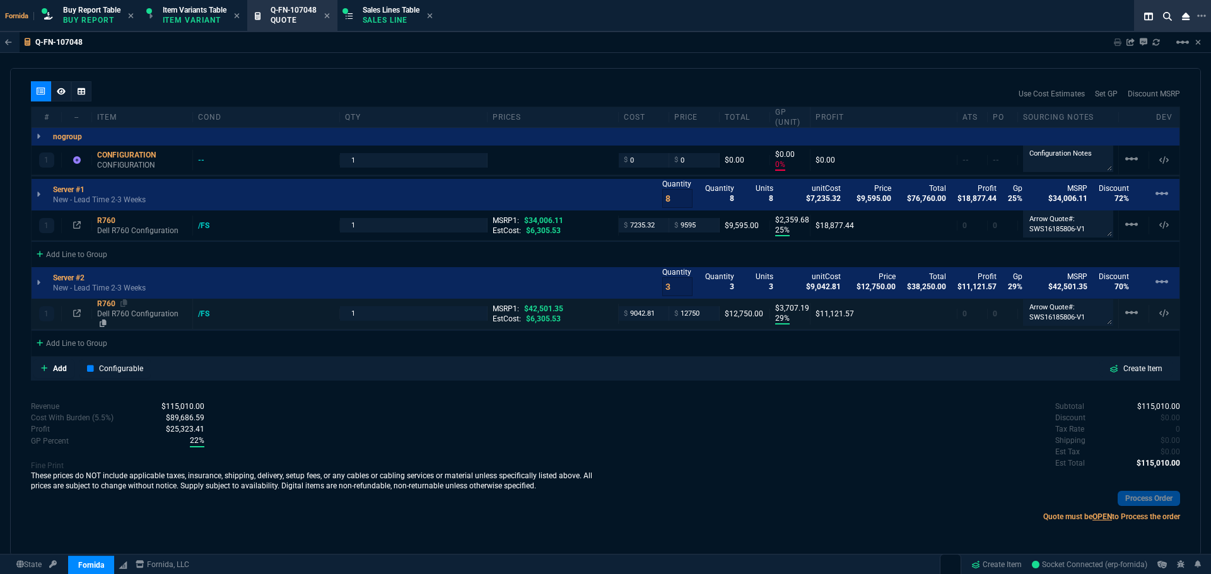
click at [108, 318] on p "Dell R760 Configuration" at bounding box center [142, 319] width 90 height 20
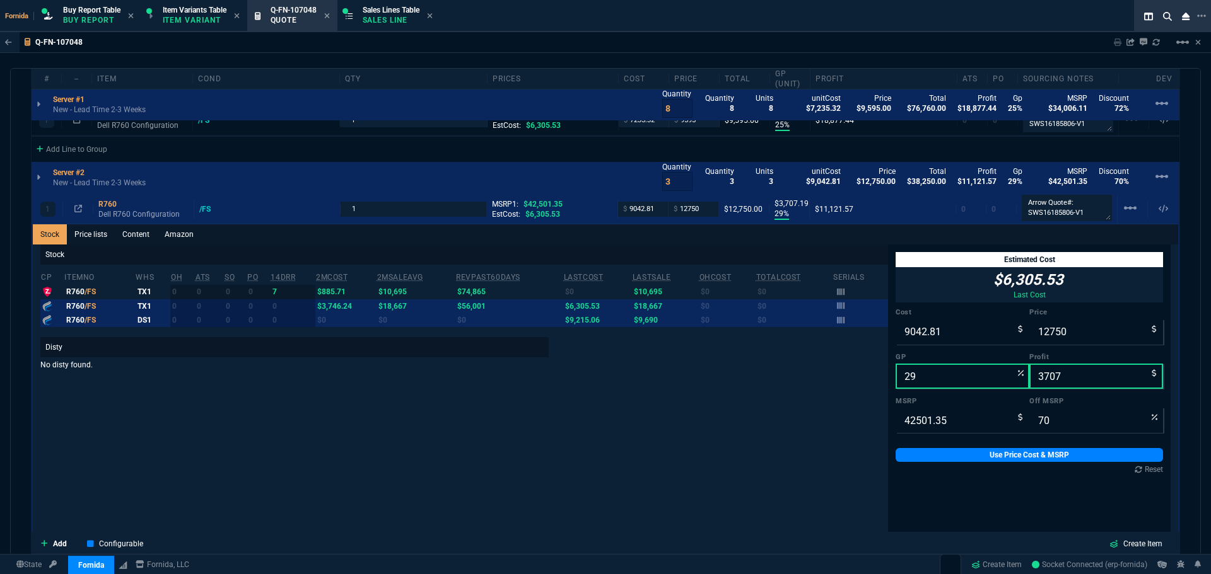
scroll to position [841, 0]
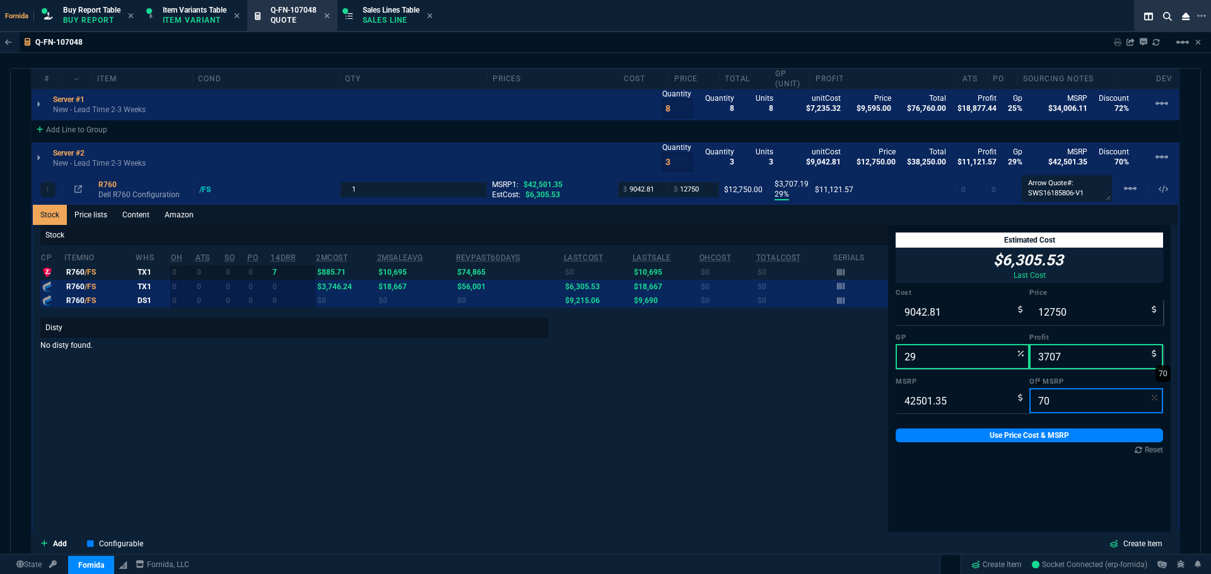
click at [1042, 404] on input "70" at bounding box center [1096, 400] width 134 height 25
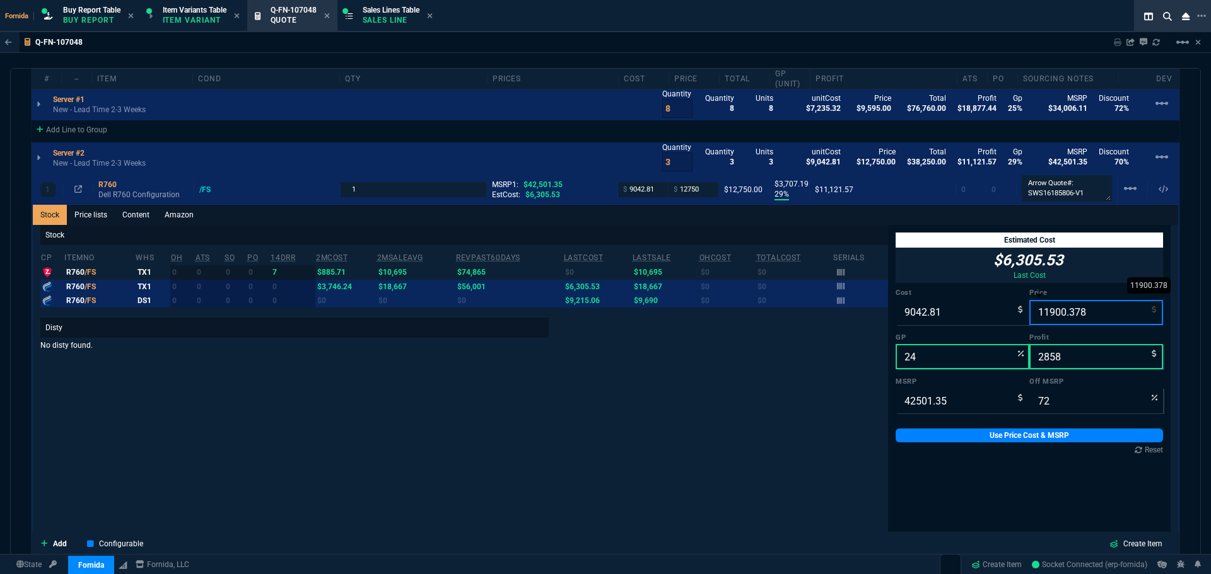
click at [1068, 316] on input "11900.378" at bounding box center [1096, 312] width 134 height 25
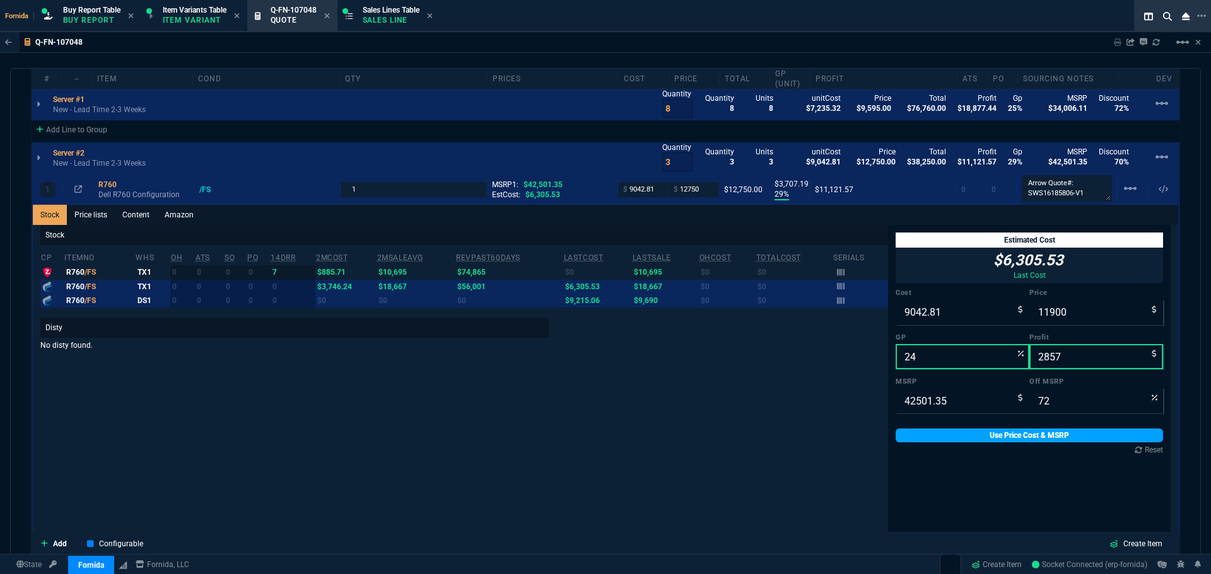
click at [979, 441] on link "Use Price Cost & MSRP" at bounding box center [1028, 436] width 267 height 14
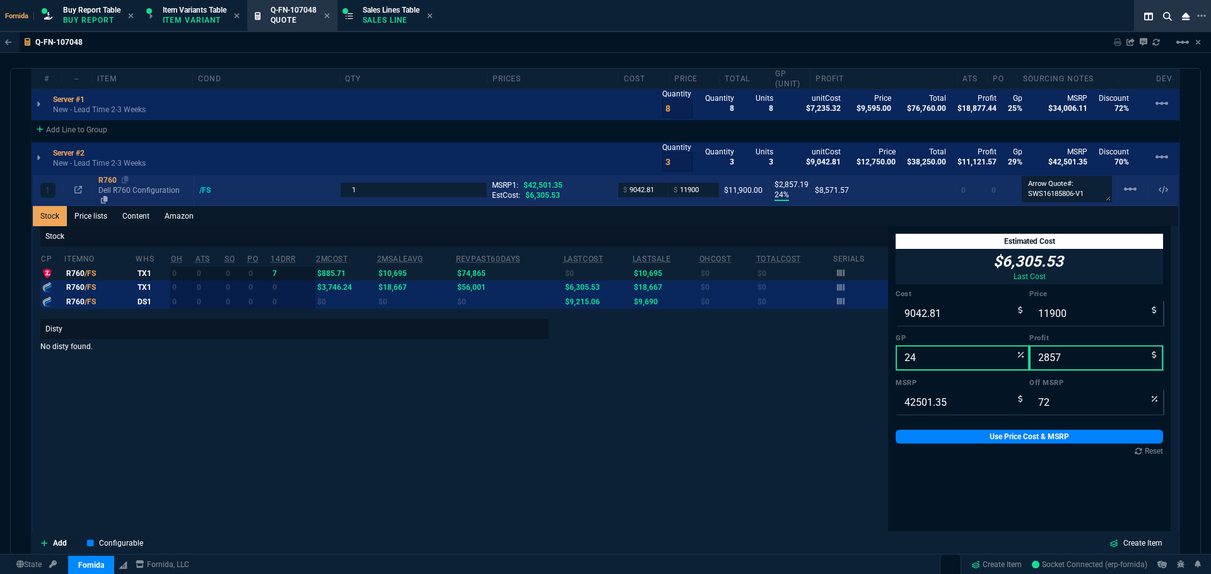
click at [108, 192] on p "Dell R760 Configuration" at bounding box center [143, 195] width 90 height 20
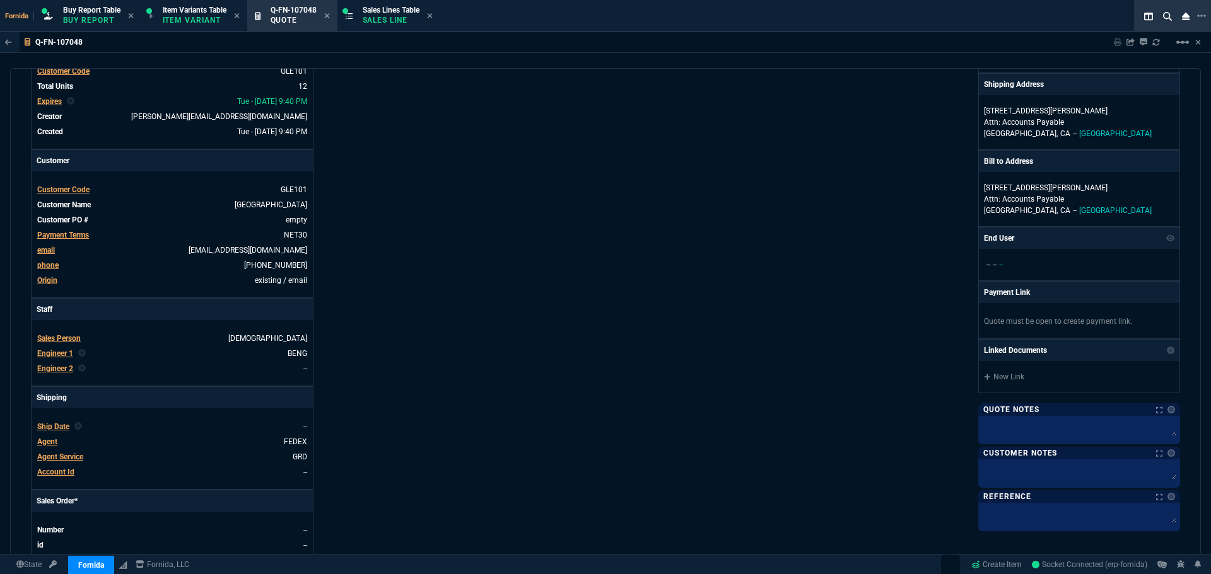
scroll to position [0, 0]
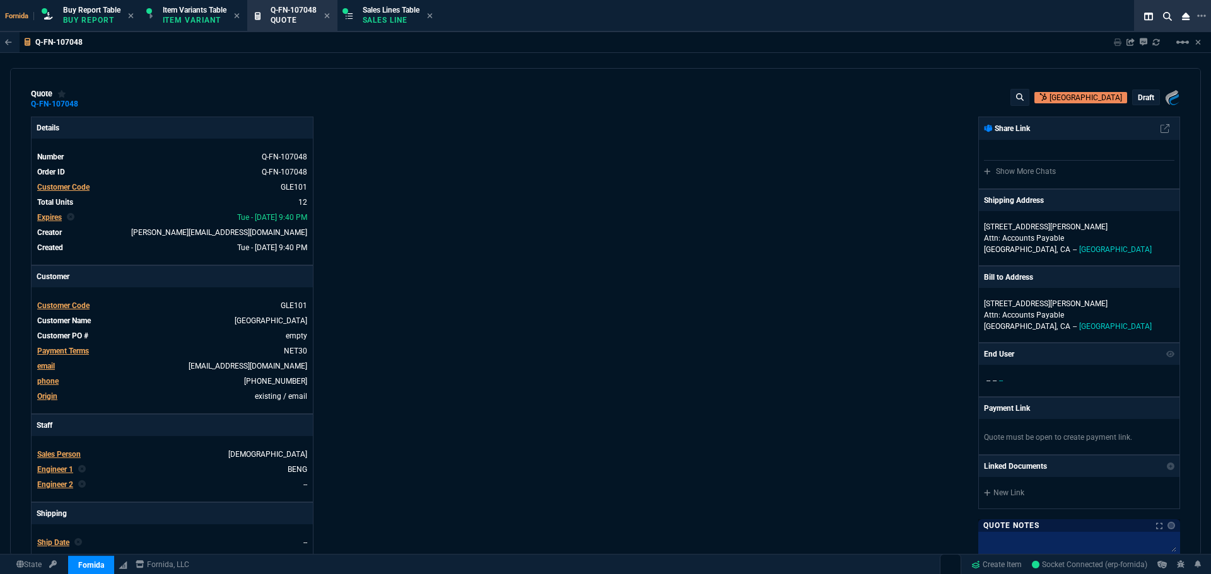
click at [90, 103] on div "quote Q-FN-107048 Glendale Unified School District draft Fornida, LLC [STREET_A…" at bounding box center [605, 99] width 1149 height 20
click at [83, 108] on fa-icon at bounding box center [86, 104] width 7 height 9
drag, startPoint x: 391, startPoint y: 17, endPoint x: 322, endPoint y: 18, distance: 68.7
click at [391, 17] on p "Sales Line" at bounding box center [391, 20] width 57 height 10
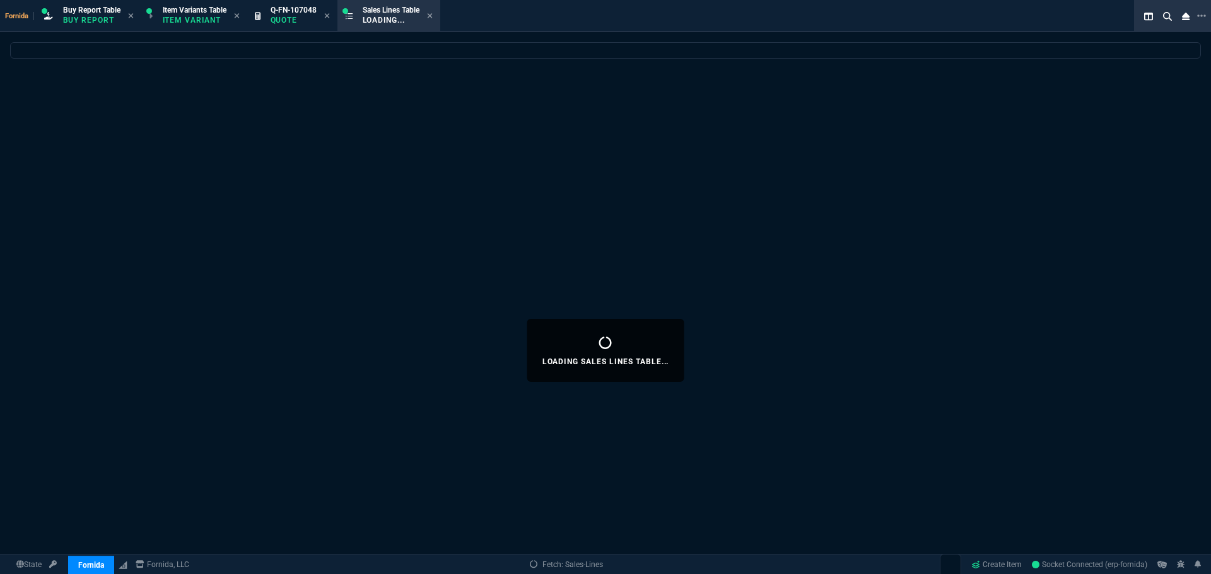
click at [311, 17] on p "Quote" at bounding box center [294, 20] width 46 height 10
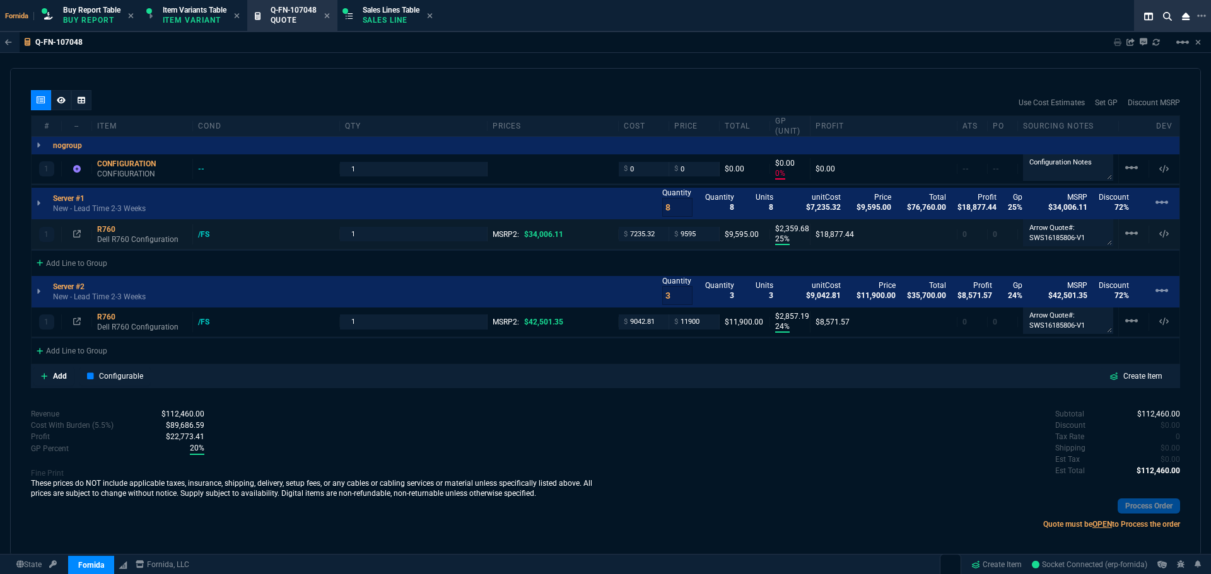
scroll to position [715, 0]
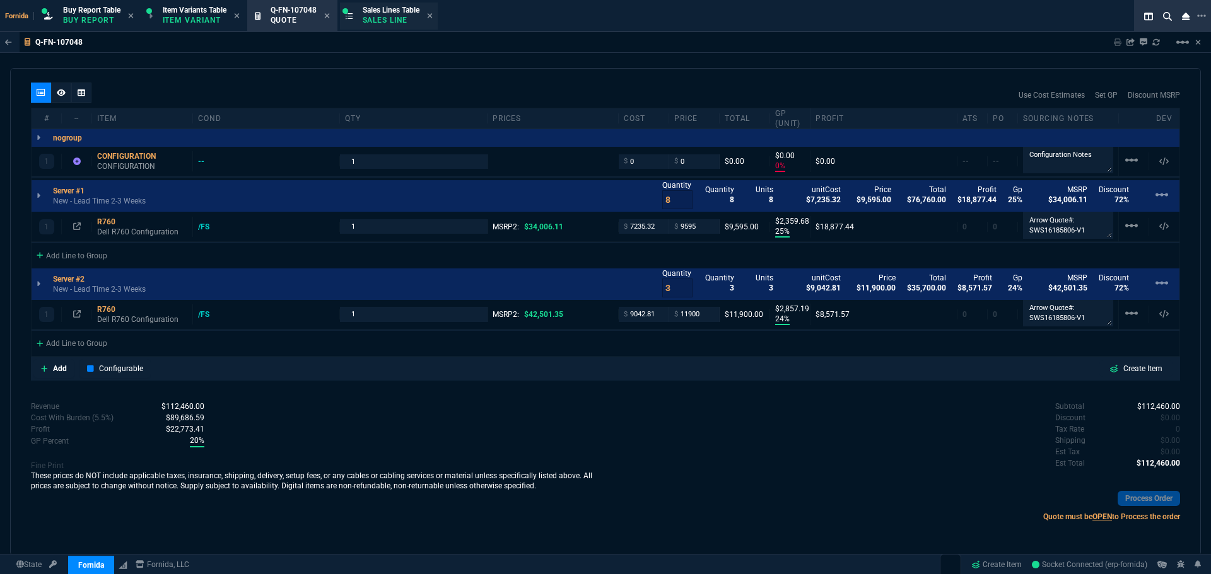
click at [373, 23] on p "Sales Line" at bounding box center [391, 20] width 57 height 10
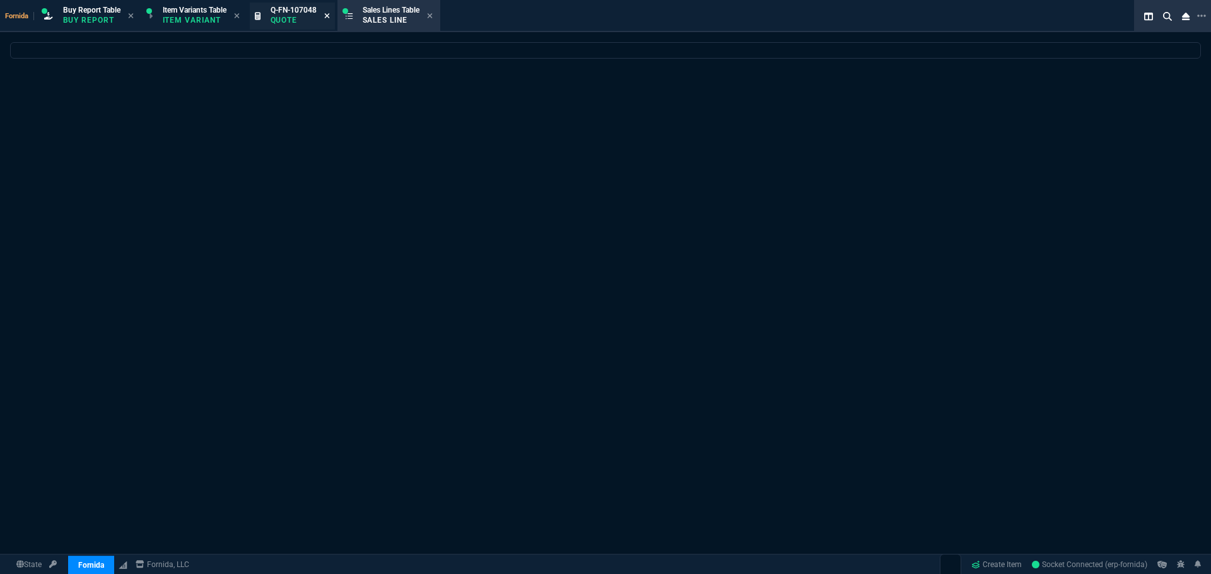
click at [329, 17] on icon at bounding box center [326, 15] width 5 height 5
